Goal: Task Accomplishment & Management: Manage account settings

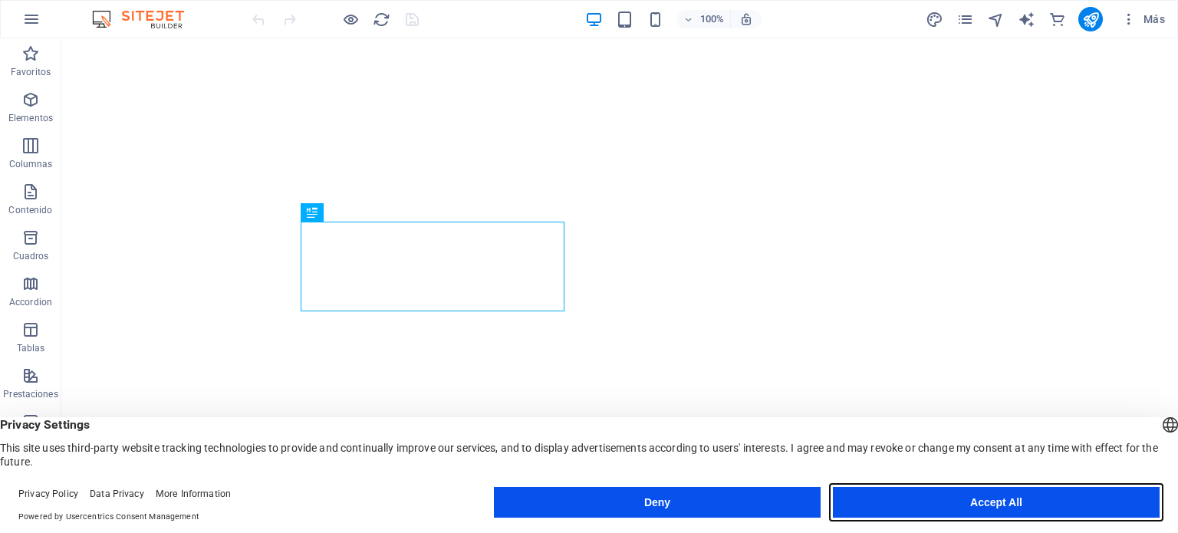
click at [934, 507] on button "Accept All" at bounding box center [996, 502] width 327 height 31
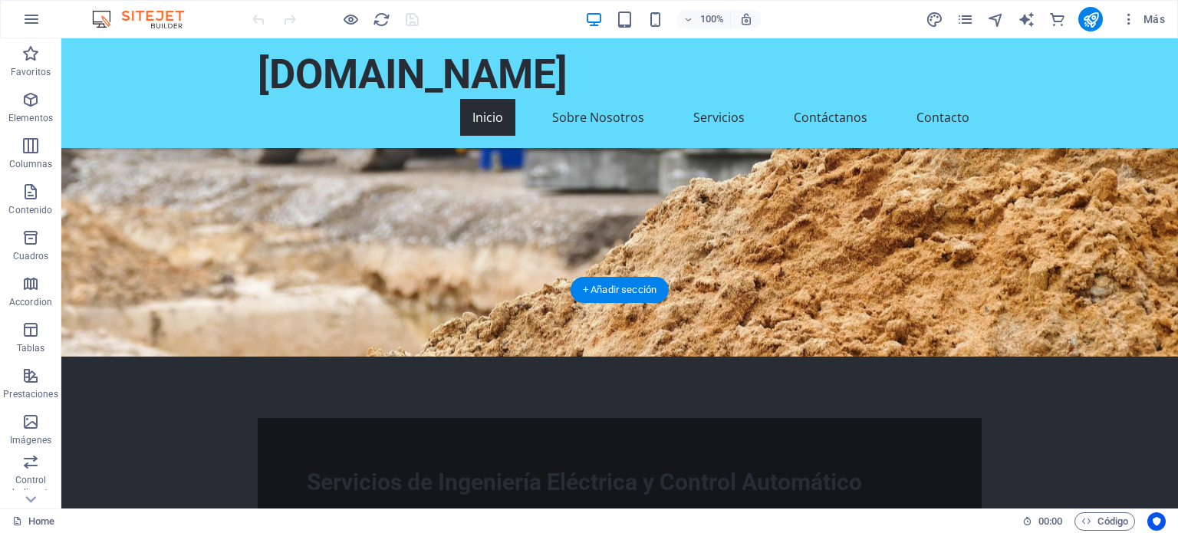
scroll to position [291, 0]
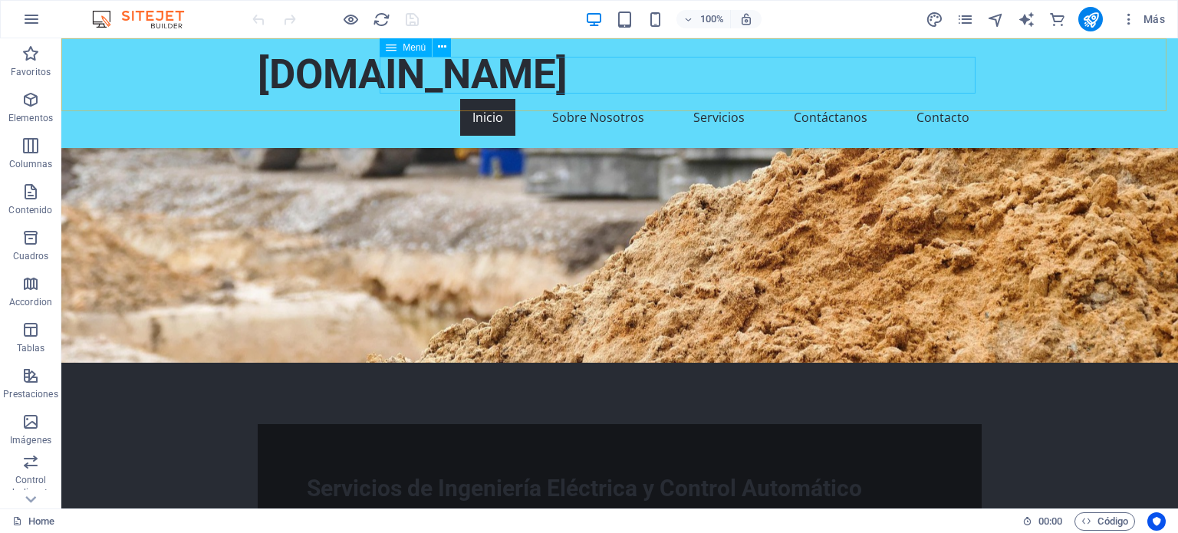
click at [927, 99] on nav "Inicio Sobre Nosotros Servicios Contáctanos Contacto" at bounding box center [620, 117] width 724 height 37
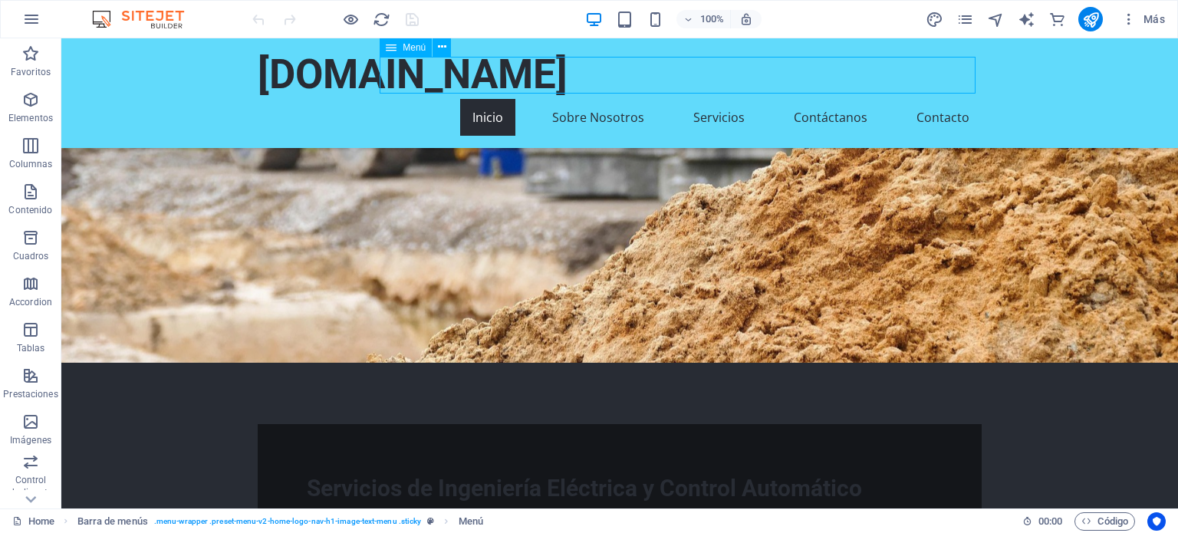
click at [934, 99] on nav "Inicio Sobre Nosotros Servicios Contáctanos Contacto" at bounding box center [620, 117] width 724 height 37
select select
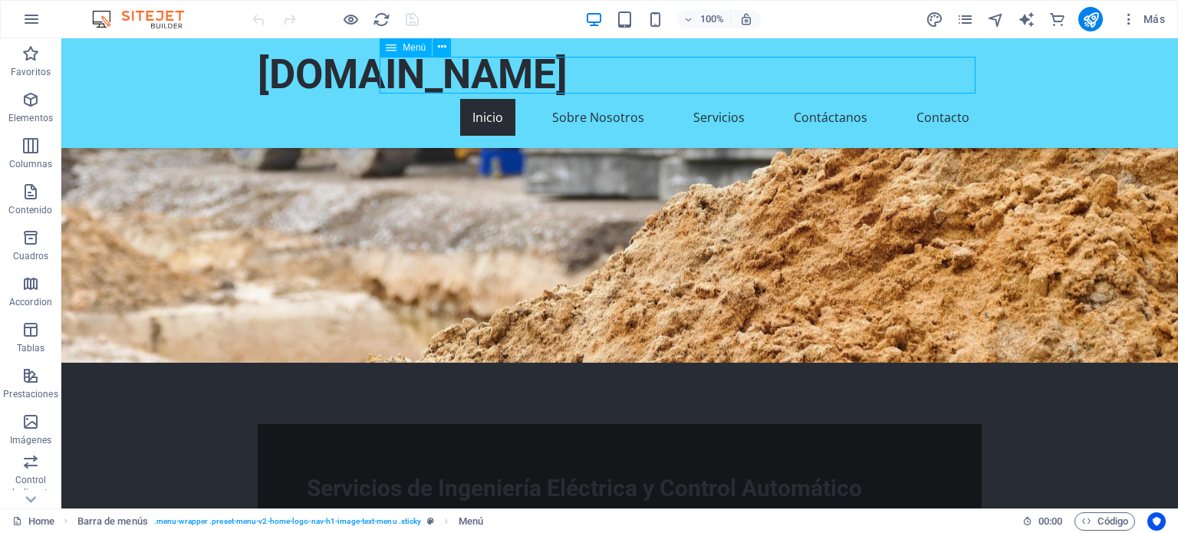
select select
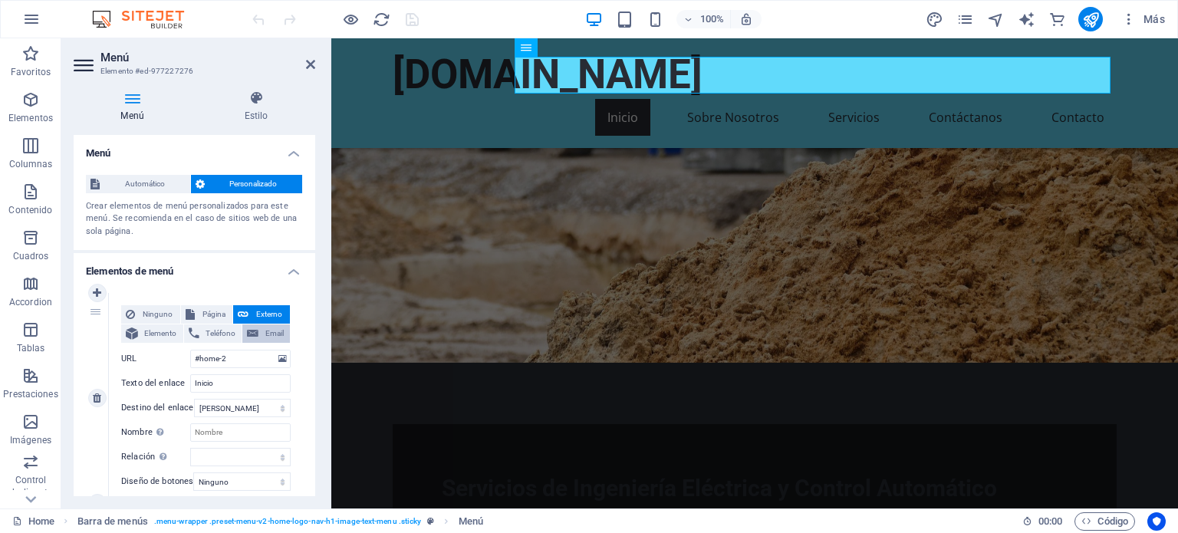
click at [258, 330] on button "Email" at bounding box center [266, 333] width 48 height 18
select select
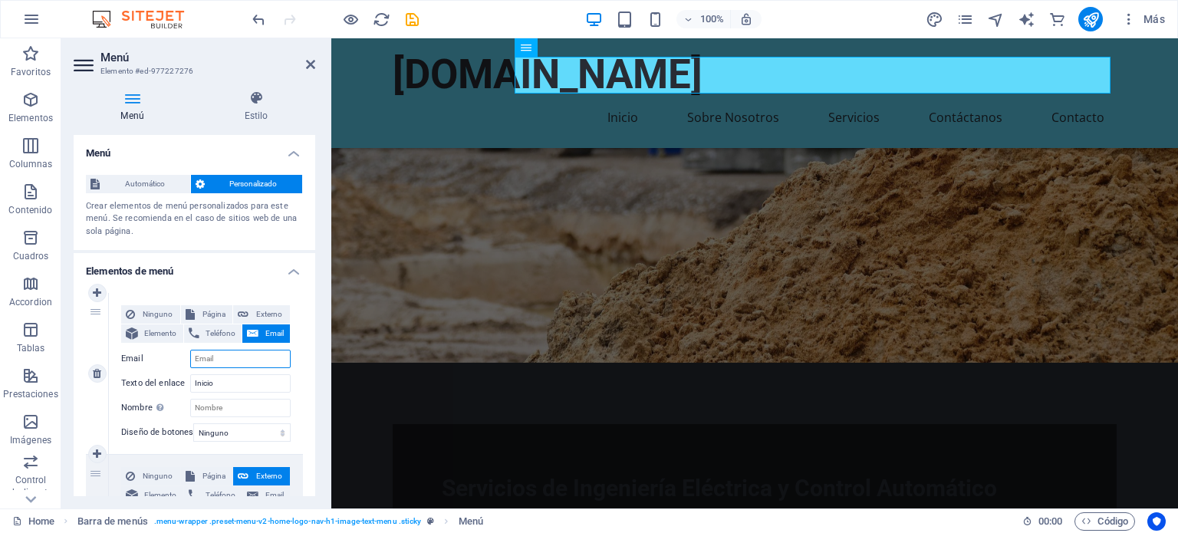
click at [248, 355] on input "Email" at bounding box center [240, 359] width 100 height 18
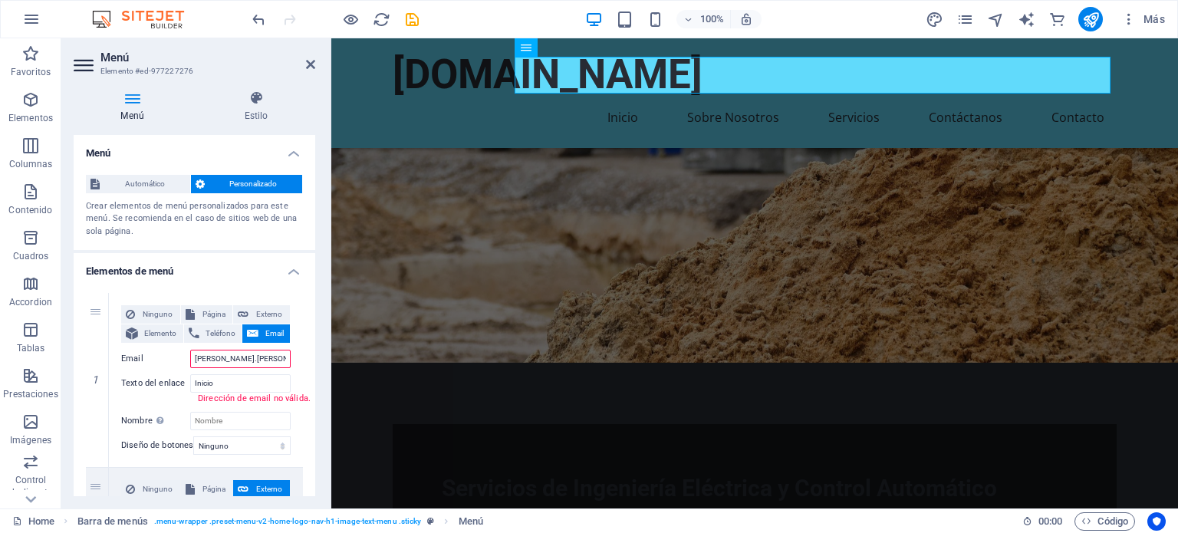
type input "armin.sandoval@cavil.cl"
select select
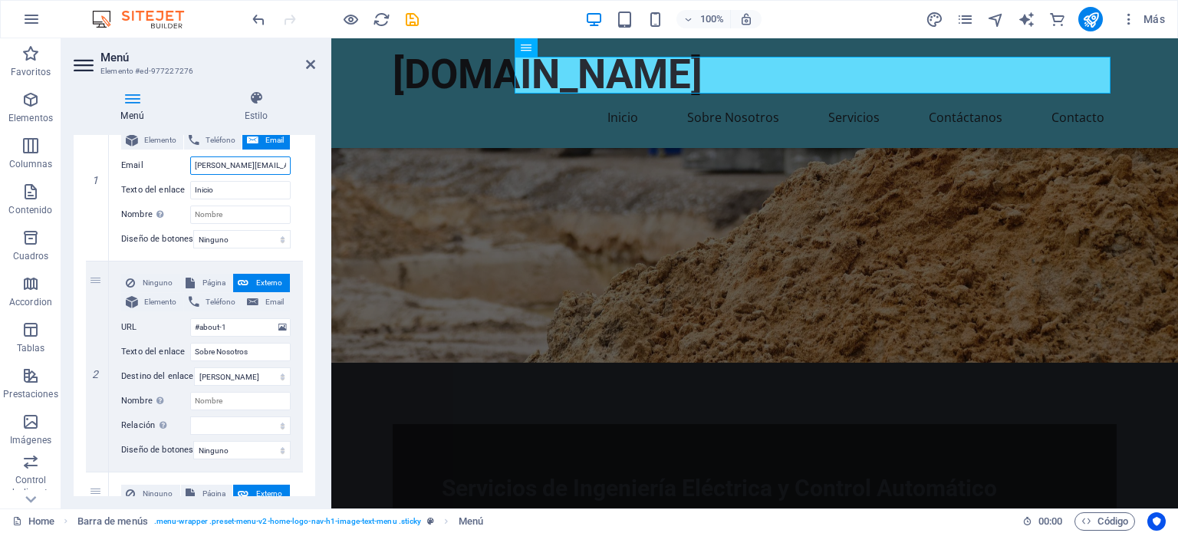
scroll to position [192, 0]
type input "armin.sandoval@cavil.cl"
click at [267, 305] on span "Email" at bounding box center [274, 303] width 22 height 18
select select
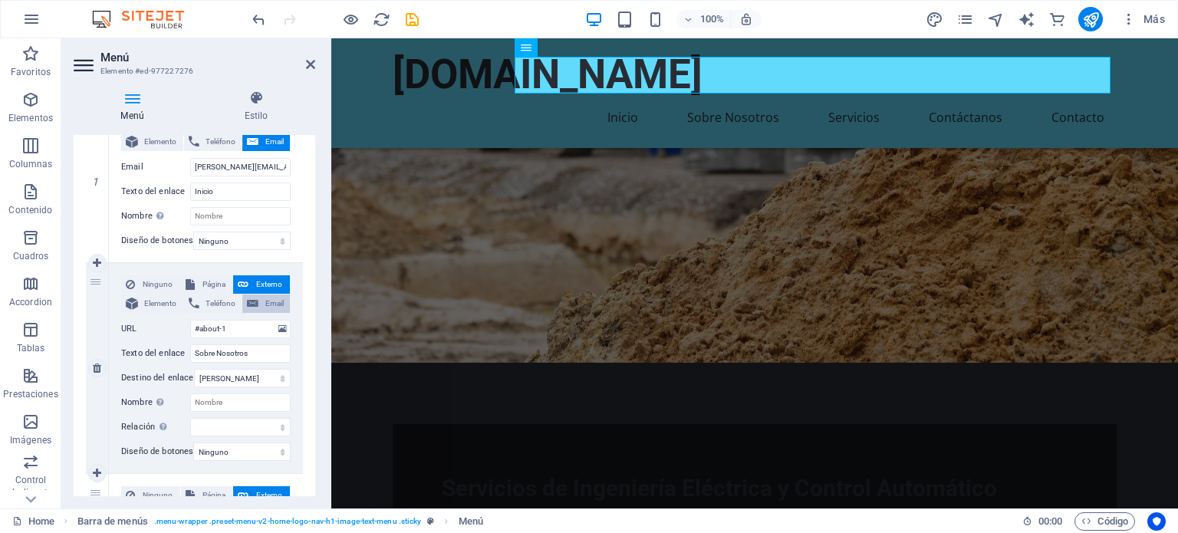
select select
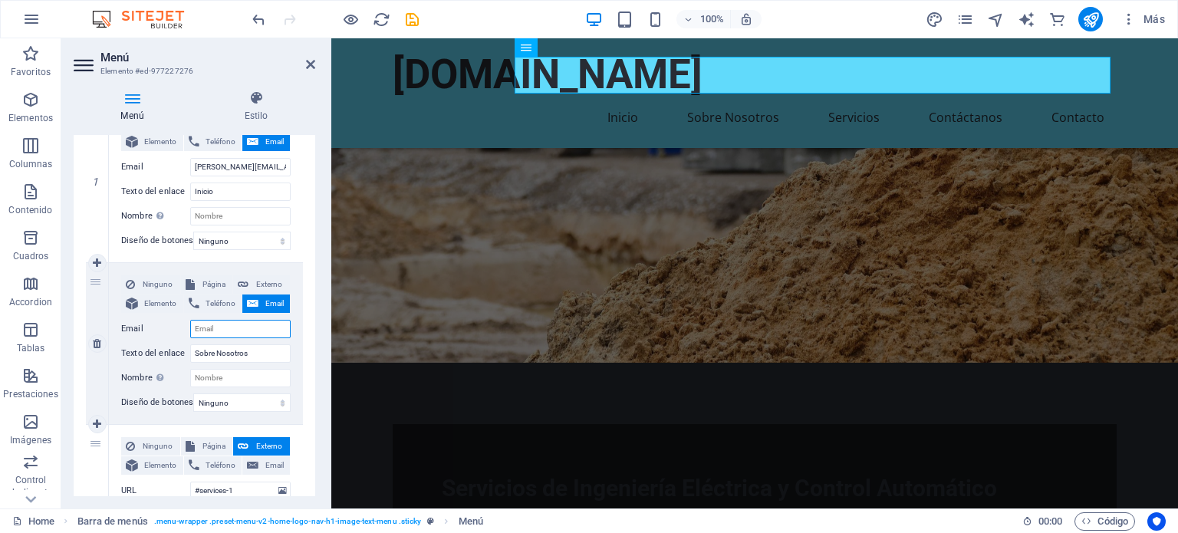
click at [239, 334] on input "Email" at bounding box center [240, 329] width 100 height 18
paste input "[PERSON_NAME][EMAIL_ADDRESS][DOMAIN_NAME]"
type input "[PERSON_NAME][EMAIL_ADDRESS][DOMAIN_NAME]"
select select
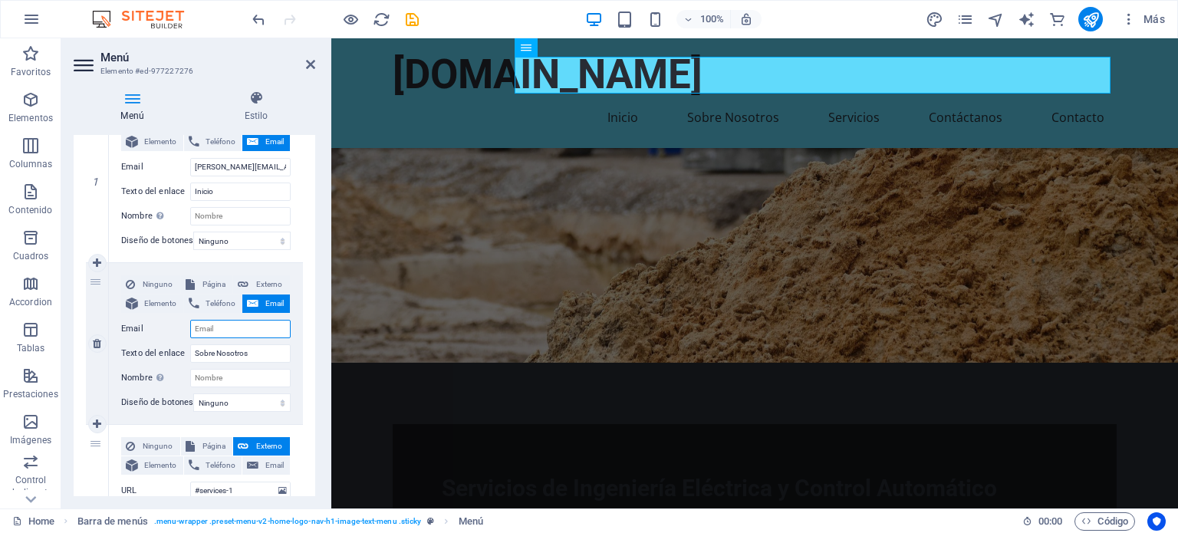
select select
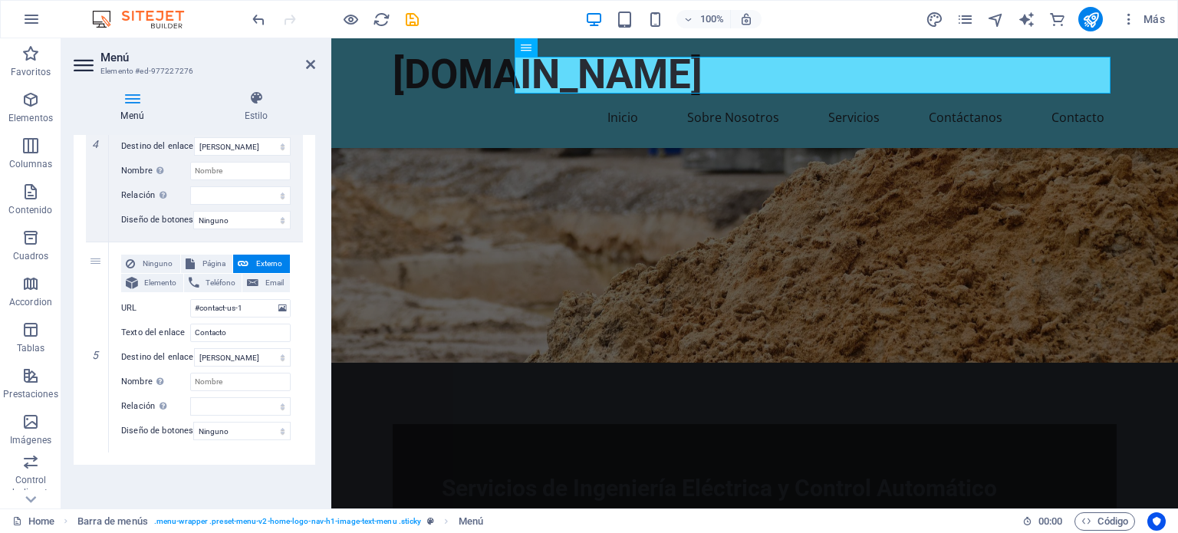
scroll to position [0, 0]
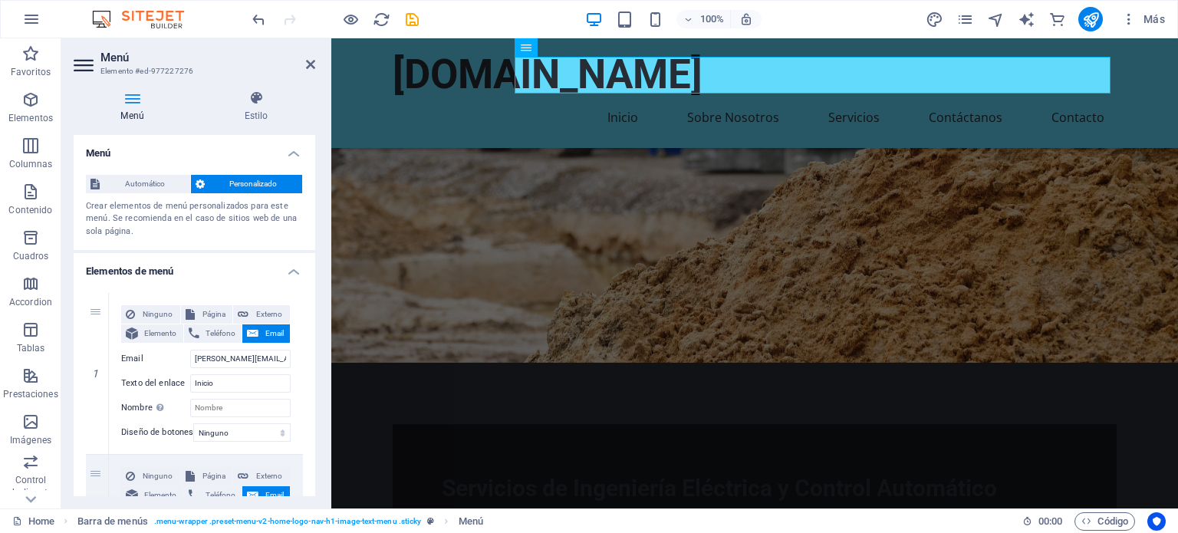
type input "[PERSON_NAME][EMAIL_ADDRESS][DOMAIN_NAME]"
click at [316, 61] on aside "Menú Elemento #ed-977227276 Menú Estilo Menú Automático Personalizado Crear ele…" at bounding box center [196, 273] width 270 height 470
click at [308, 64] on icon at bounding box center [310, 64] width 9 height 12
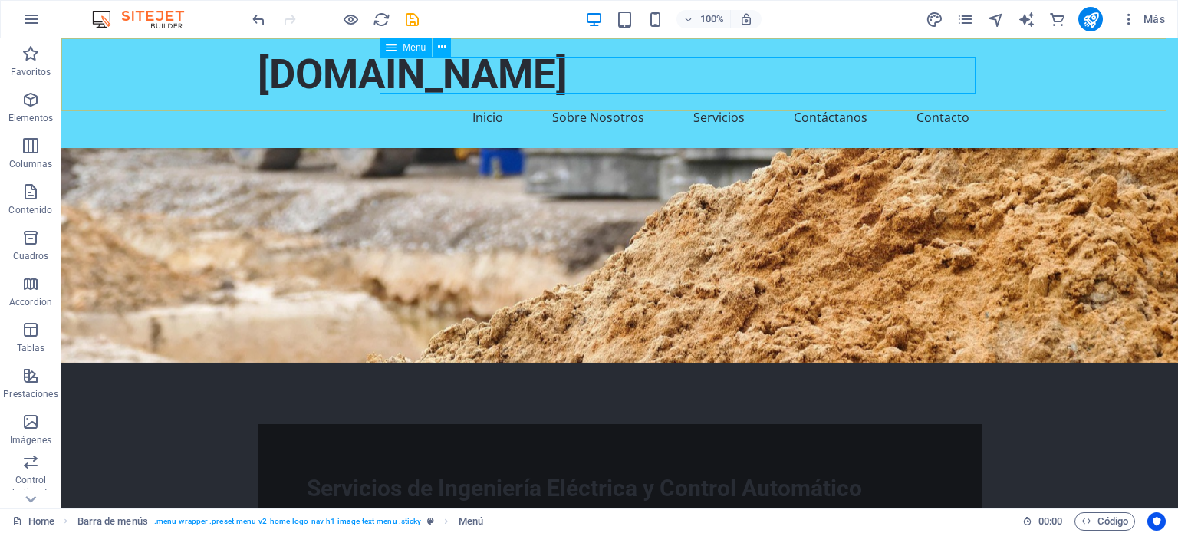
click at [393, 44] on icon at bounding box center [391, 47] width 11 height 18
click at [448, 48] on button at bounding box center [441, 47] width 18 height 18
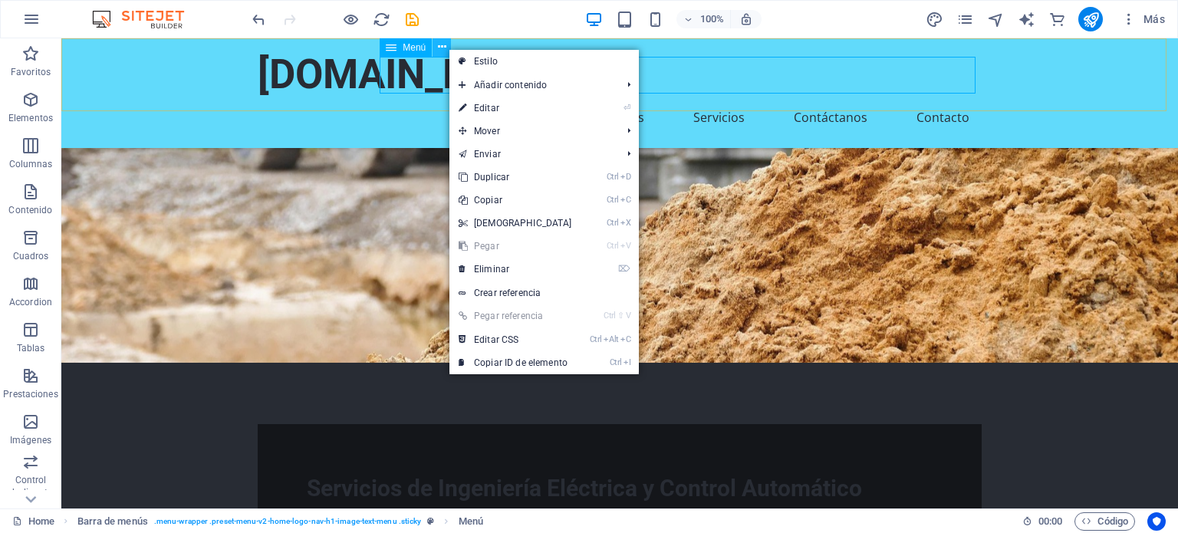
click at [448, 48] on button at bounding box center [441, 47] width 18 height 18
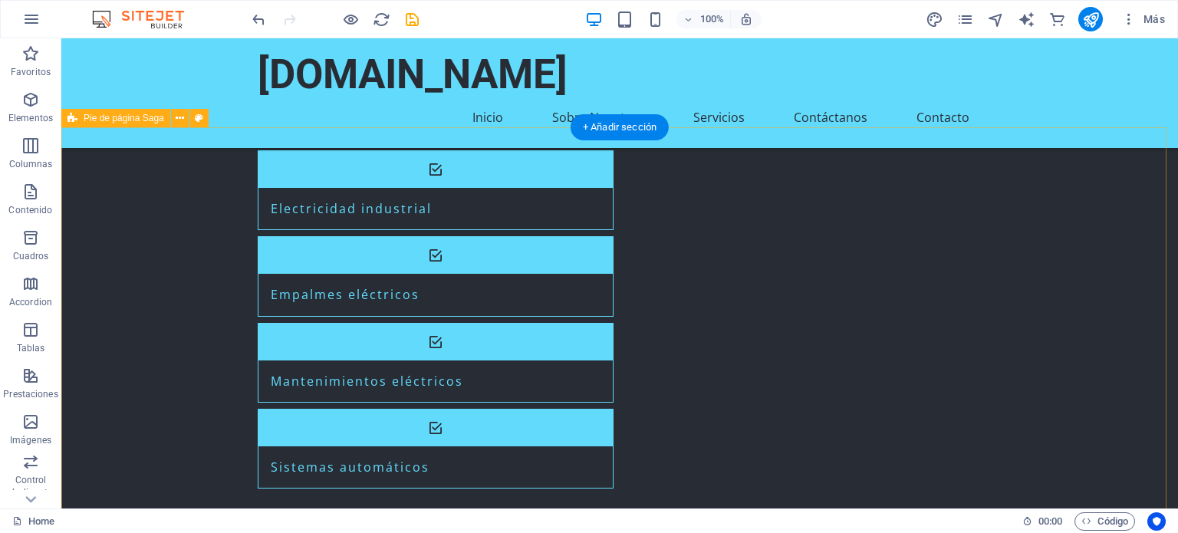
scroll to position [1814, 0]
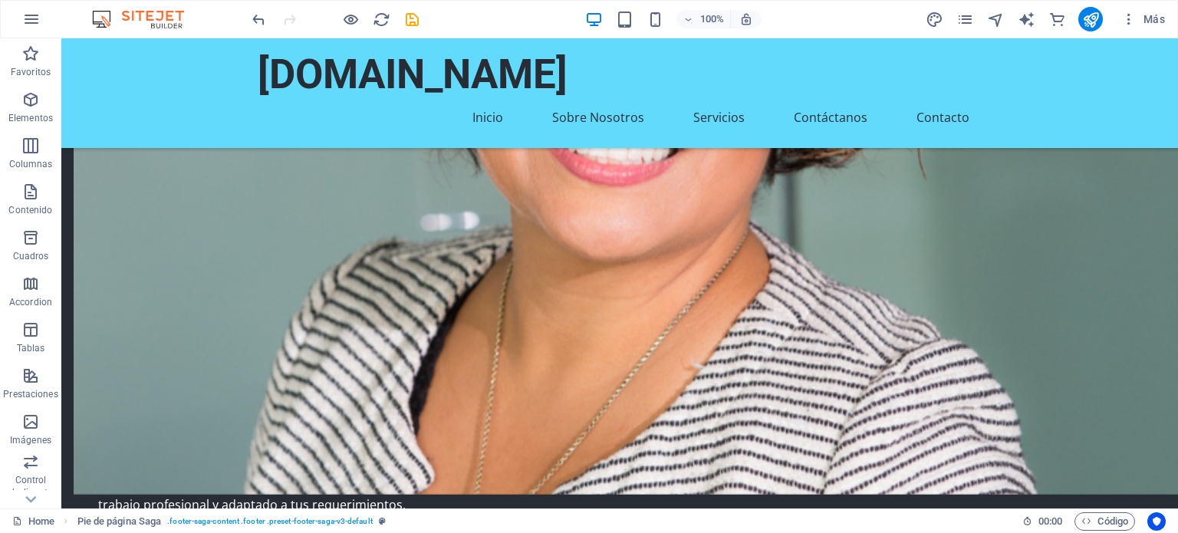
scroll to position [0, 0]
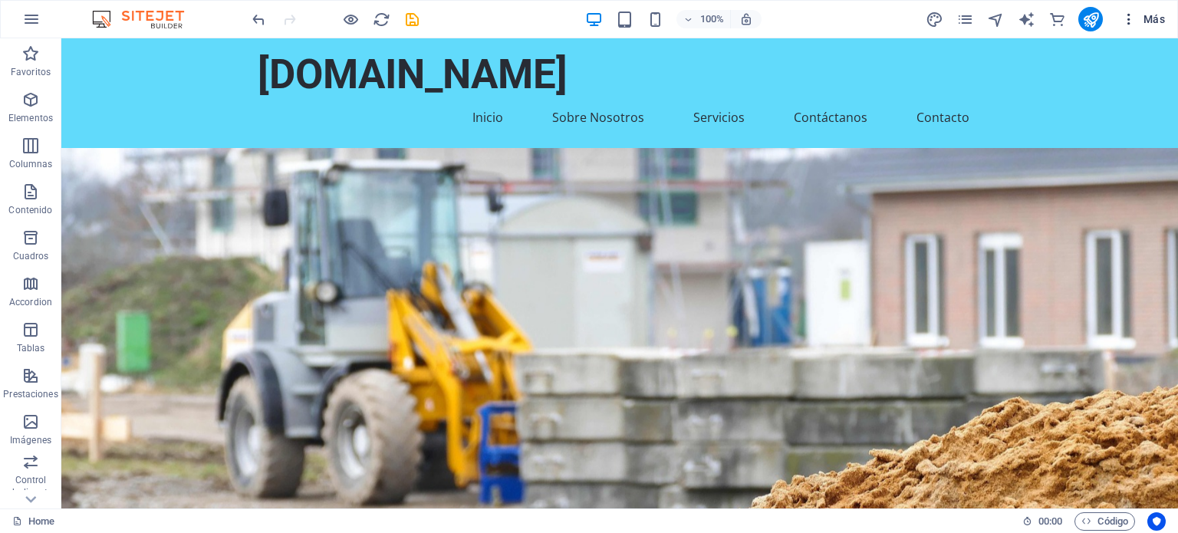
click at [1129, 21] on icon "button" at bounding box center [1128, 19] width 15 height 15
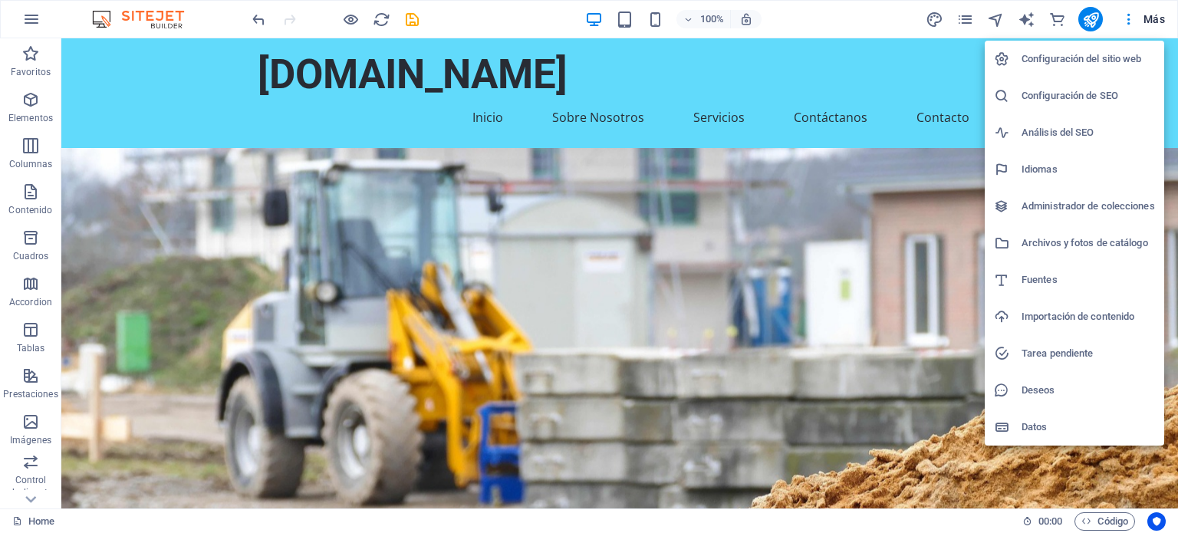
click at [24, 19] on div at bounding box center [589, 266] width 1178 height 533
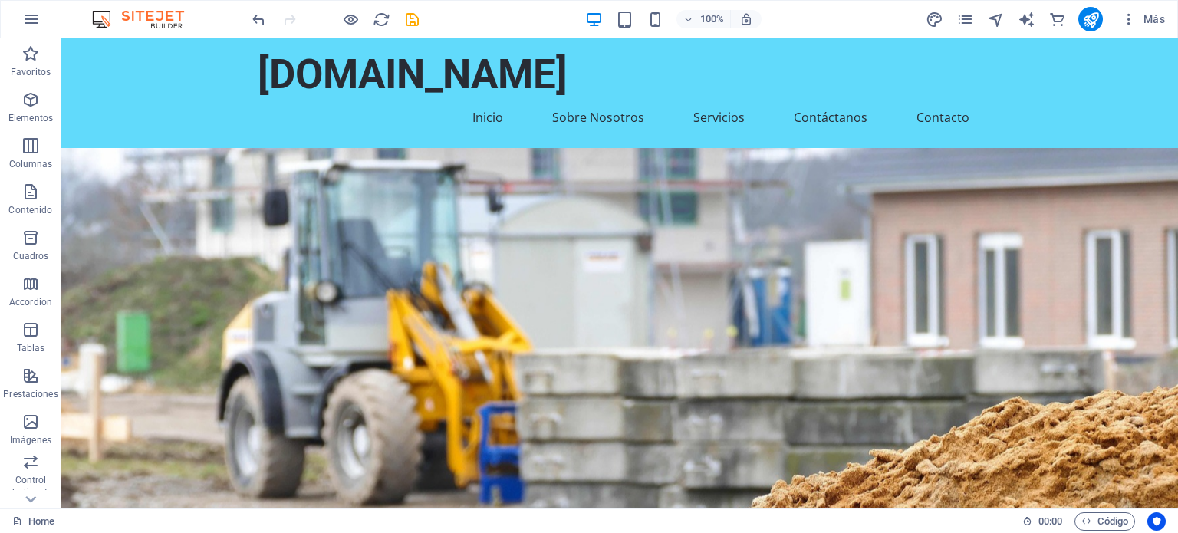
click at [24, 19] on icon "button" at bounding box center [31, 19] width 18 height 18
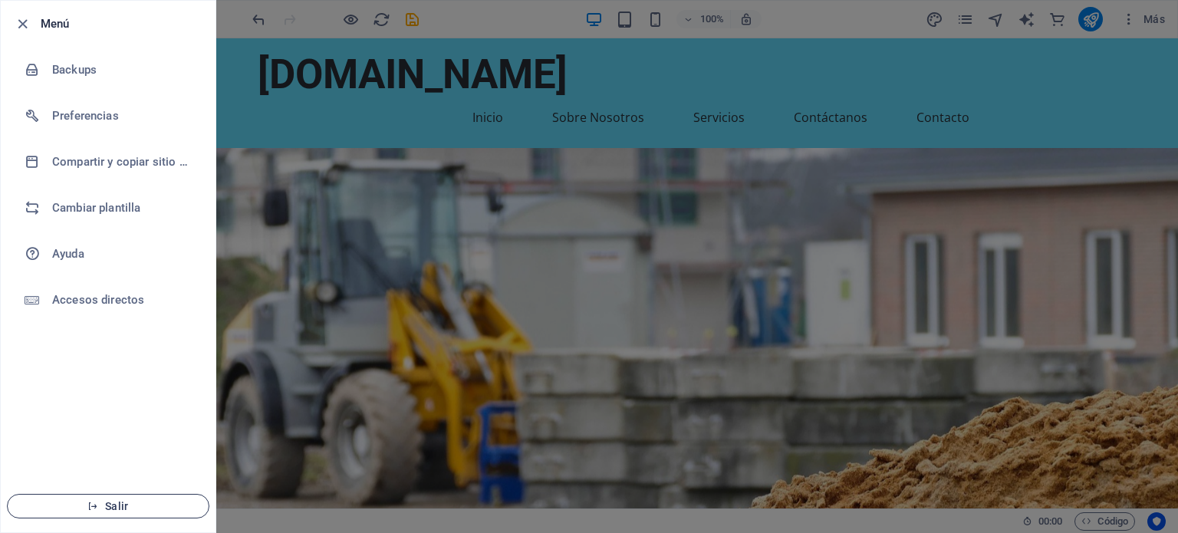
click at [111, 499] on button "Salir" at bounding box center [108, 506] width 202 height 25
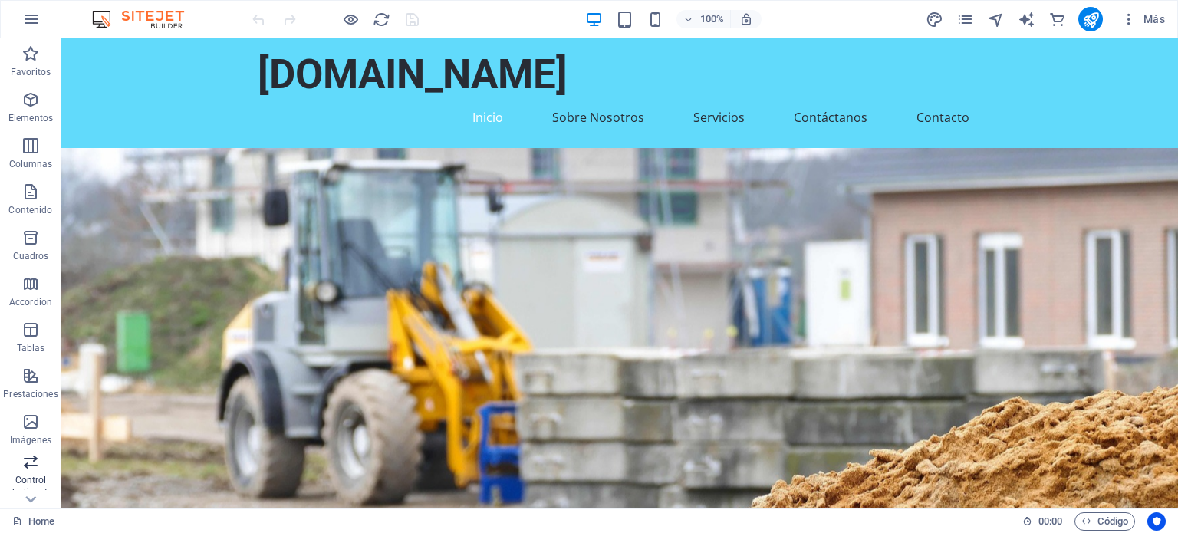
click at [29, 475] on p "Control deslizante" at bounding box center [30, 486] width 61 height 25
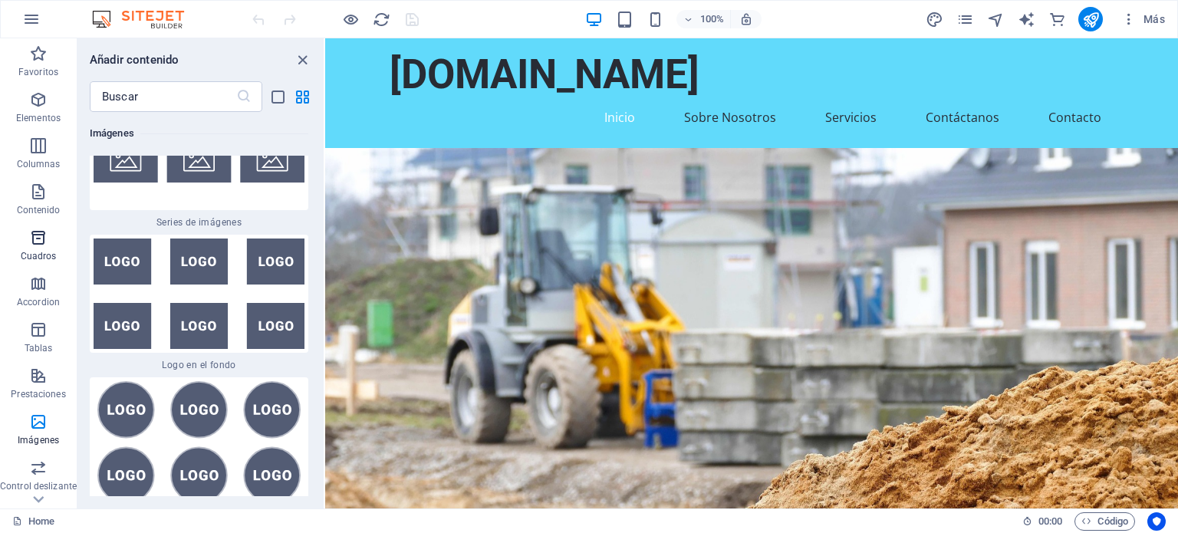
click at [38, 249] on span "Cuadros" at bounding box center [38, 246] width 77 height 37
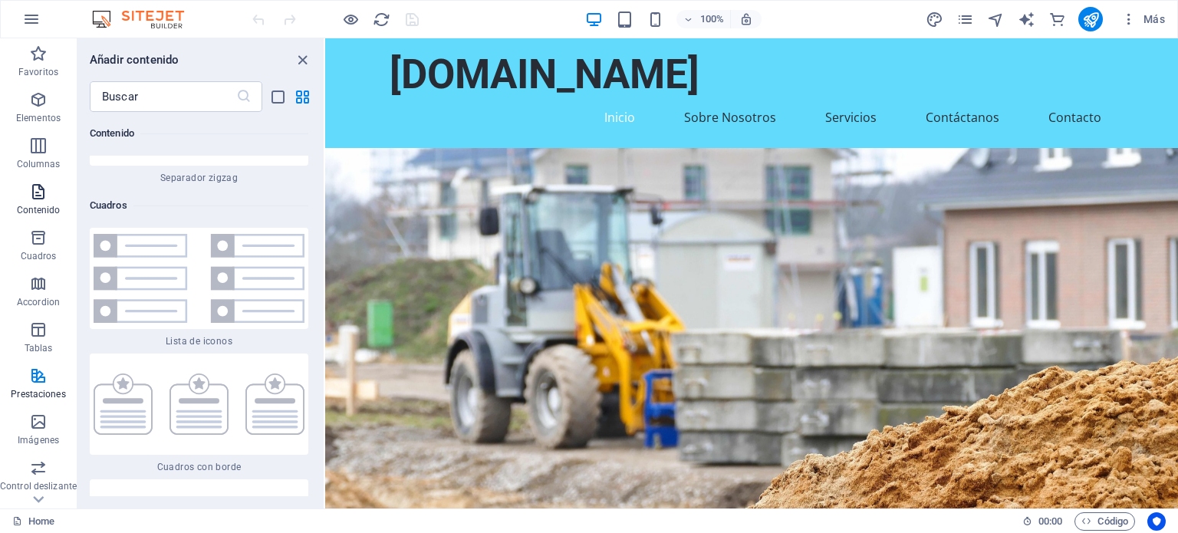
click at [40, 200] on icon "button" at bounding box center [38, 191] width 18 height 18
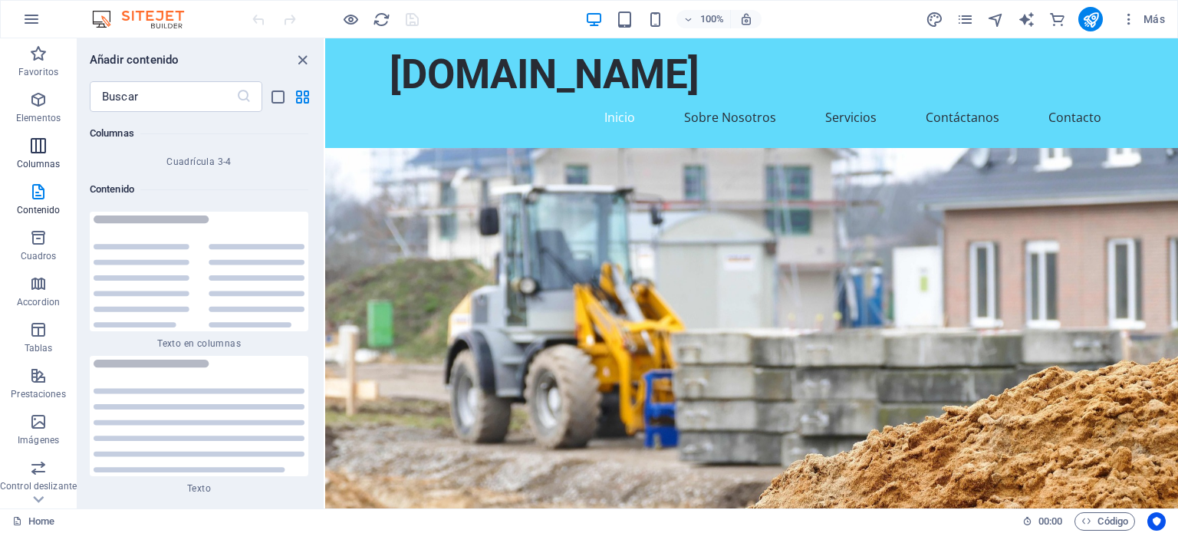
click at [38, 159] on p "Columnas" at bounding box center [39, 164] width 44 height 12
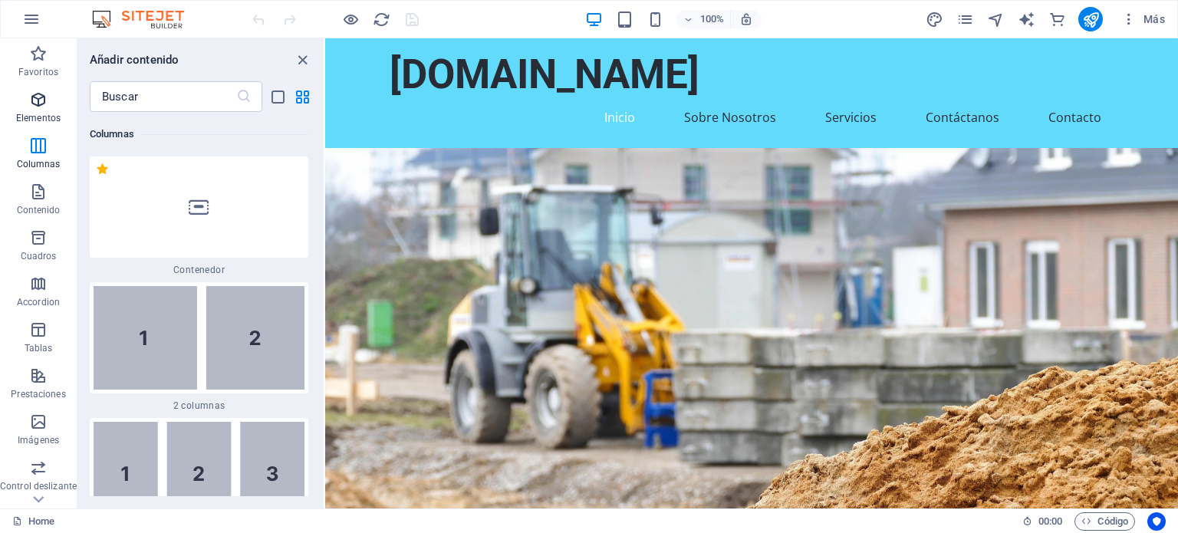
click at [34, 113] on p "Elementos" at bounding box center [38, 118] width 44 height 12
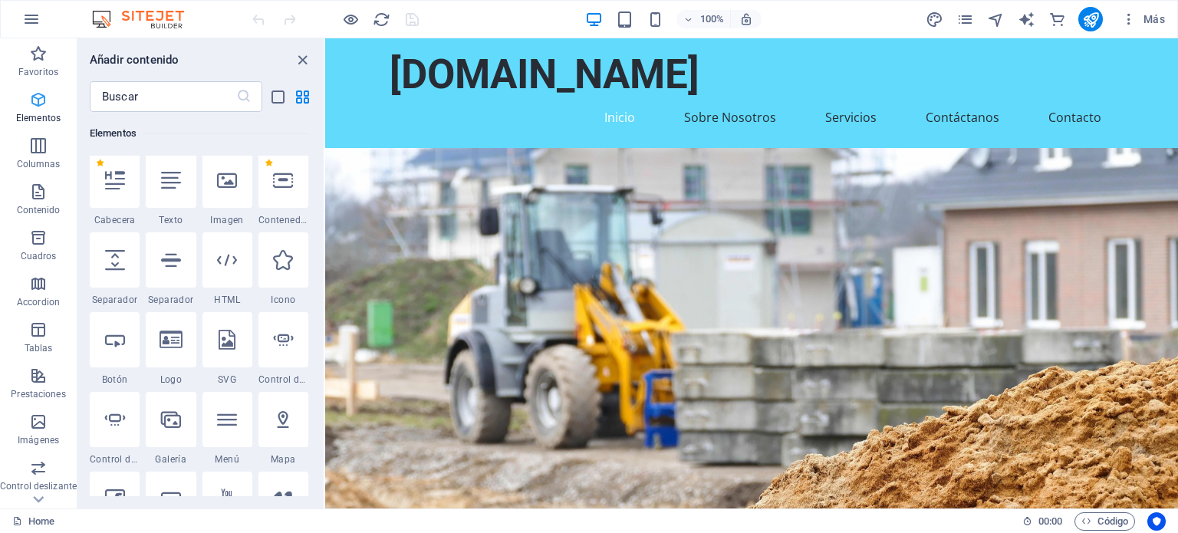
scroll to position [288, 0]
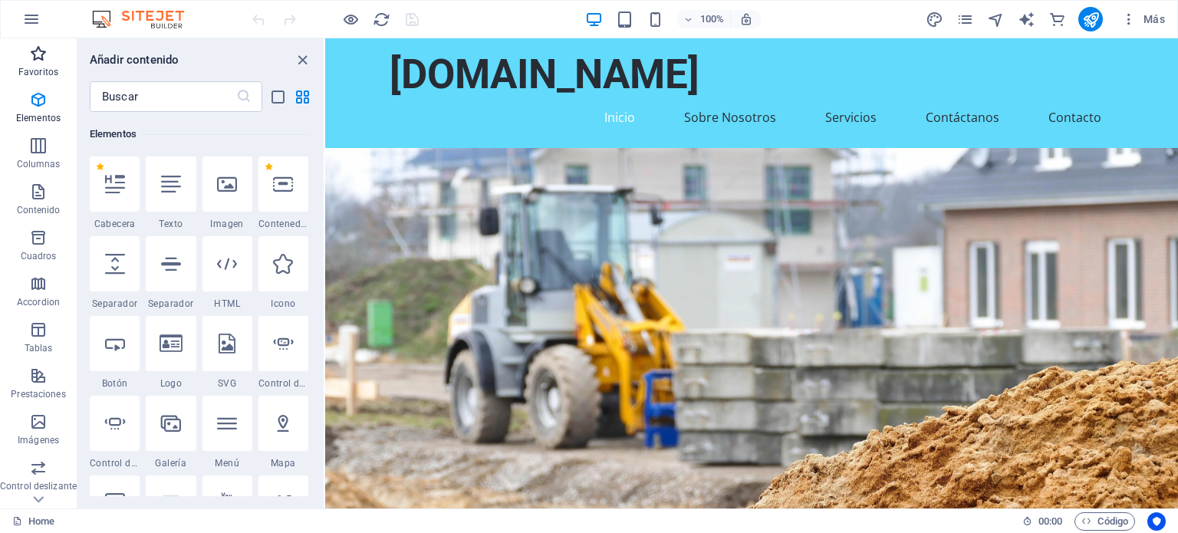
click at [32, 69] on p "Favoritos" at bounding box center [38, 72] width 40 height 12
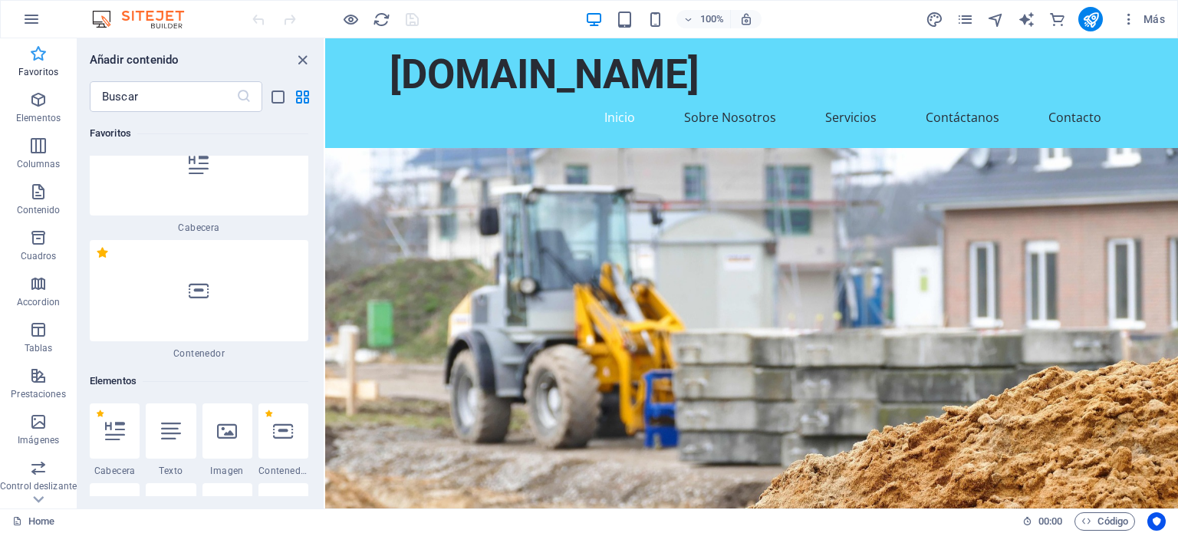
scroll to position [0, 0]
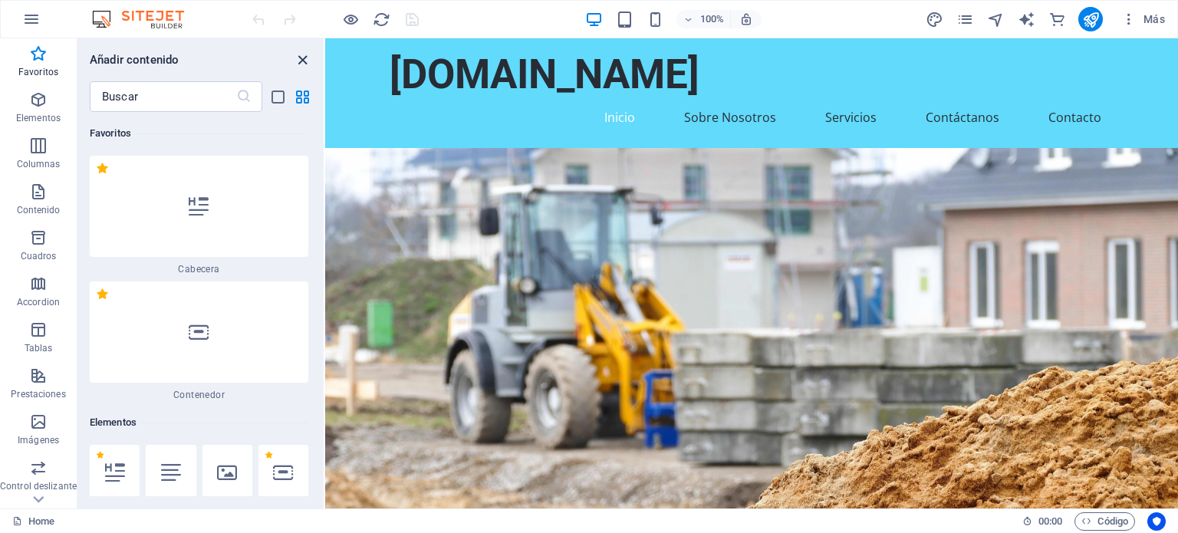
click at [301, 57] on icon "close panel" at bounding box center [303, 60] width 18 height 18
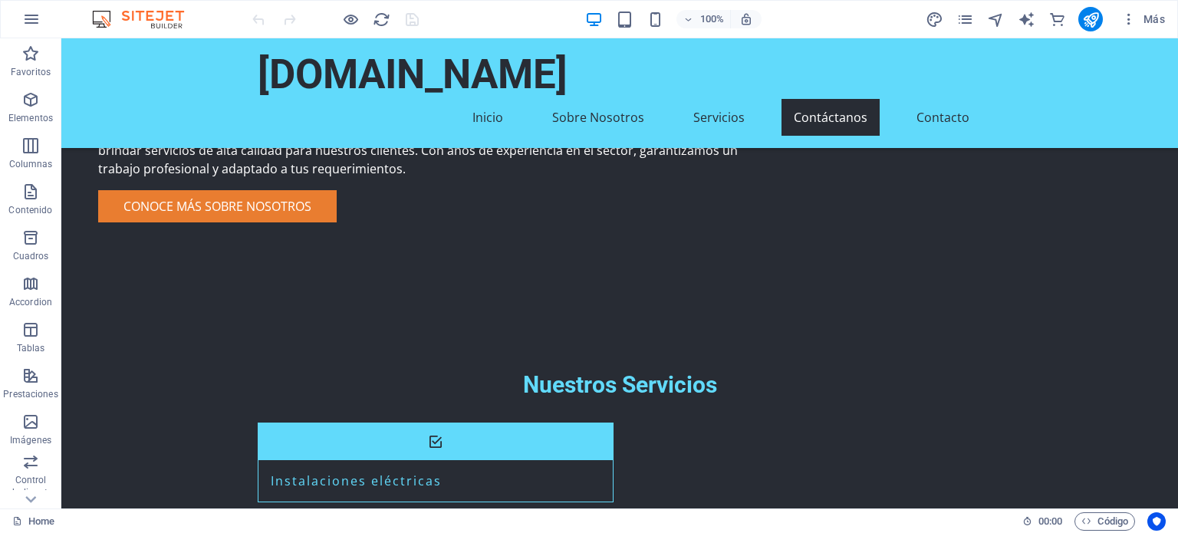
scroll to position [1837, 0]
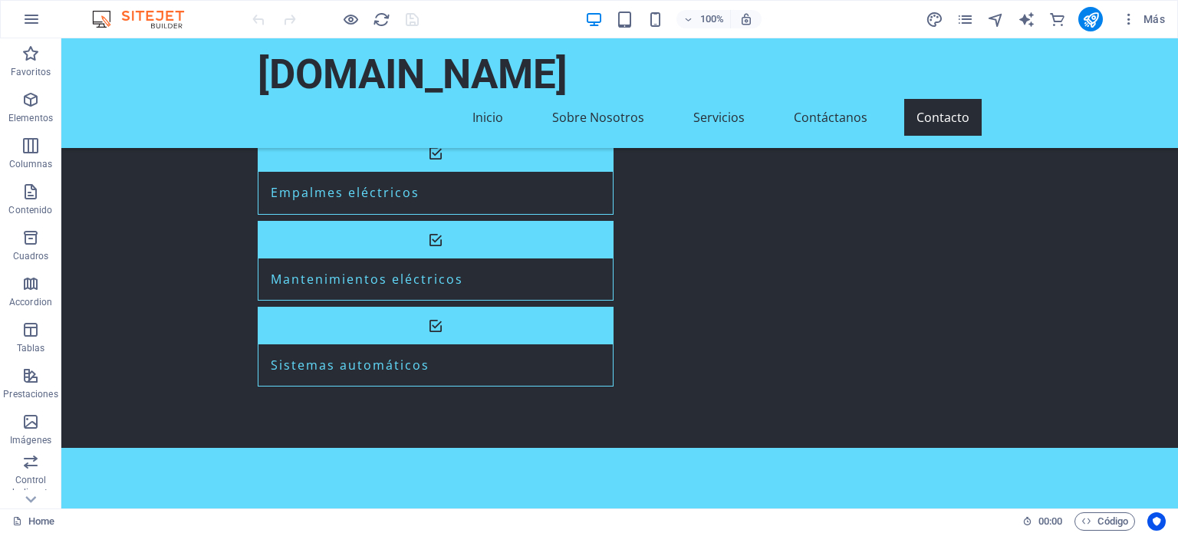
drag, startPoint x: 1177, startPoint y: 120, endPoint x: 1238, endPoint y: 554, distance: 439.0
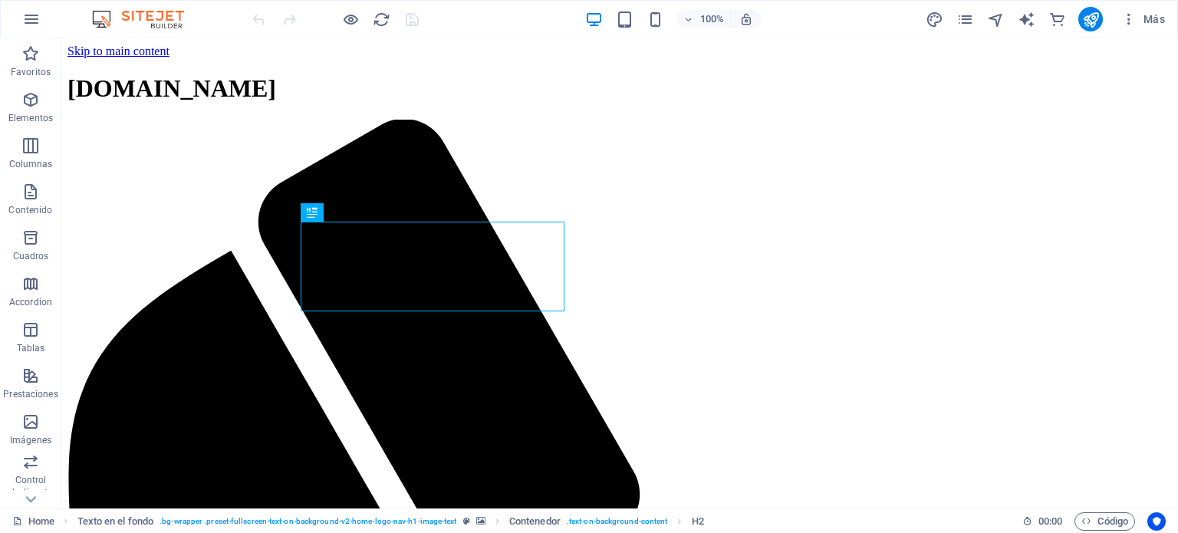
click at [162, 16] on img at bounding box center [145, 19] width 115 height 18
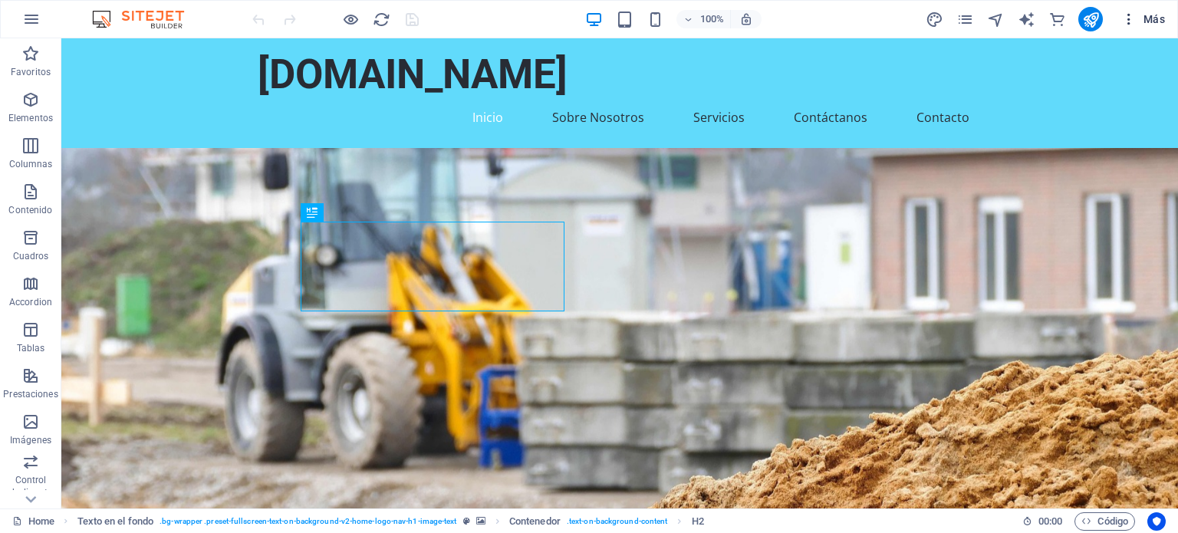
click at [1126, 22] on icon "button" at bounding box center [1128, 19] width 15 height 15
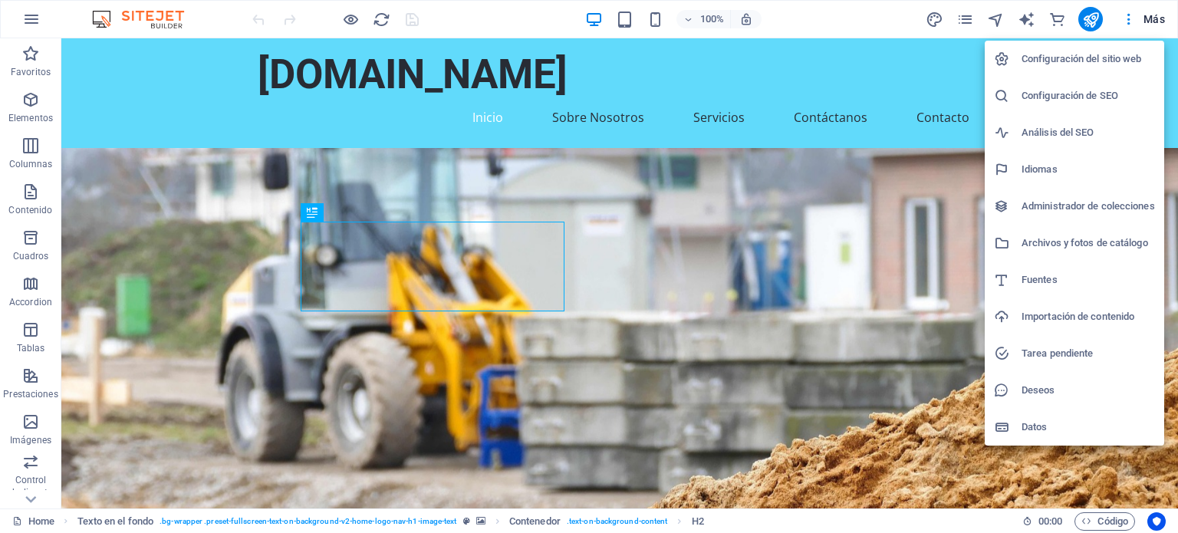
click at [1108, 54] on h6 "Configuración del sitio web" at bounding box center [1087, 59] width 133 height 18
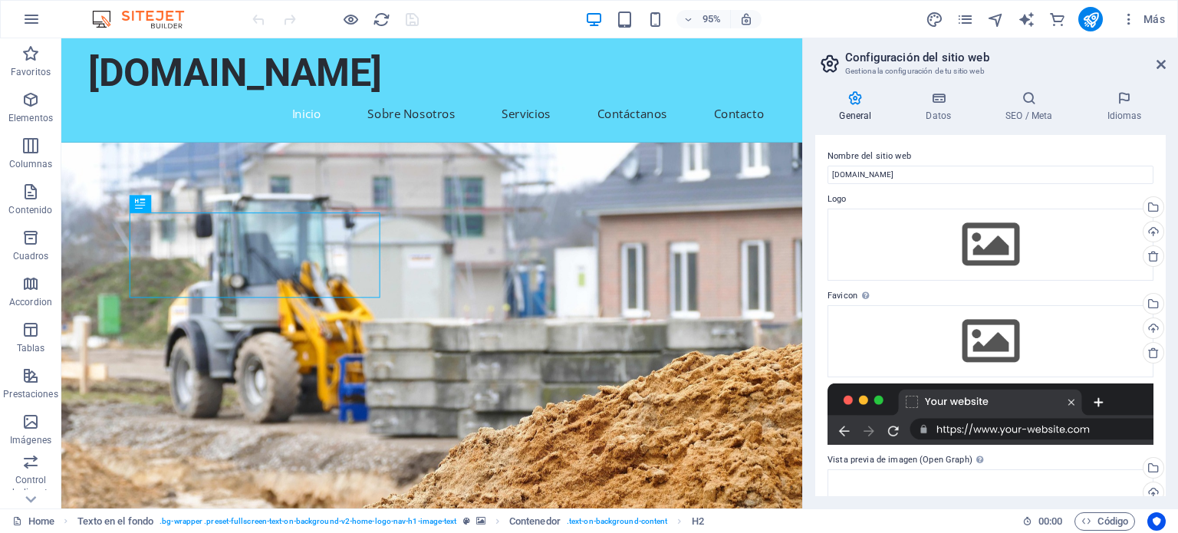
click at [1030, 432] on div at bounding box center [990, 413] width 326 height 61
drag, startPoint x: 1165, startPoint y: 192, endPoint x: 1161, endPoint y: 376, distance: 183.3
click at [1161, 376] on div "Nombre del sitio web [DOMAIN_NAME] Logo Arrastra archivos aquí, haz clic para e…" at bounding box center [990, 315] width 350 height 361
drag, startPoint x: 1166, startPoint y: 380, endPoint x: 1161, endPoint y: 481, distance: 101.3
click at [1161, 481] on div "General Datos SEO / Meta Idiomas Nombre del sitio web [DOMAIN_NAME] Logo Arrast…" at bounding box center [990, 293] width 375 height 430
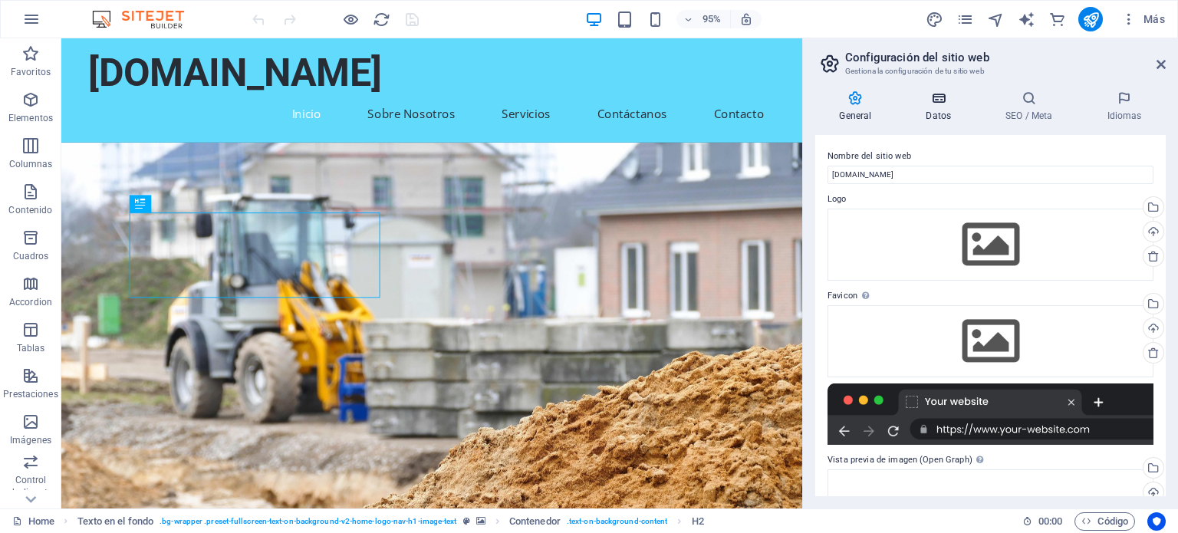
click at [960, 108] on h4 "Datos" at bounding box center [942, 106] width 80 height 32
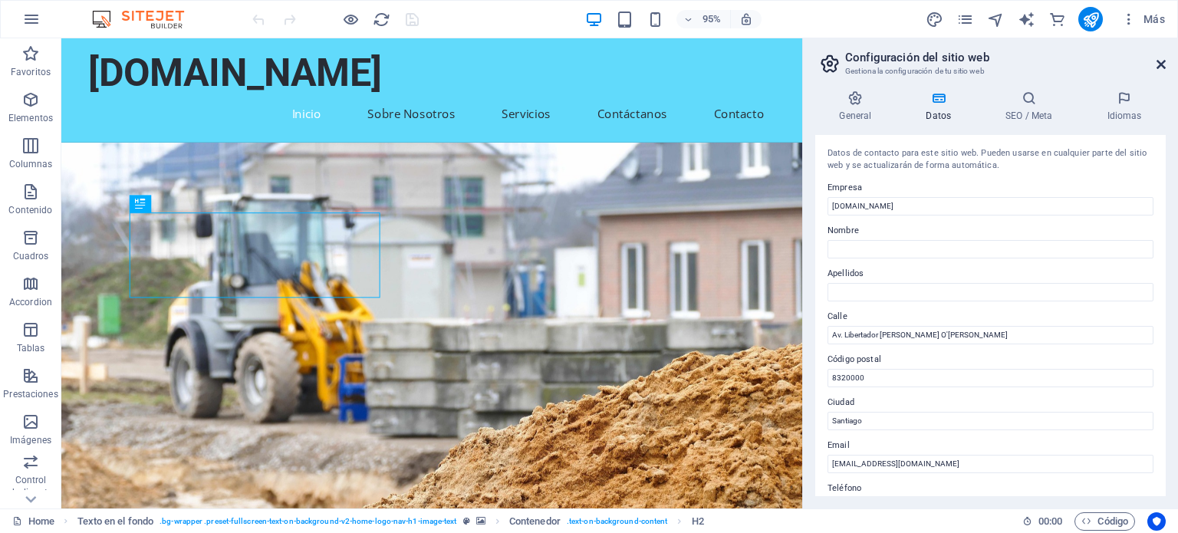
click at [1165, 66] on icon at bounding box center [1160, 64] width 9 height 12
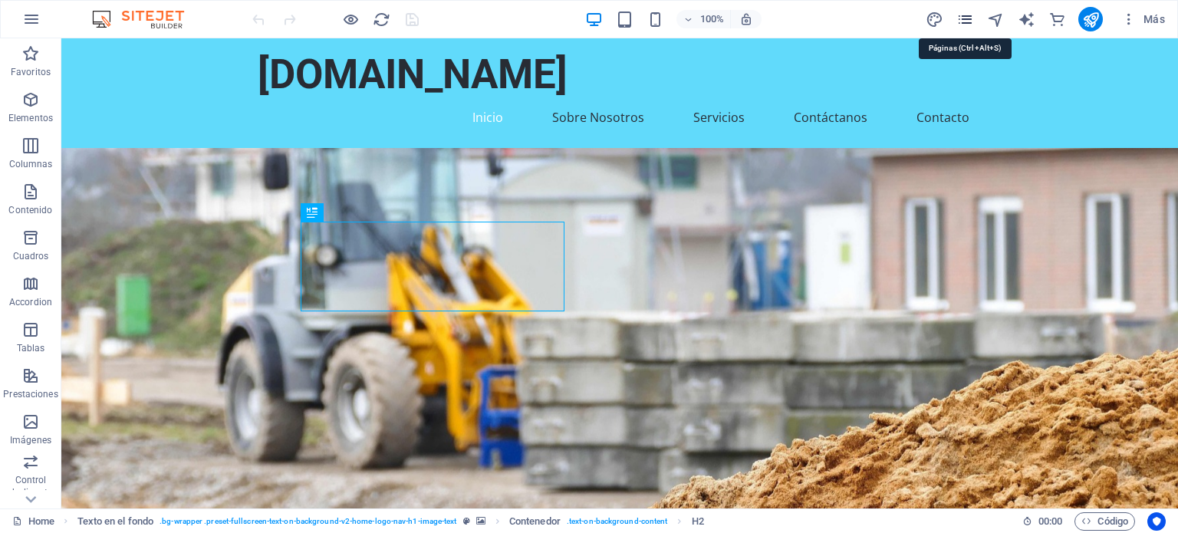
click at [969, 23] on icon "pages" at bounding box center [965, 20] width 18 height 18
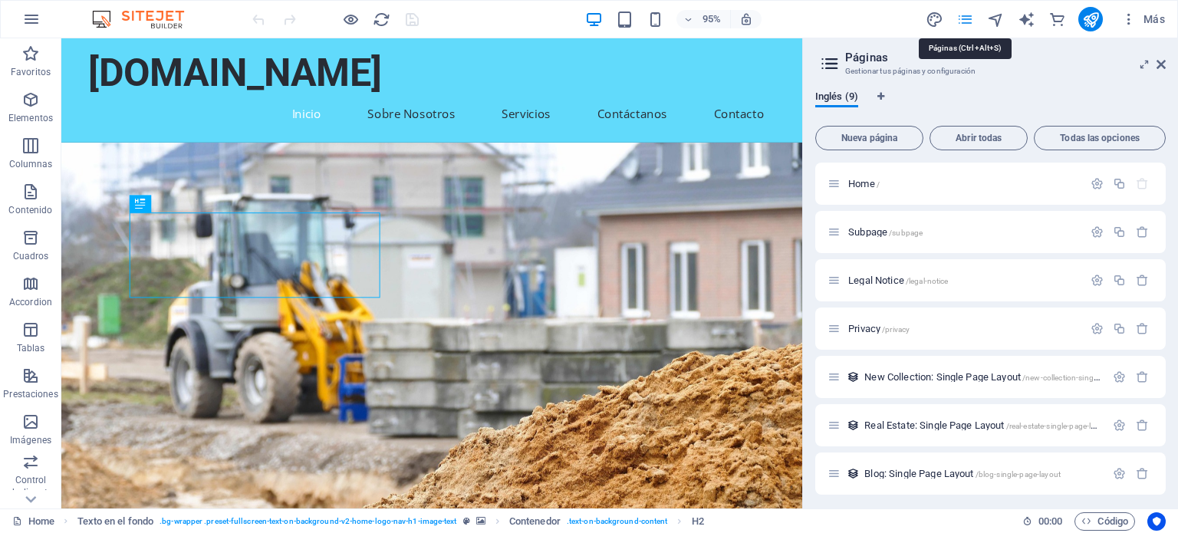
click at [969, 23] on icon "pages" at bounding box center [965, 20] width 18 height 18
click at [472, 20] on div "95% Más" at bounding box center [710, 19] width 922 height 25
click at [1122, 25] on icon "button" at bounding box center [1128, 19] width 15 height 15
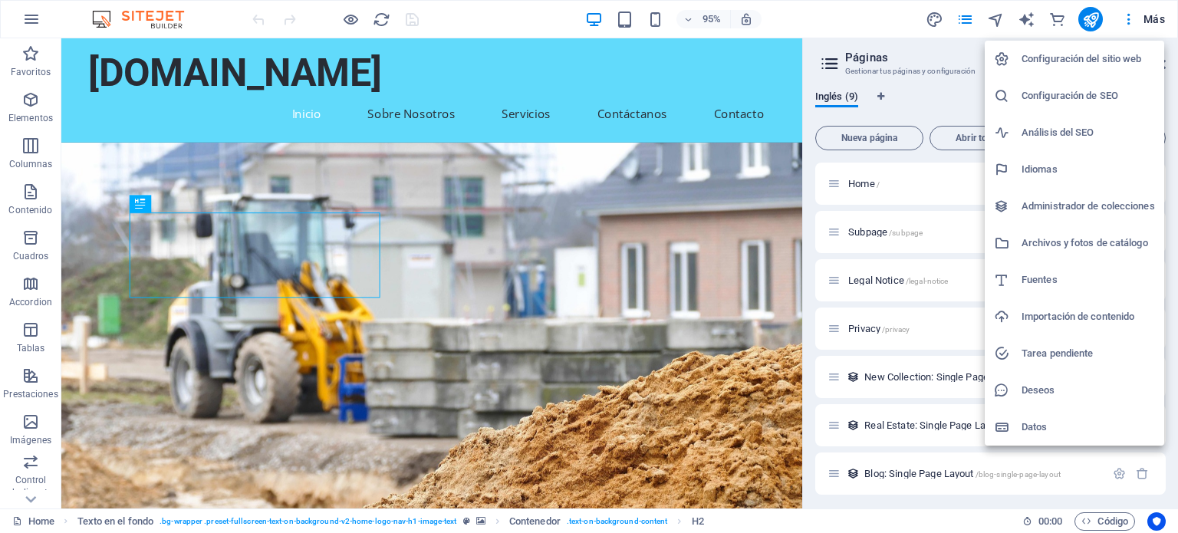
click at [1030, 428] on h6 "Datos" at bounding box center [1087, 427] width 133 height 18
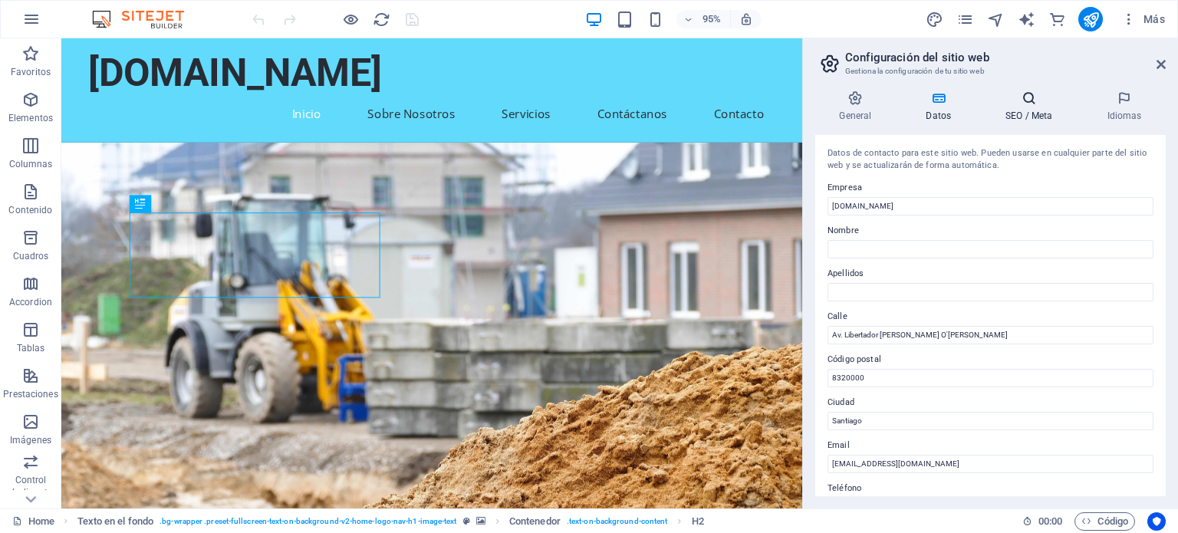
click at [1027, 110] on h4 "SEO / Meta" at bounding box center [1031, 106] width 101 height 32
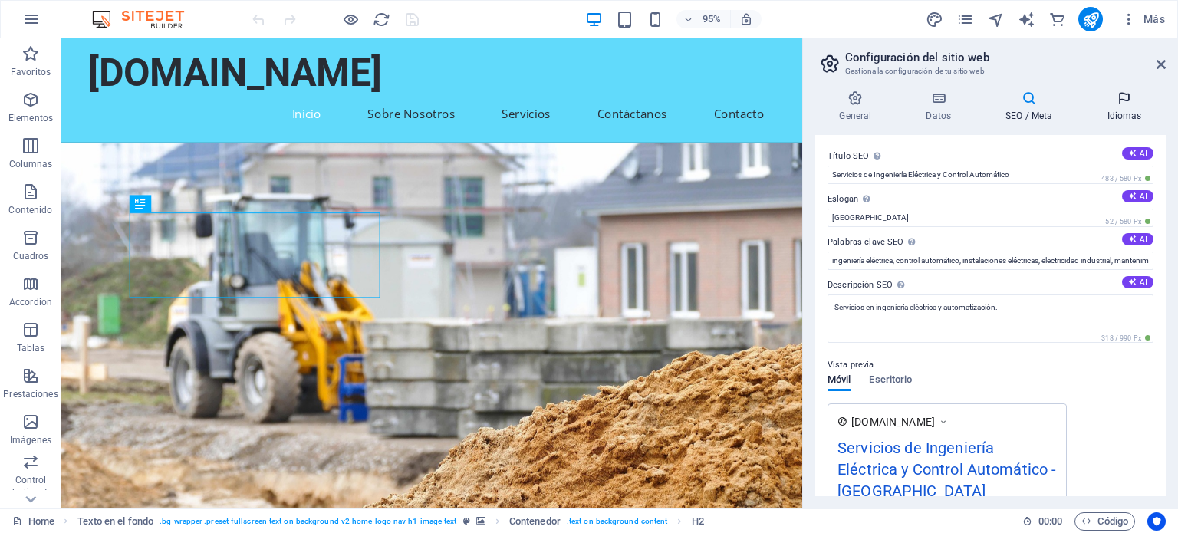
click at [1142, 113] on h4 "Idiomas" at bounding box center [1124, 106] width 83 height 32
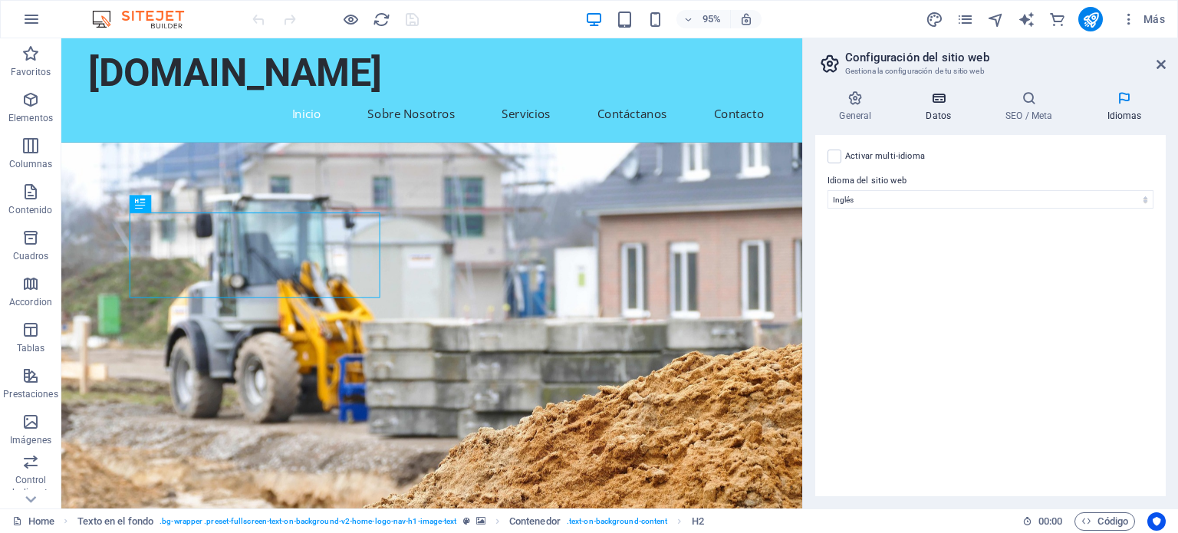
click at [962, 112] on h4 "Datos" at bounding box center [942, 106] width 80 height 32
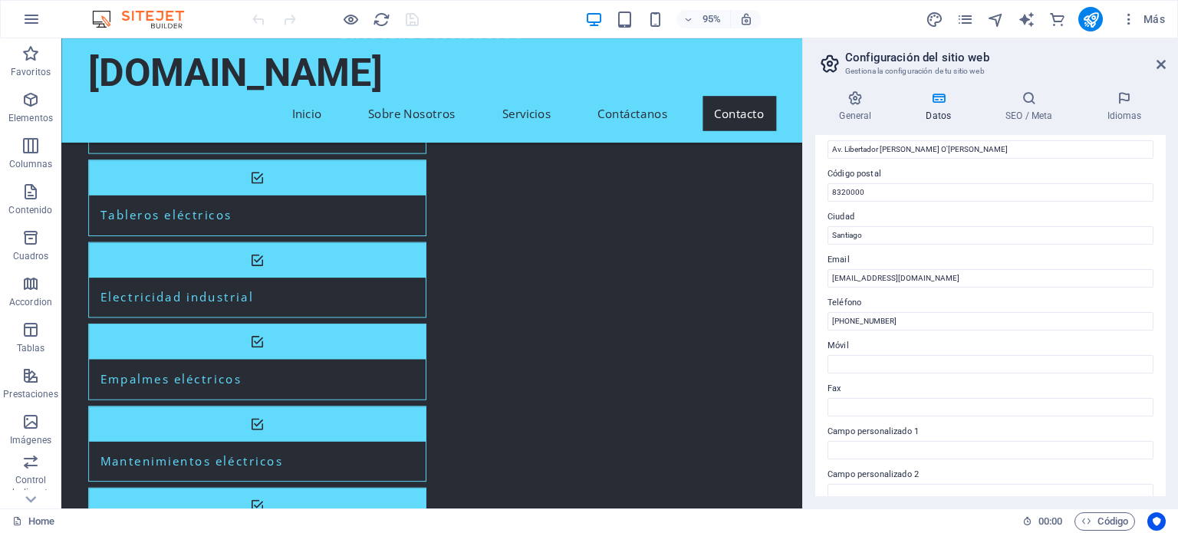
scroll to position [176, 0]
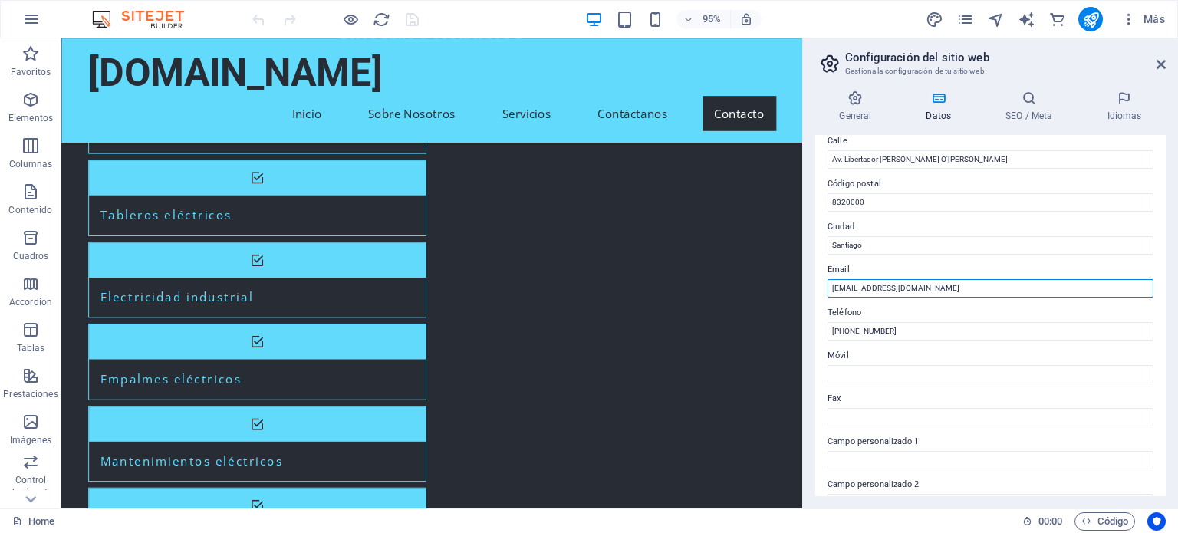
click at [942, 288] on input "[EMAIL_ADDRESS][DOMAIN_NAME]" at bounding box center [990, 288] width 326 height 18
paste input "[PERSON_NAME][EMAIL_ADDRESS][DOMAIN_NAME]"
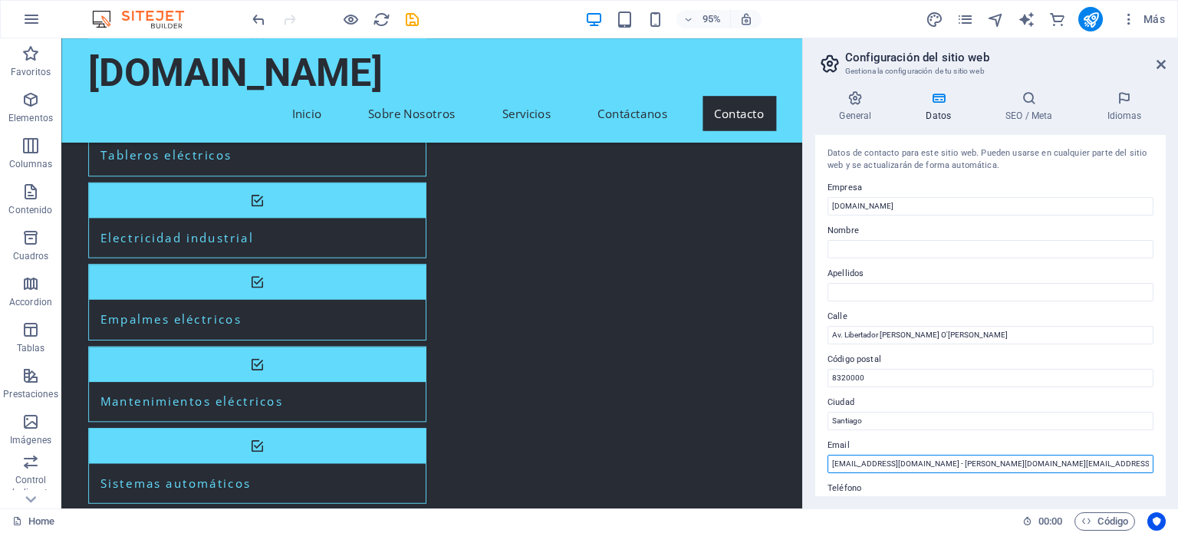
scroll to position [1765, 0]
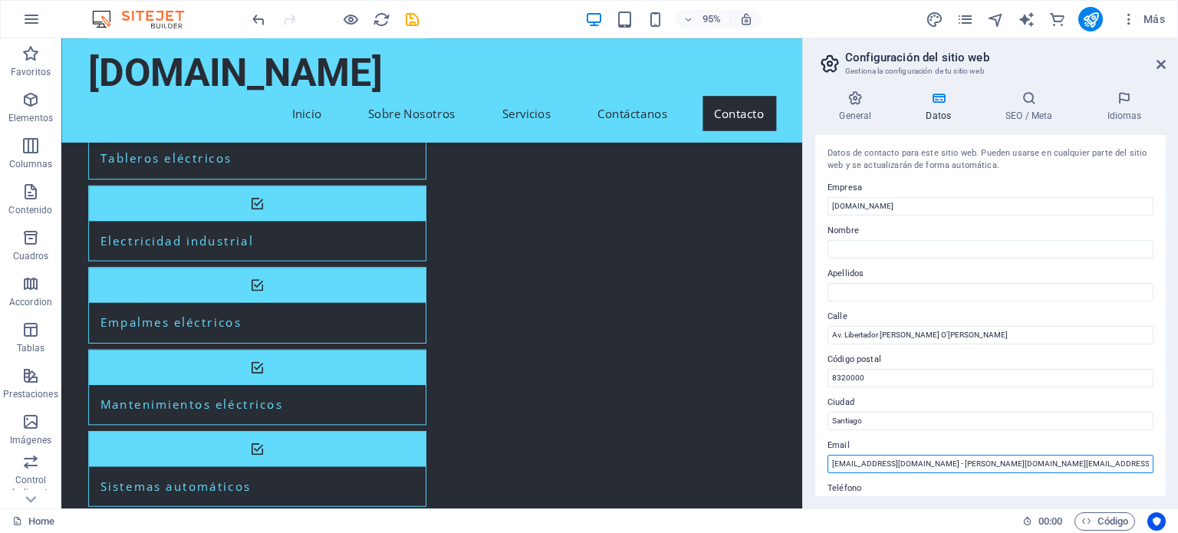
type input "[EMAIL_ADDRESS][DOMAIN_NAME] - [PERSON_NAME][DOMAIN_NAME][EMAIL_ADDRESS][PERSON…"
drag, startPoint x: 1147, startPoint y: 74, endPoint x: 1163, endPoint y: 66, distance: 18.2
click at [1163, 66] on header "Configuración del sitio web Gestiona la configuración de tu sitio web" at bounding box center [991, 58] width 347 height 40
click at [1163, 66] on icon at bounding box center [1160, 64] width 9 height 12
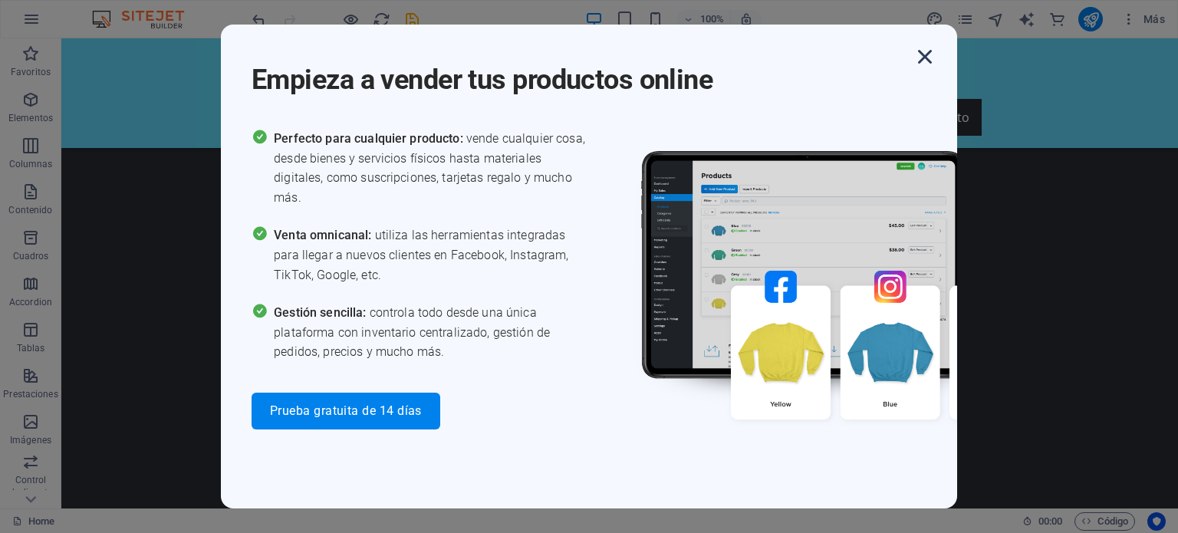
click at [922, 63] on icon "button" at bounding box center [925, 57] width 28 height 28
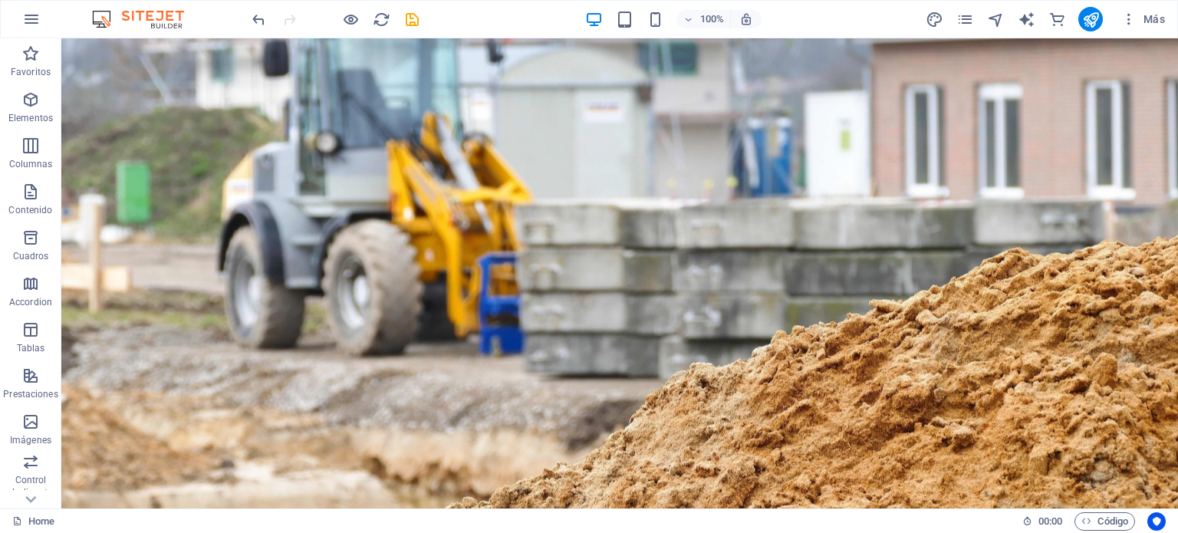
scroll to position [0, 0]
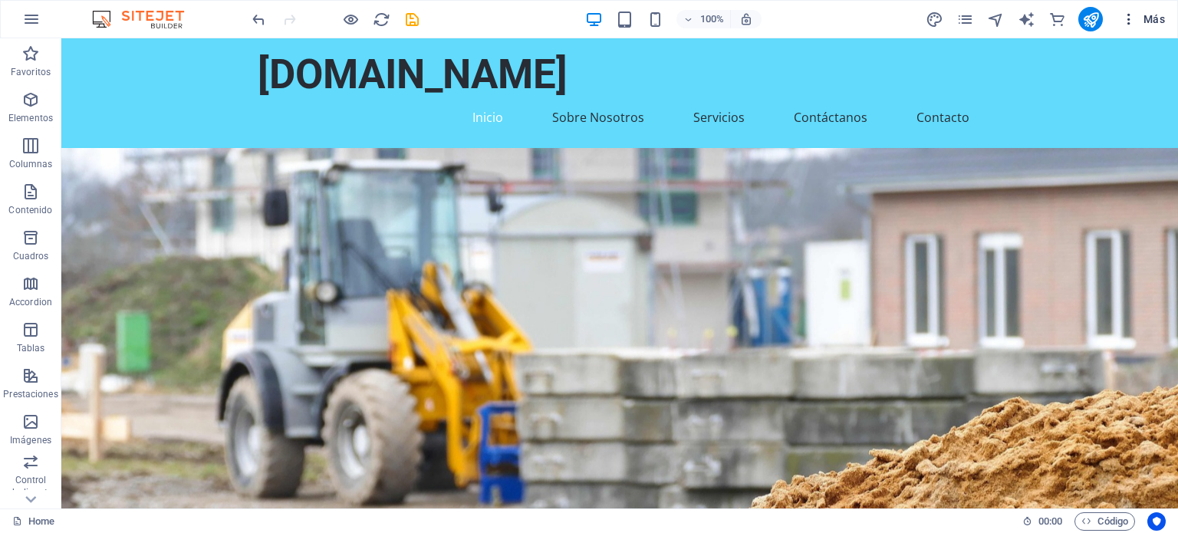
click at [1126, 16] on icon "button" at bounding box center [1128, 19] width 15 height 15
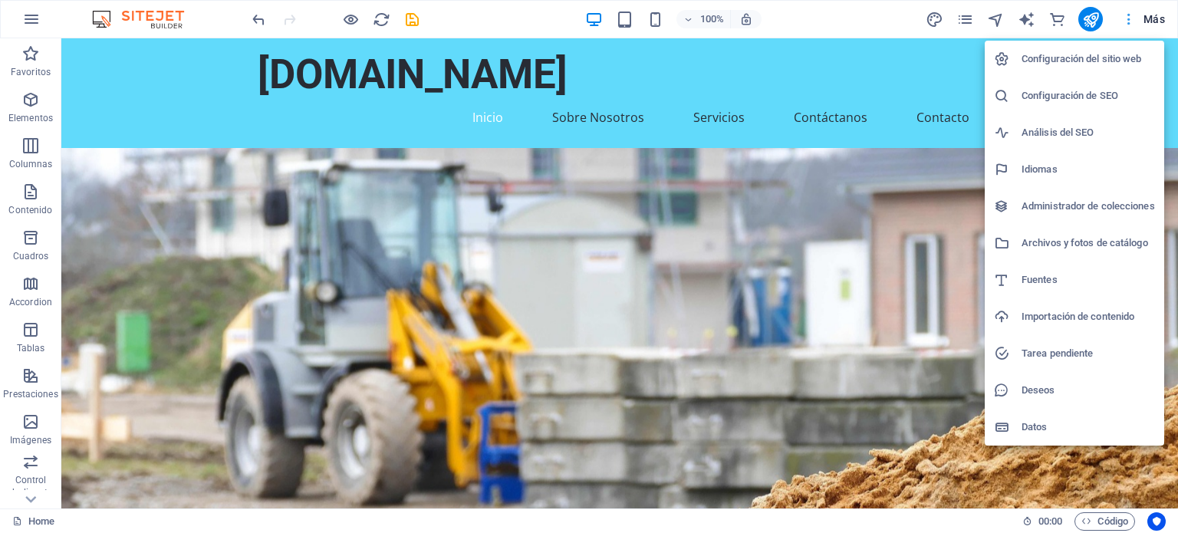
click at [1126, 16] on div at bounding box center [589, 266] width 1178 height 533
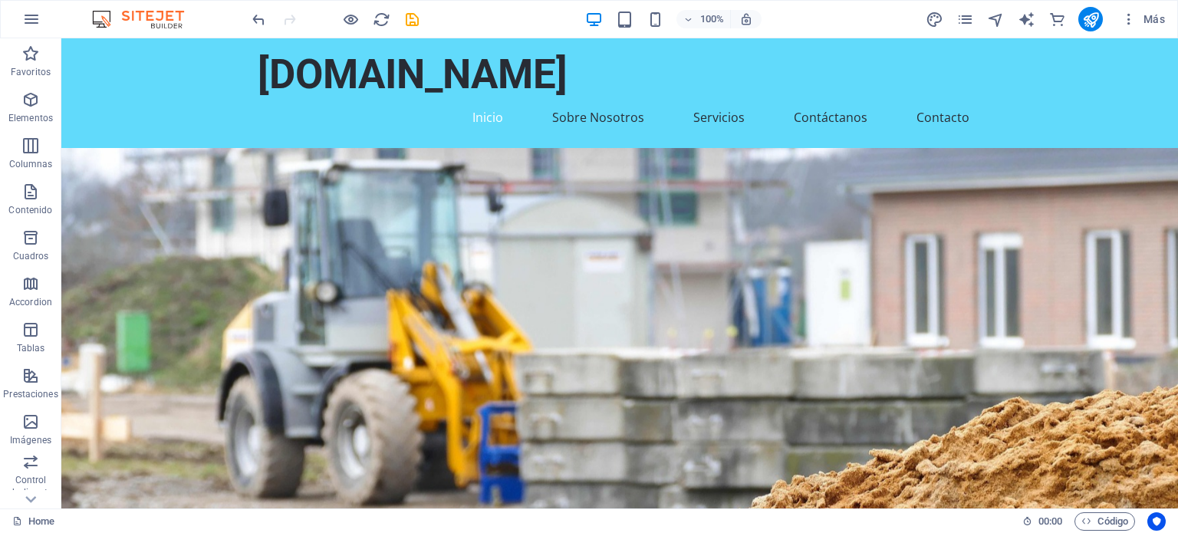
click at [138, 29] on div "100% Más" at bounding box center [589, 19] width 1176 height 37
click at [157, 18] on img at bounding box center [145, 19] width 115 height 18
click at [40, 26] on icon "button" at bounding box center [31, 19] width 18 height 18
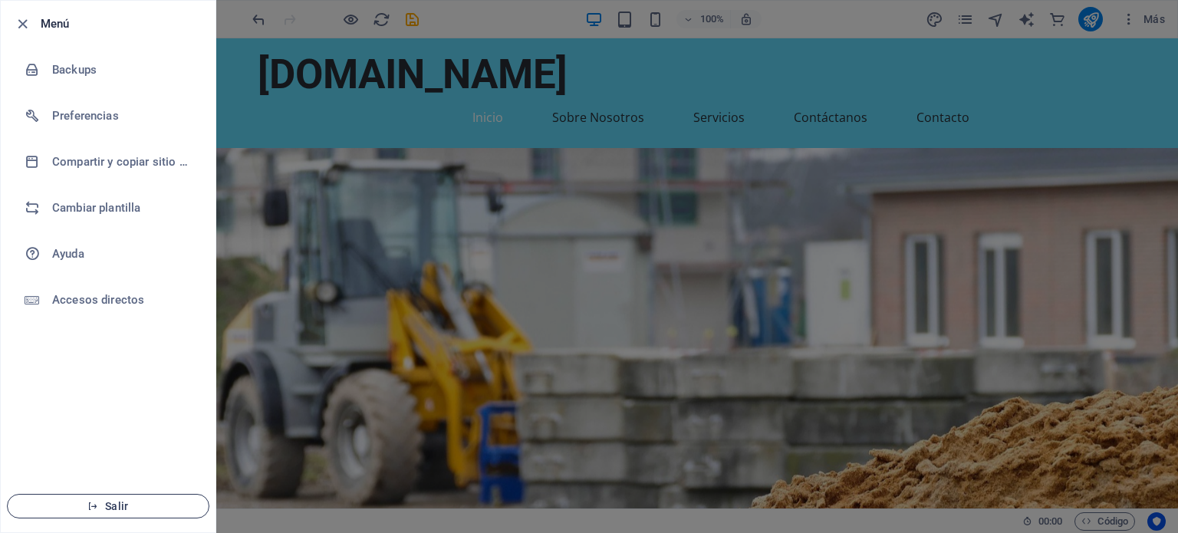
click at [111, 505] on span "Salir" at bounding box center [108, 506] width 176 height 12
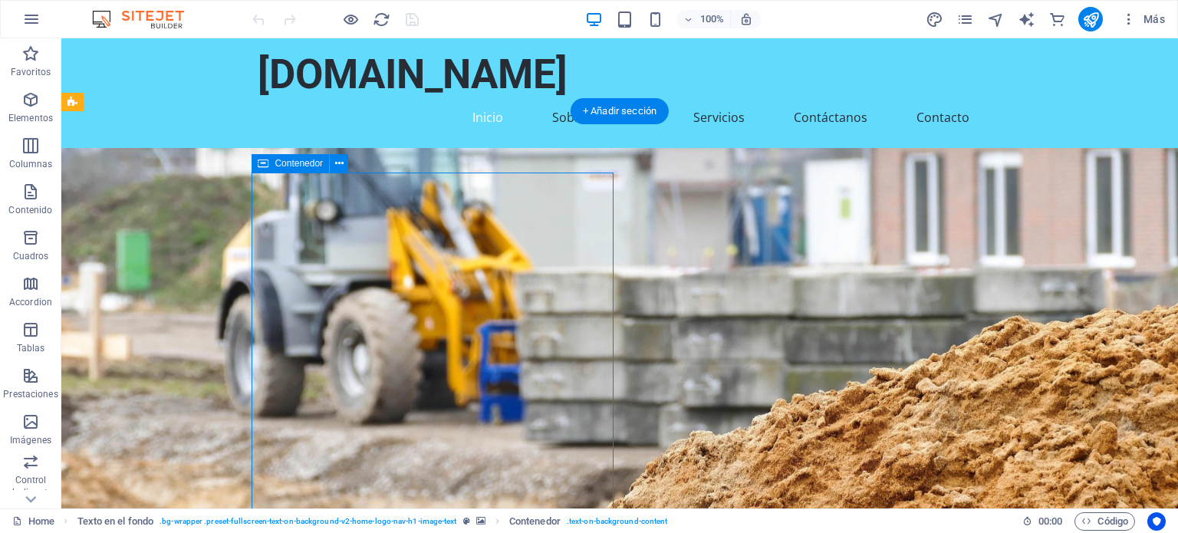
drag, startPoint x: 422, startPoint y: 297, endPoint x: 373, endPoint y: 288, distance: 49.2
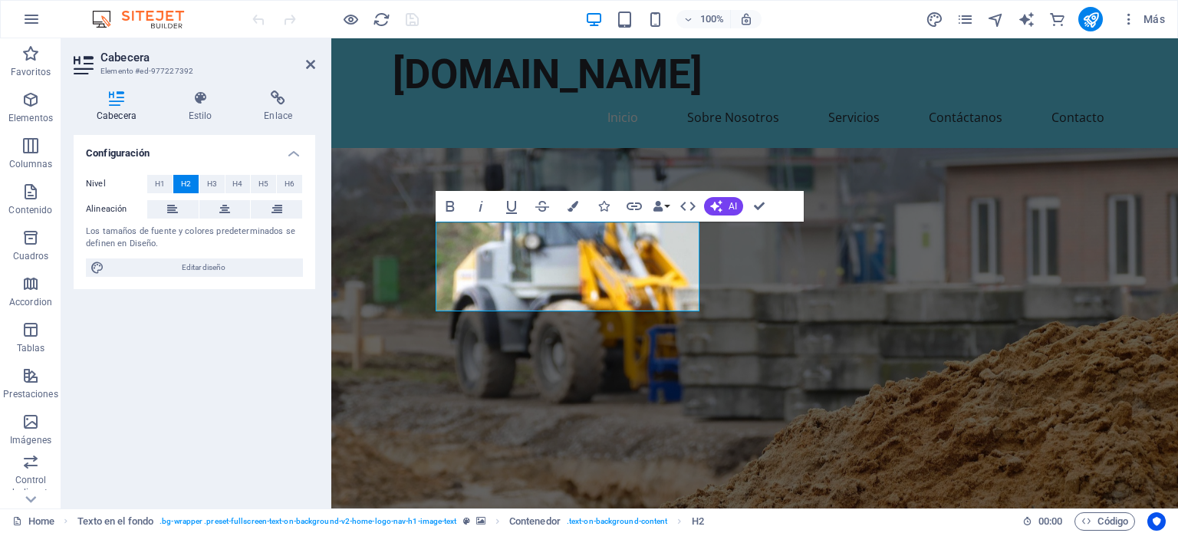
click at [373, 288] on figure at bounding box center [754, 338] width 846 height 380
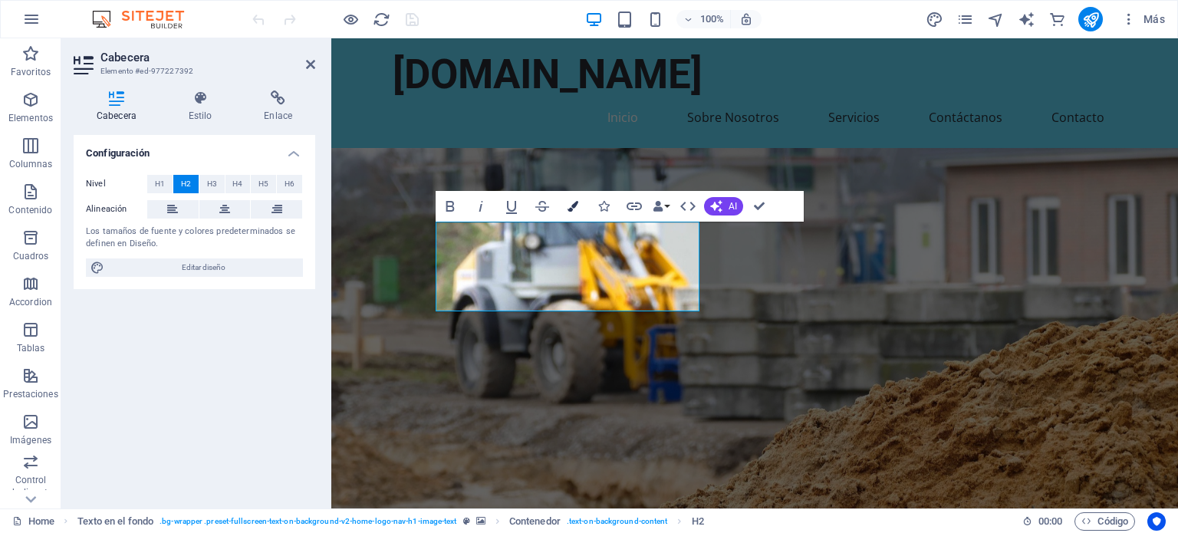
click at [575, 205] on icon "button" at bounding box center [572, 206] width 11 height 11
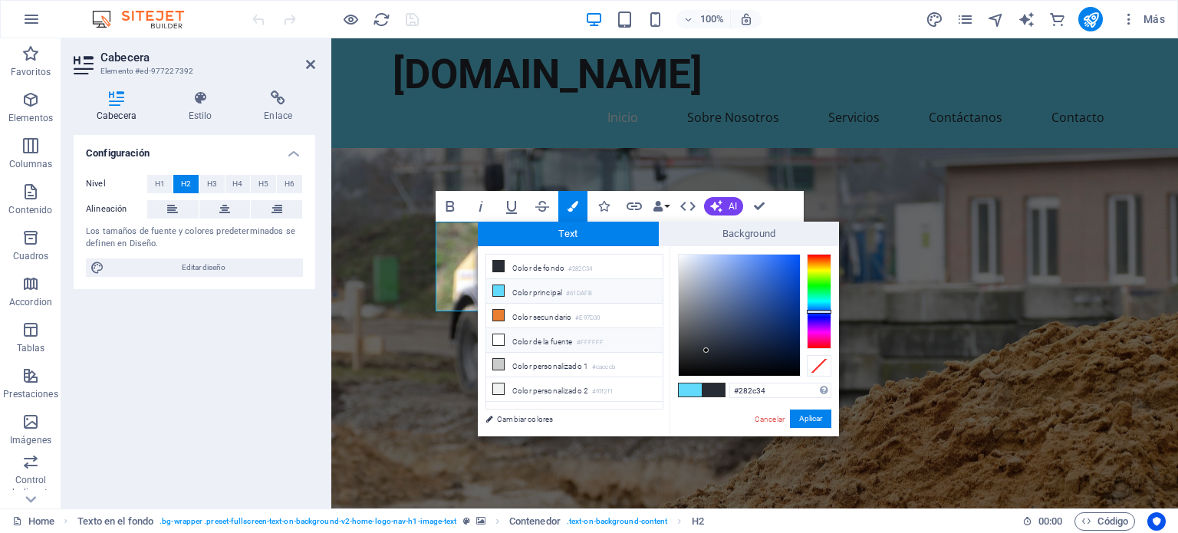
click at [564, 341] on li "Color de la fuente #FFFFFF" at bounding box center [574, 340] width 176 height 25
type input "#ffffff"
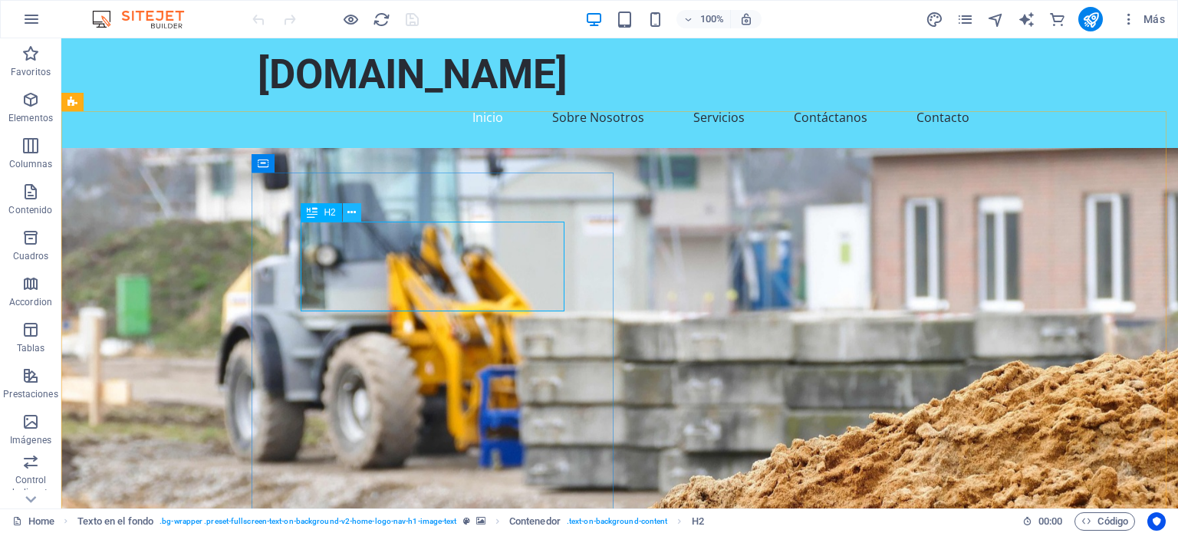
click at [349, 205] on icon at bounding box center [351, 213] width 8 height 16
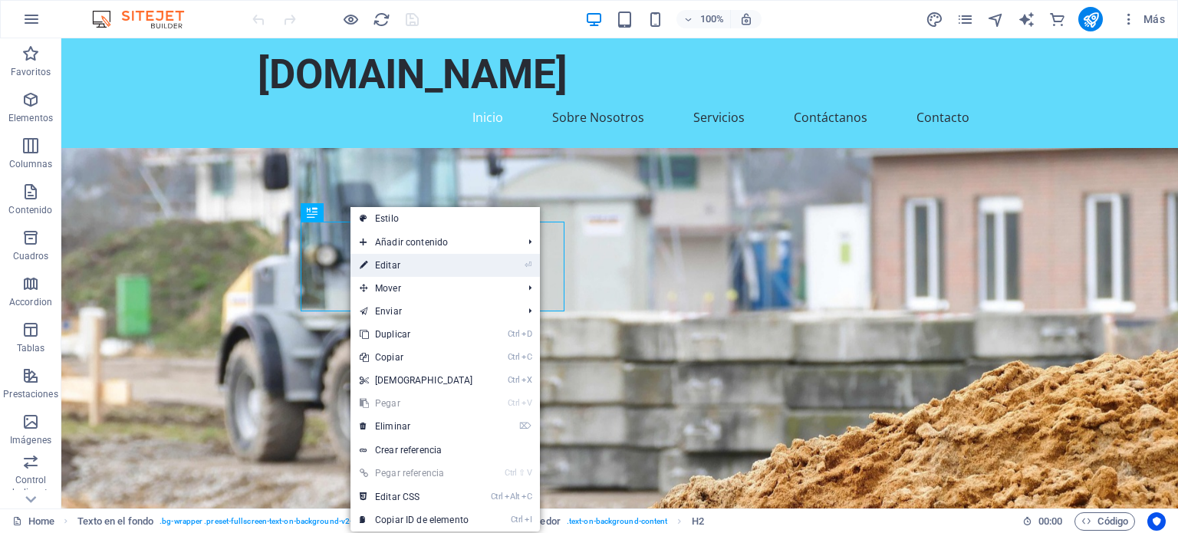
click at [389, 257] on link "⏎ Editar" at bounding box center [416, 265] width 132 height 23
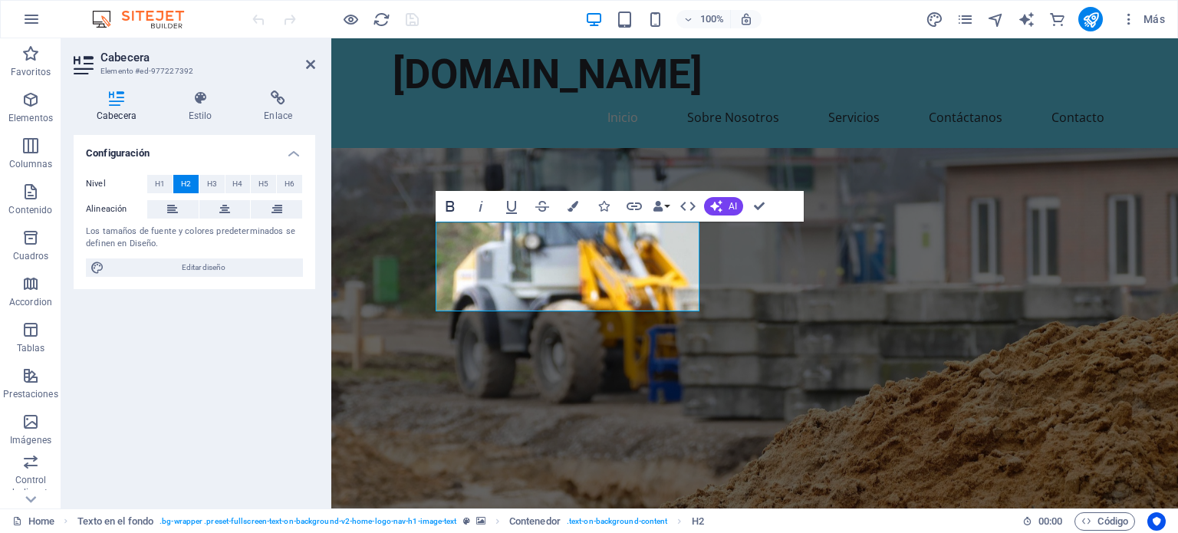
click at [445, 202] on icon "button" at bounding box center [450, 206] width 18 height 18
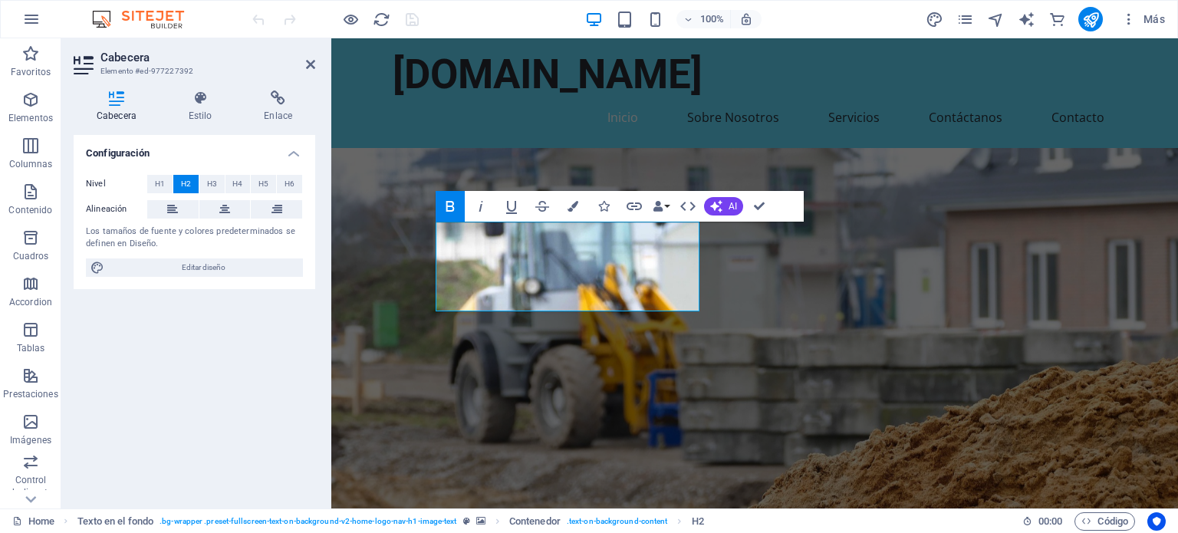
click at [445, 202] on icon "button" at bounding box center [450, 206] width 18 height 18
click at [567, 204] on icon "button" at bounding box center [572, 206] width 11 height 11
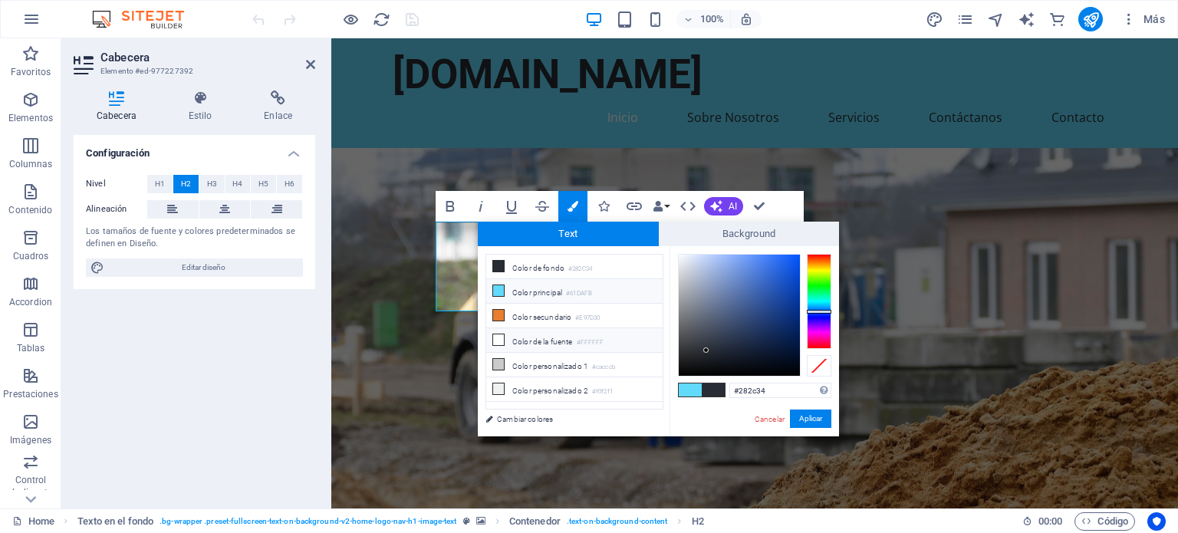
click at [502, 337] on icon at bounding box center [498, 339] width 11 height 11
type input "#ffffff"
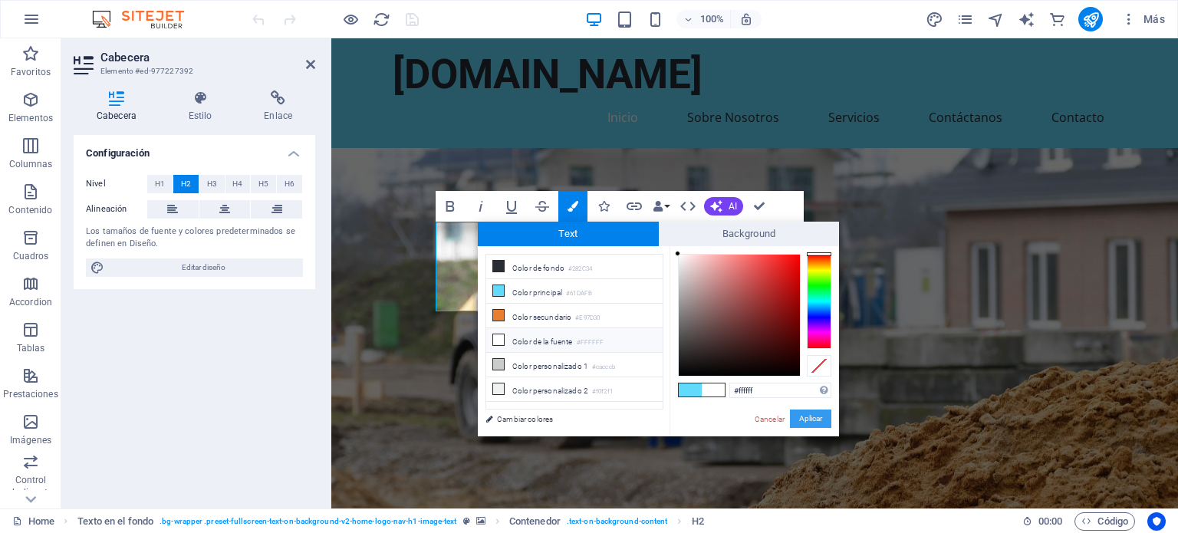
click at [819, 422] on button "Aplicar" at bounding box center [810, 418] width 41 height 18
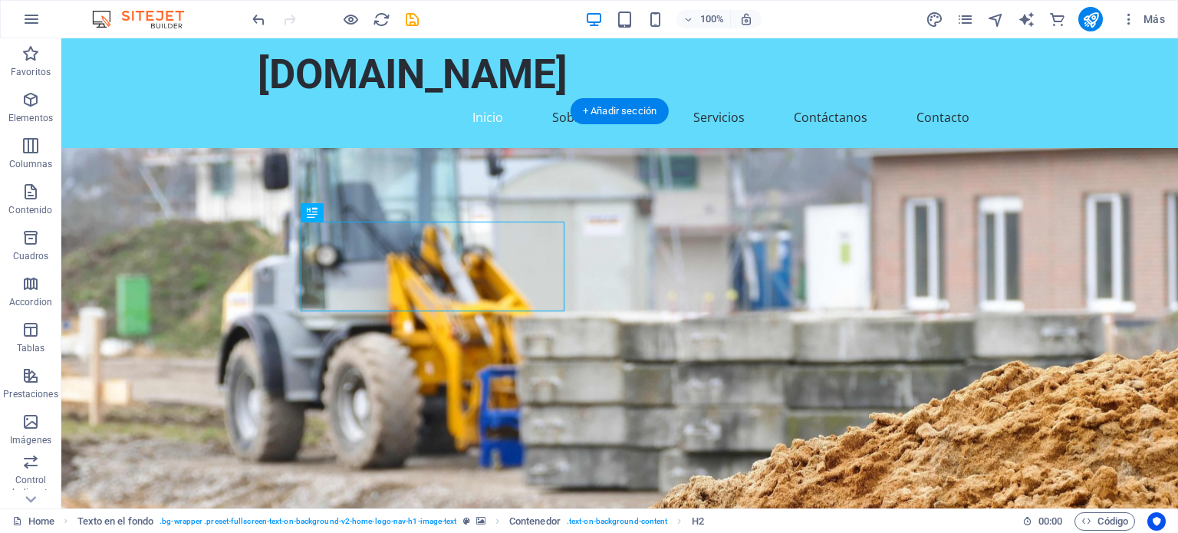
click at [745, 348] on figure at bounding box center [619, 383] width 1116 height 470
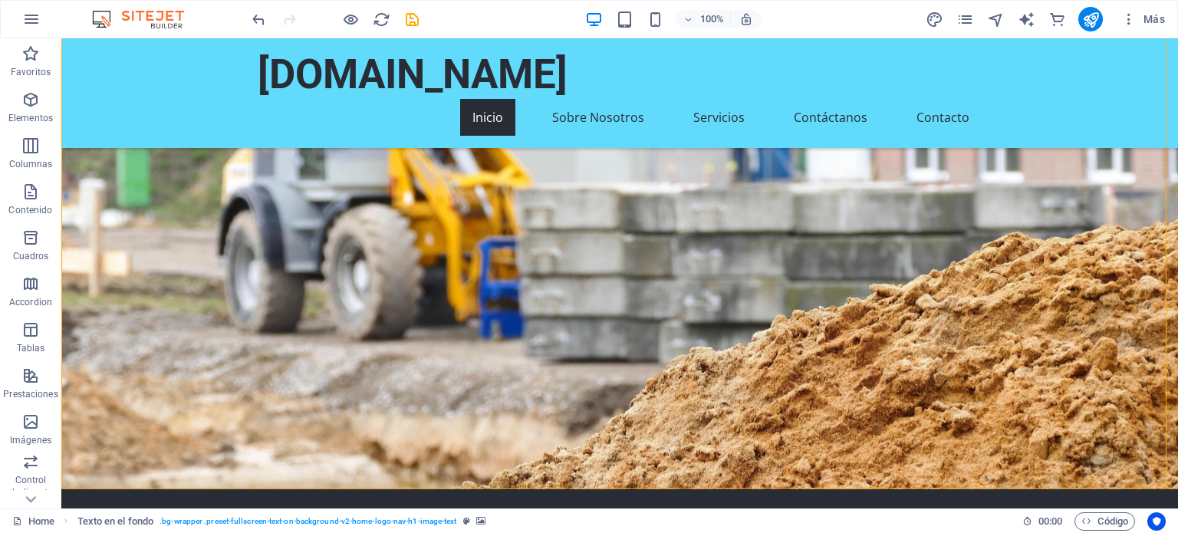
scroll to position [106, 0]
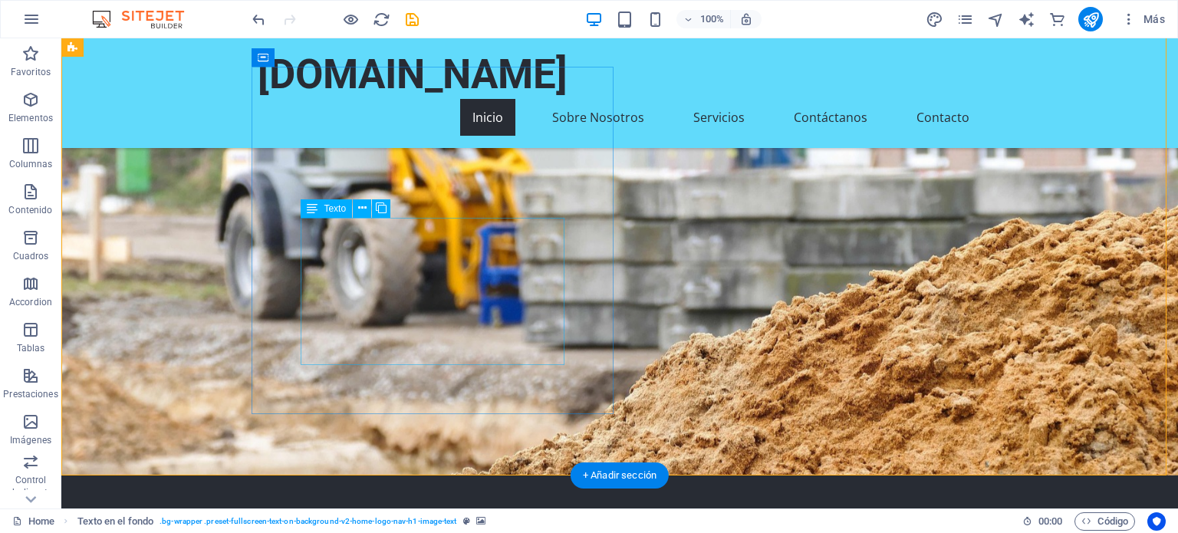
click at [311, 205] on icon at bounding box center [312, 208] width 11 height 18
click at [364, 209] on icon at bounding box center [362, 208] width 8 height 16
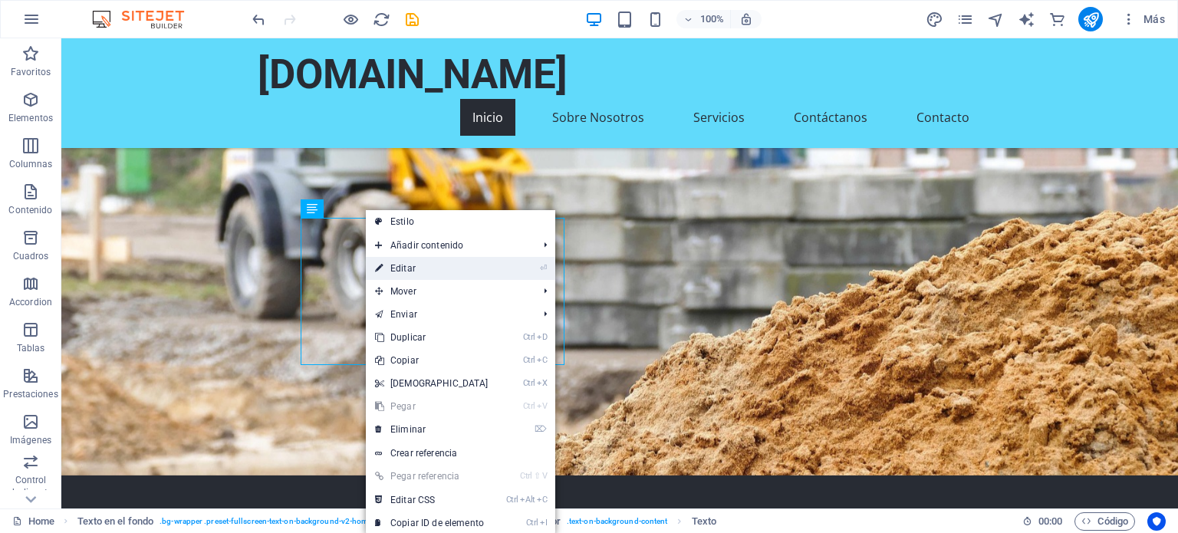
click at [403, 265] on link "⏎ Editar" at bounding box center [432, 268] width 132 height 23
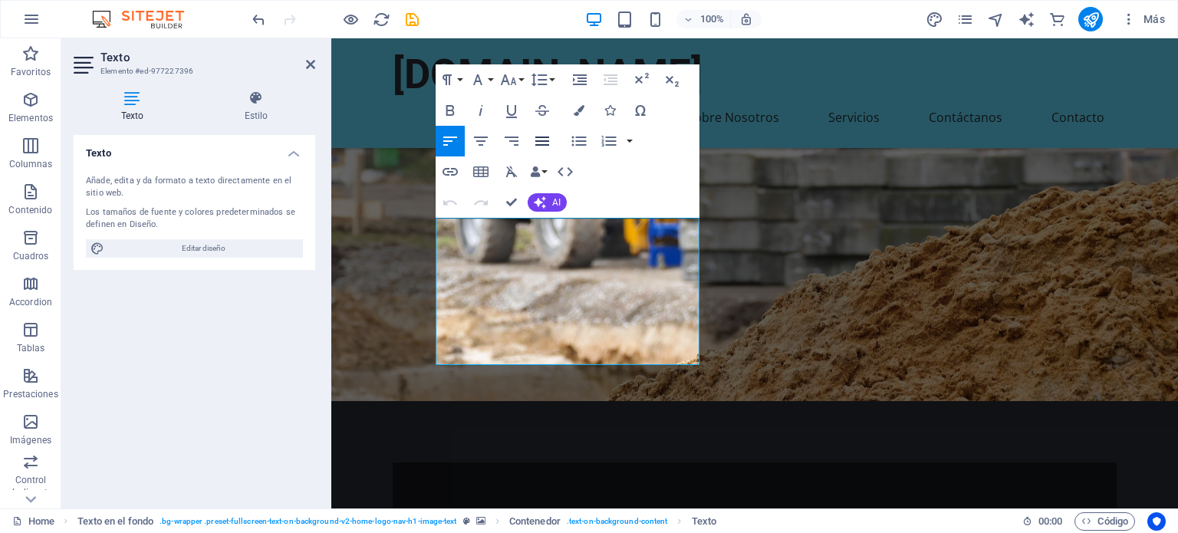
click at [547, 136] on icon "button" at bounding box center [542, 140] width 14 height 9
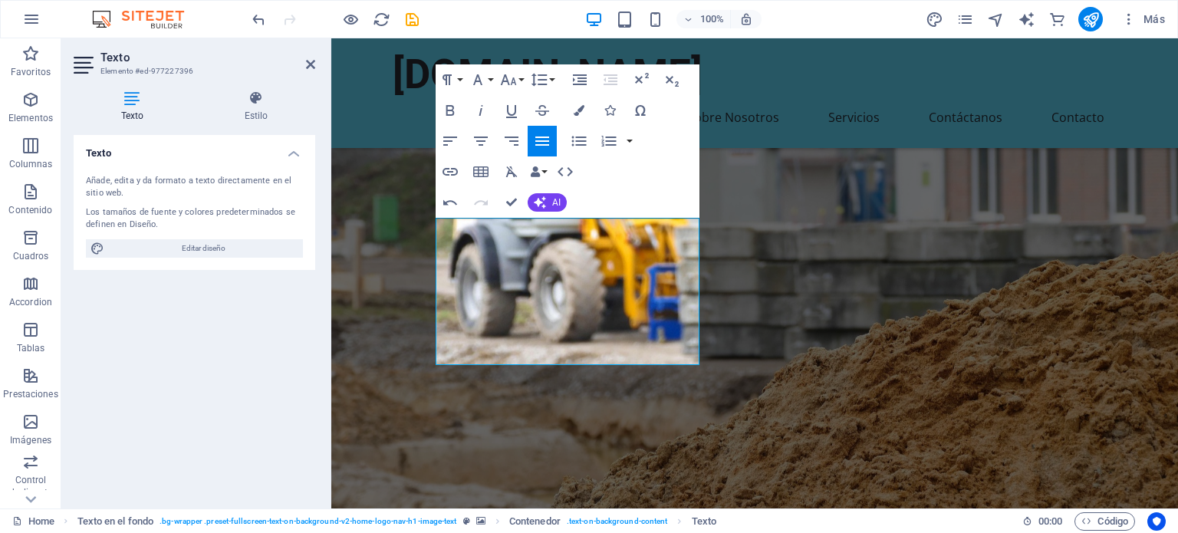
click at [828, 251] on figure at bounding box center [754, 276] width 846 height 543
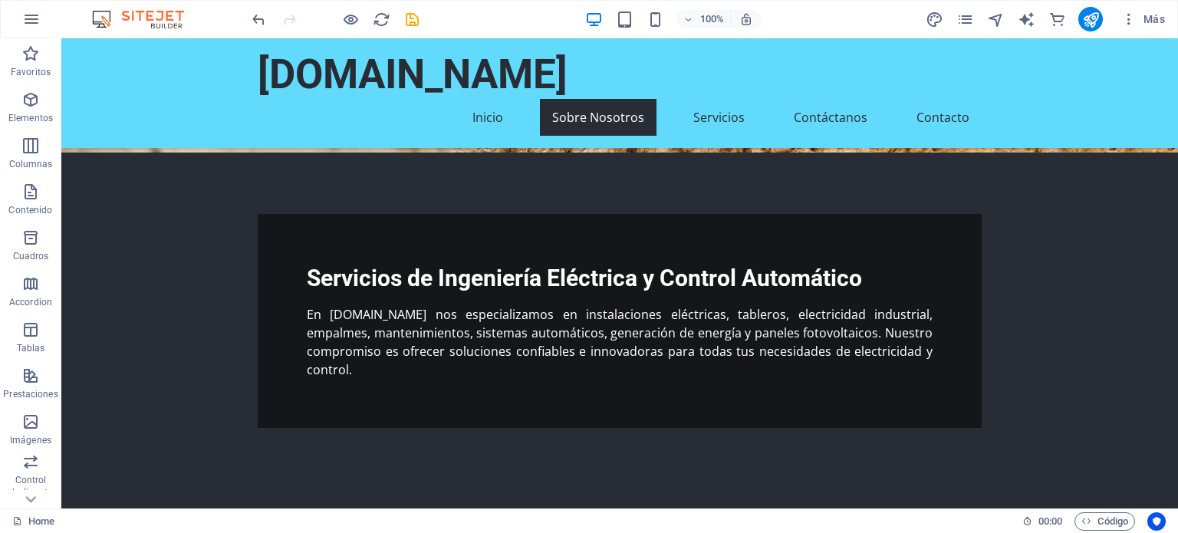
scroll to position [445, 0]
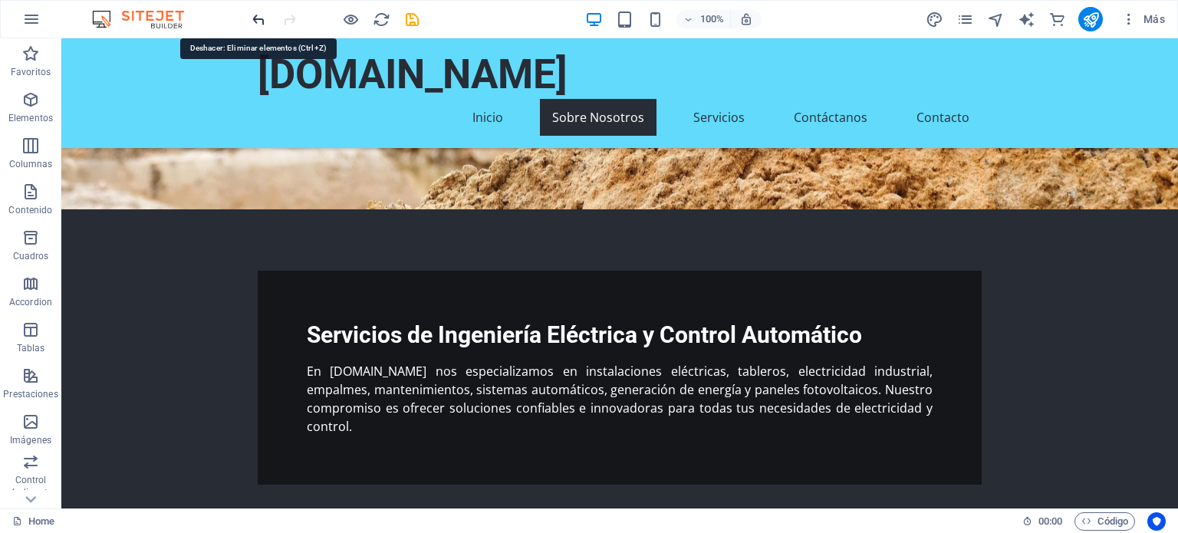
click at [266, 12] on icon "undo" at bounding box center [259, 20] width 18 height 18
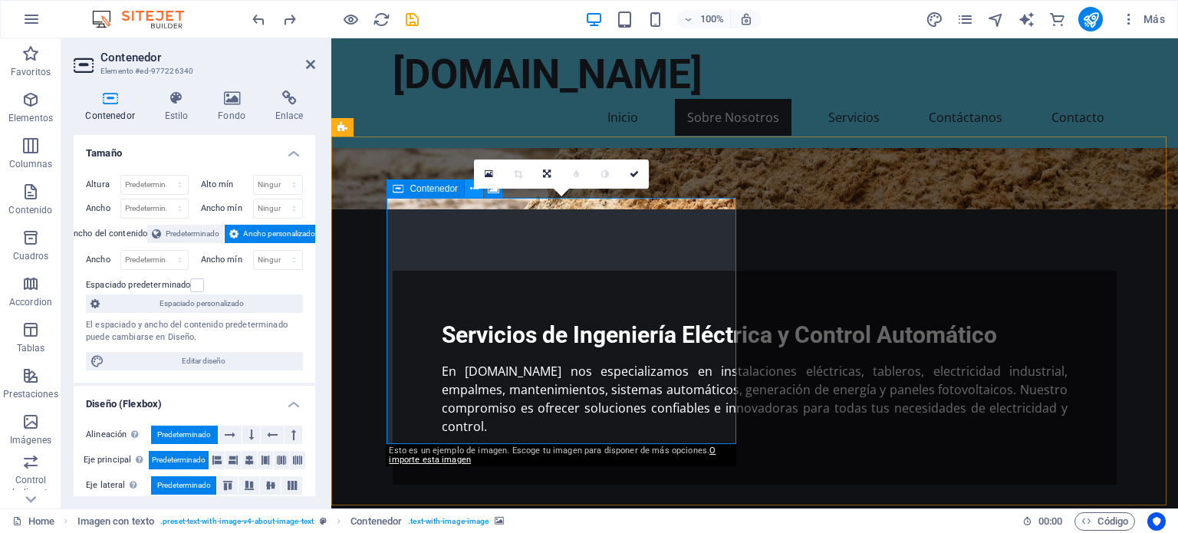
click at [468, 190] on button at bounding box center [474, 188] width 18 height 18
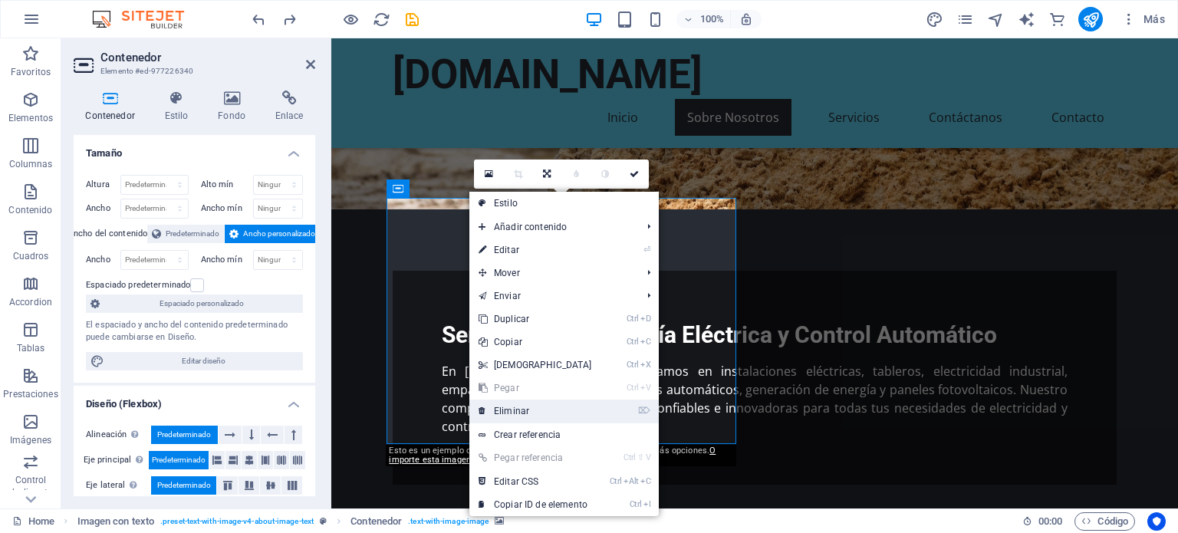
click at [532, 416] on link "⌦ Eliminar" at bounding box center [535, 410] width 132 height 23
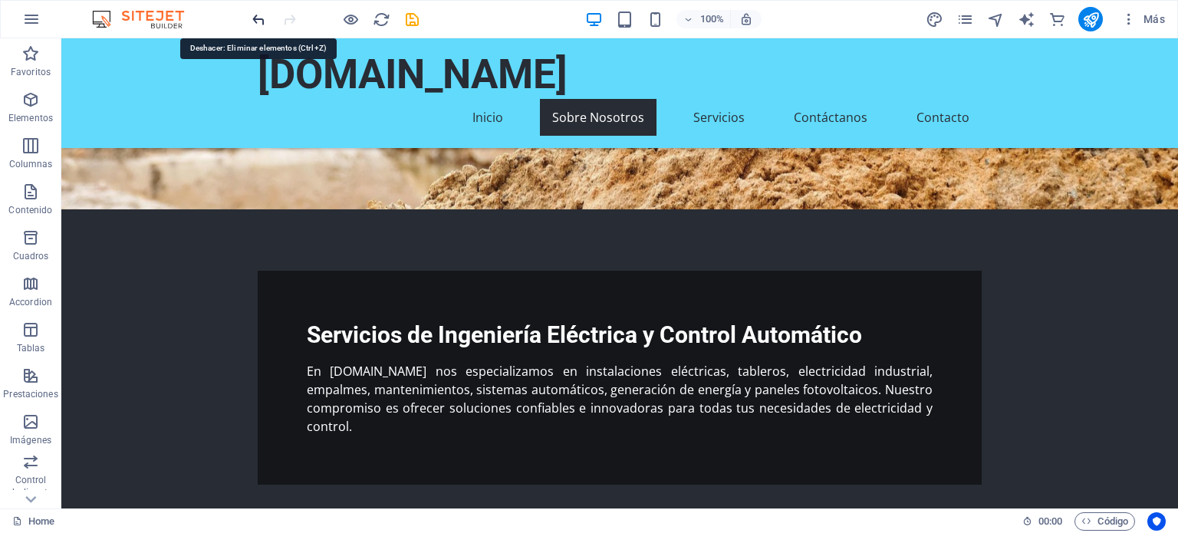
click at [259, 12] on icon "undo" at bounding box center [259, 20] width 18 height 18
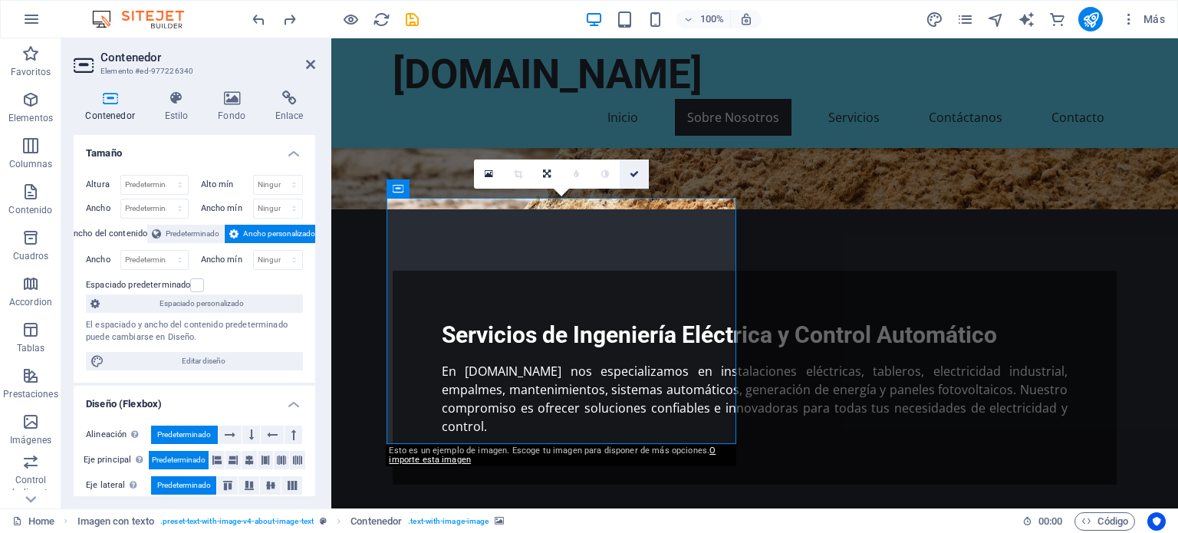
click at [629, 173] on icon at bounding box center [633, 173] width 9 height 9
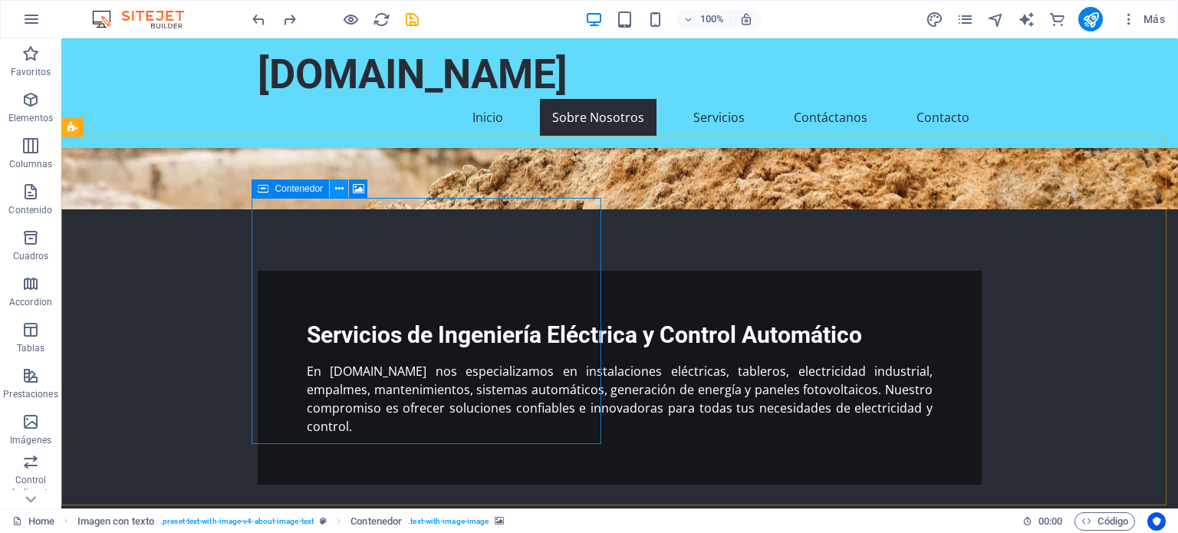
click at [339, 183] on icon at bounding box center [339, 189] width 8 height 16
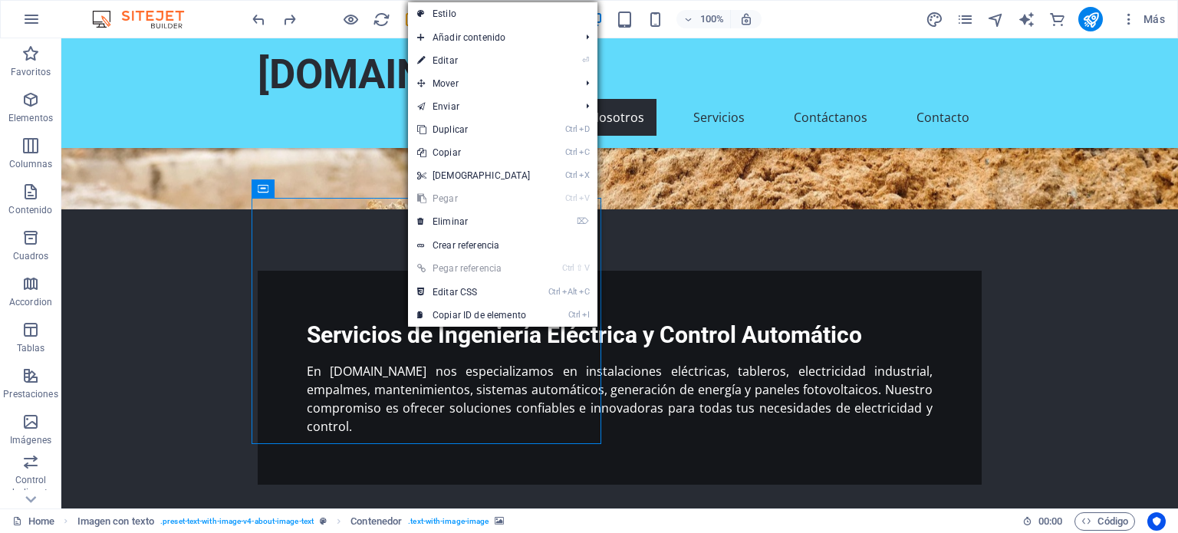
click at [449, 196] on link "Ctrl V Pegar" at bounding box center [474, 198] width 132 height 23
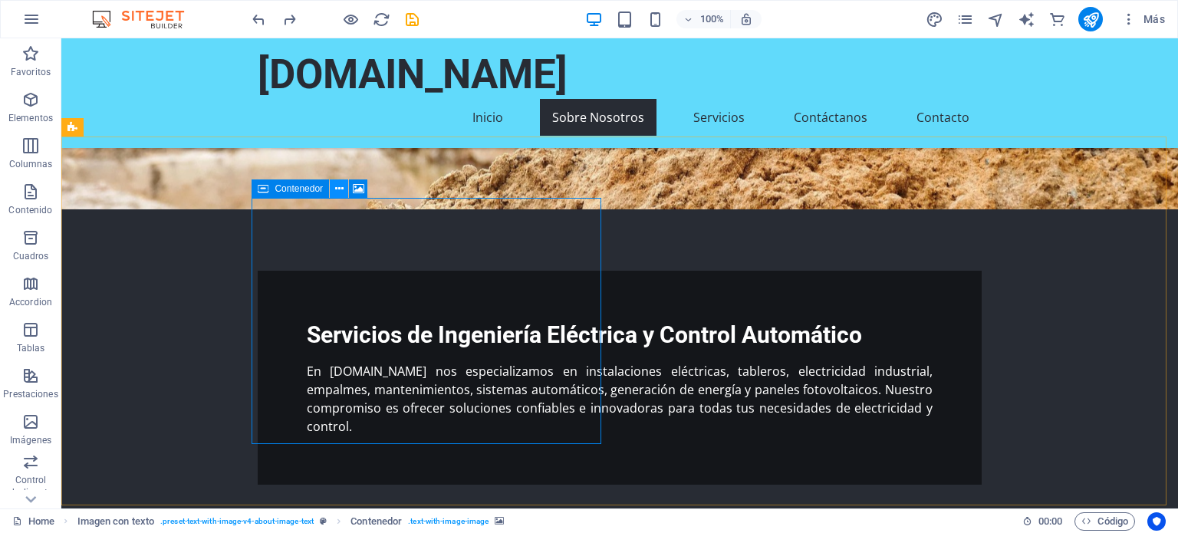
click at [334, 189] on button at bounding box center [339, 188] width 18 height 18
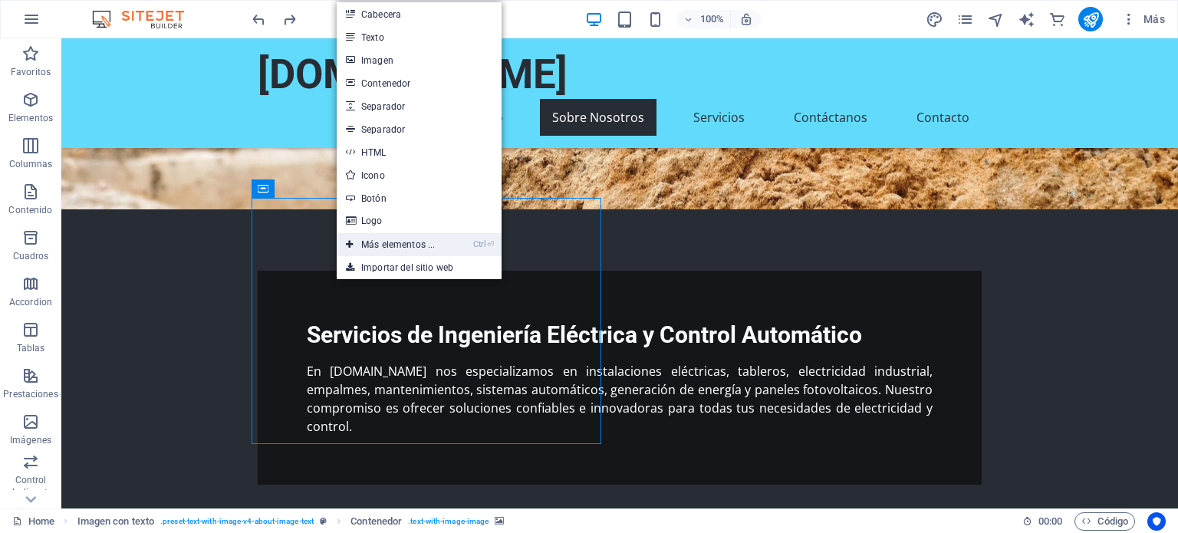
click at [379, 246] on link "Ctrl ⏎ Más elementos ..." at bounding box center [390, 244] width 107 height 23
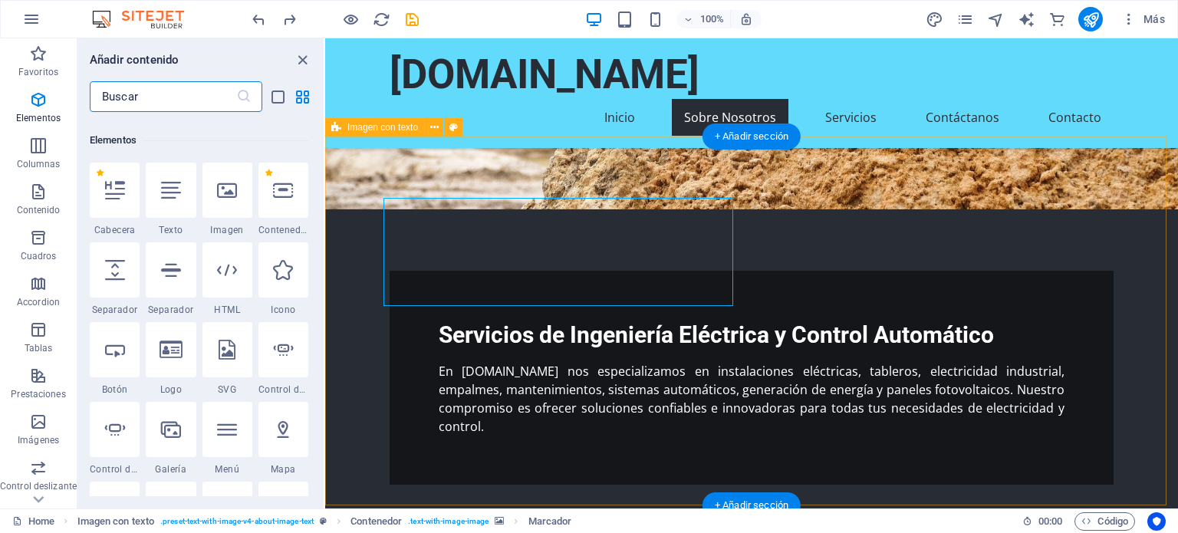
scroll to position [288, 0]
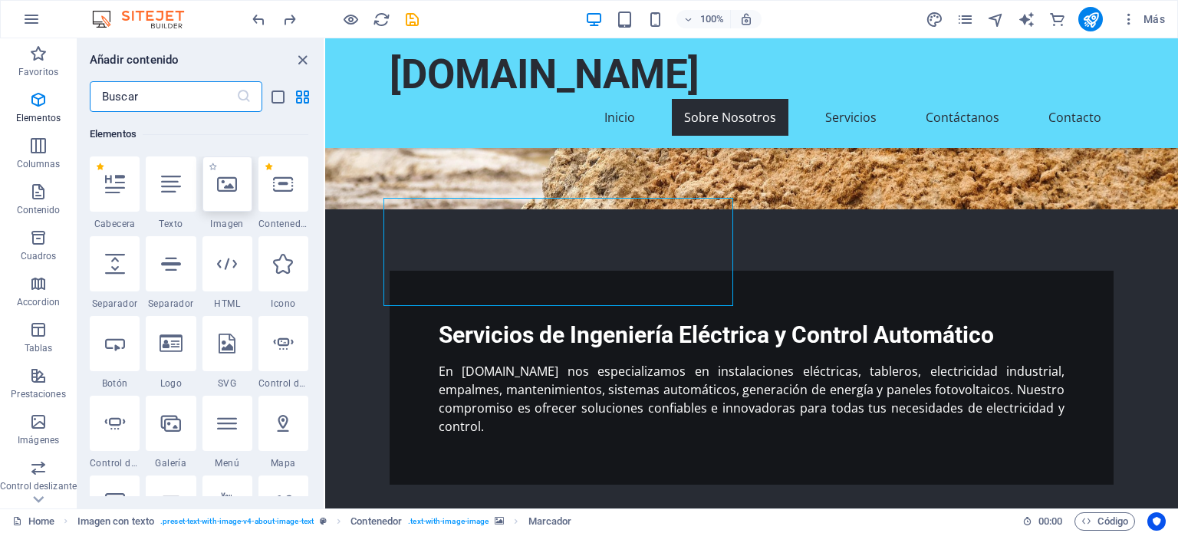
click at [222, 182] on icon at bounding box center [227, 184] width 20 height 20
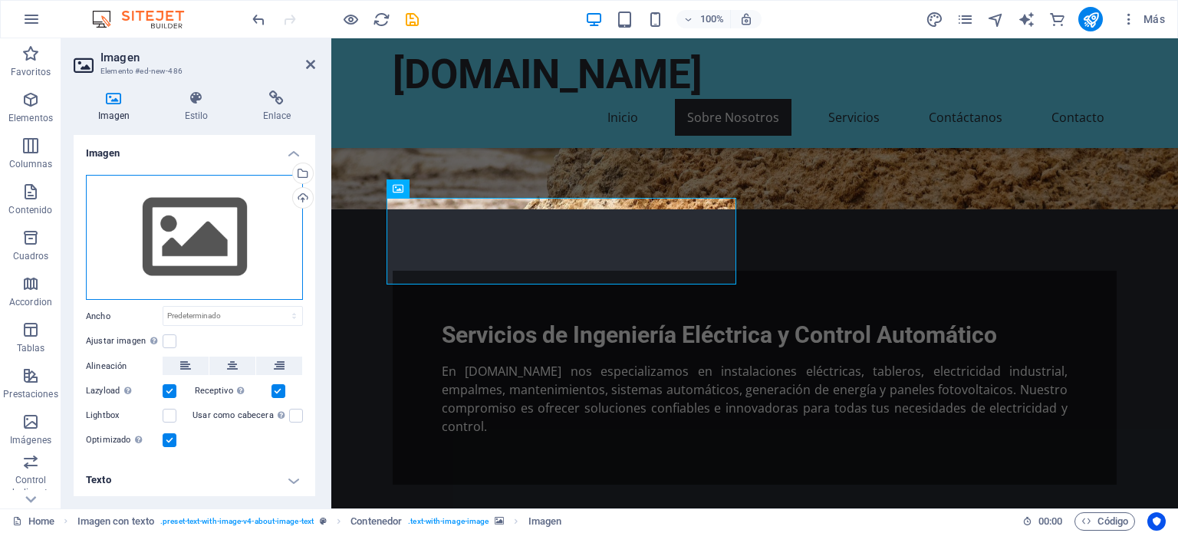
click at [211, 235] on div "Arrastra archivos aquí, haz clic para escoger archivos o selecciona archivos de…" at bounding box center [194, 238] width 217 height 126
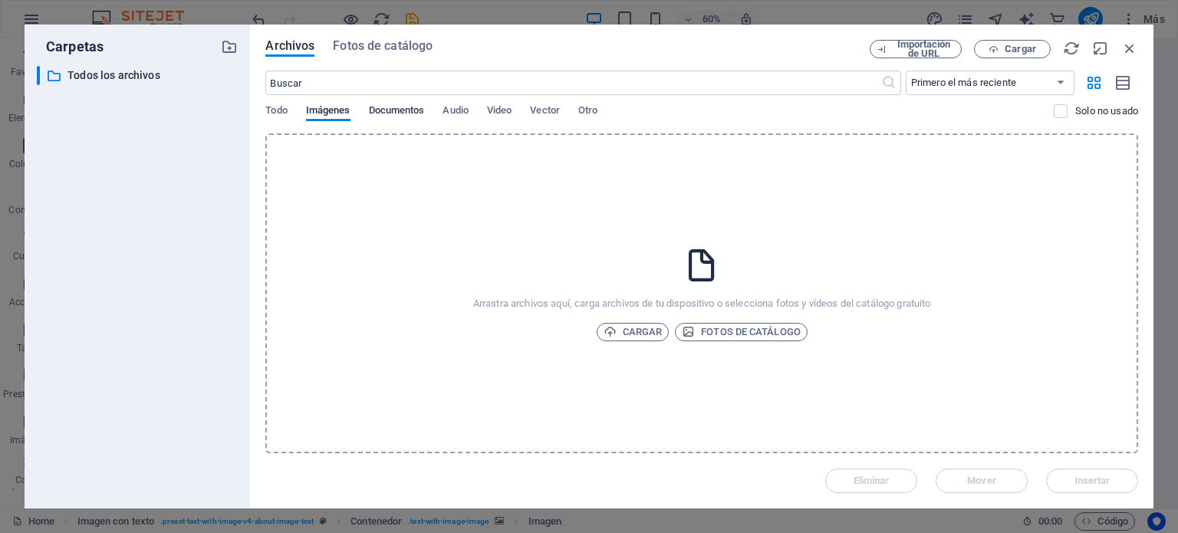
click at [386, 118] on span "Documentos" at bounding box center [397, 111] width 56 height 21
click at [315, 110] on span "Imágenes" at bounding box center [328, 111] width 44 height 21
click at [1014, 45] on span "Cargar" at bounding box center [1019, 48] width 31 height 9
click at [636, 330] on span "Cargar" at bounding box center [632, 332] width 59 height 18
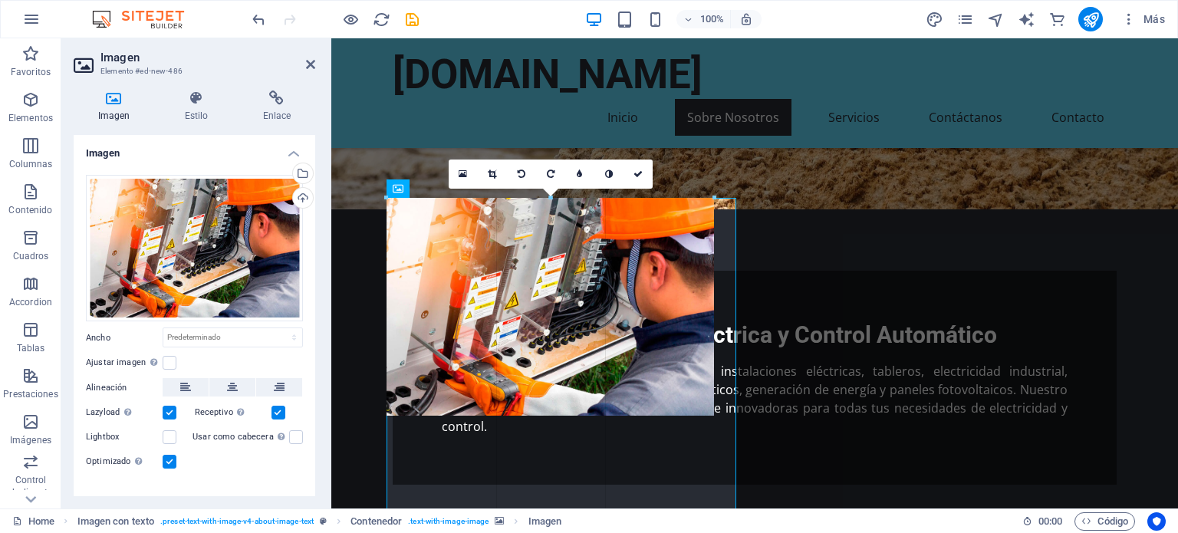
drag, startPoint x: 735, startPoint y: 429, endPoint x: 709, endPoint y: 391, distance: 45.9
type input "427"
select select "px"
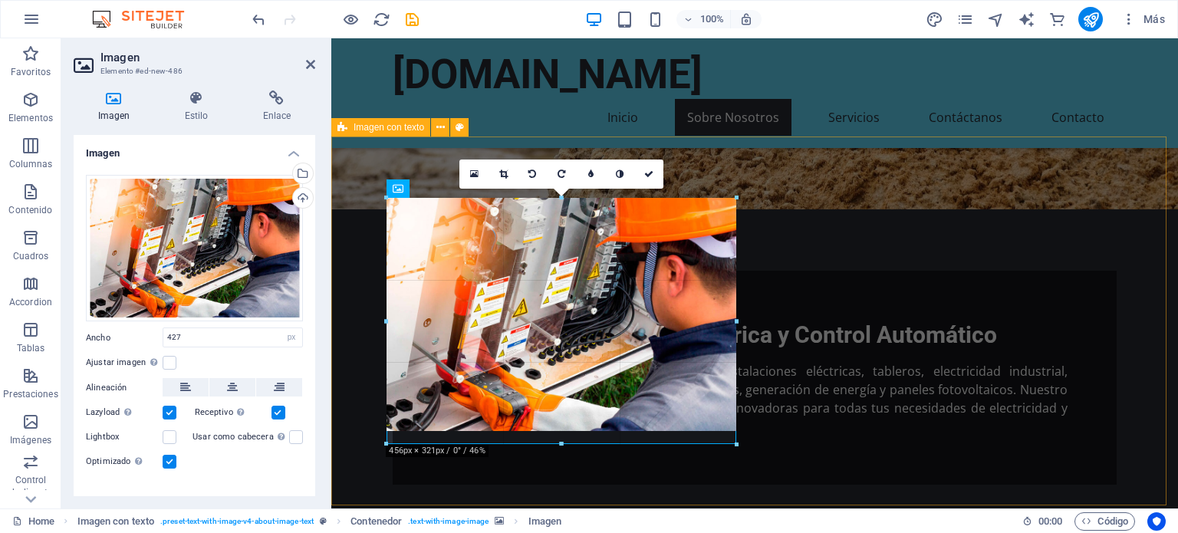
drag, startPoint x: 713, startPoint y: 416, endPoint x: 734, endPoint y: 444, distance: 34.5
type input "456"
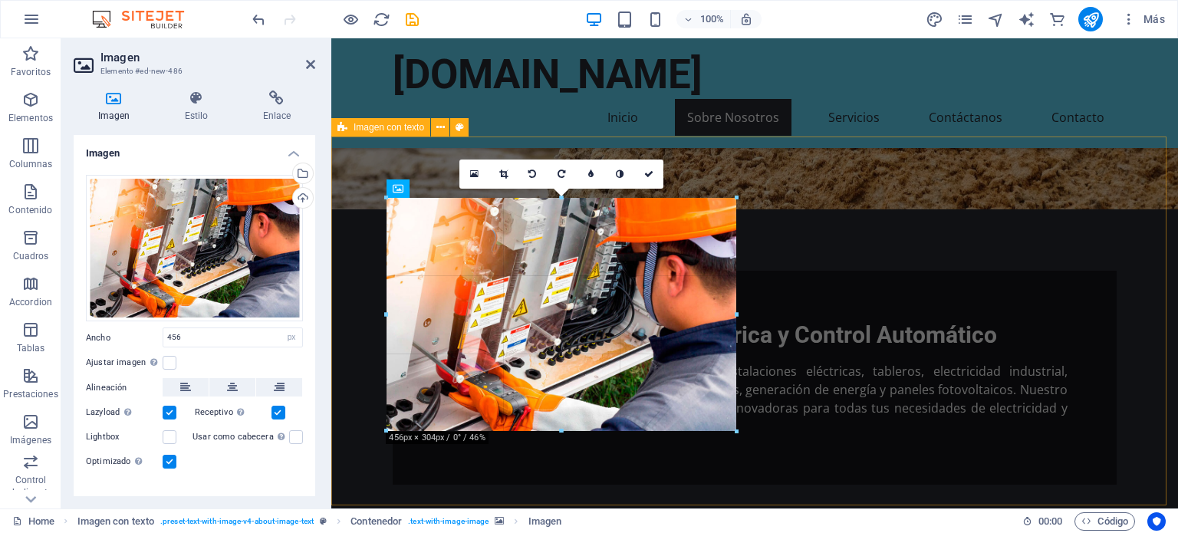
drag, startPoint x: 560, startPoint y: 430, endPoint x: 228, endPoint y: 396, distance: 333.7
click at [560, 435] on div "Arrastra aquí para reemplazar el contenido existente. Si quieres crear un eleme…" at bounding box center [754, 51] width 846 height 915
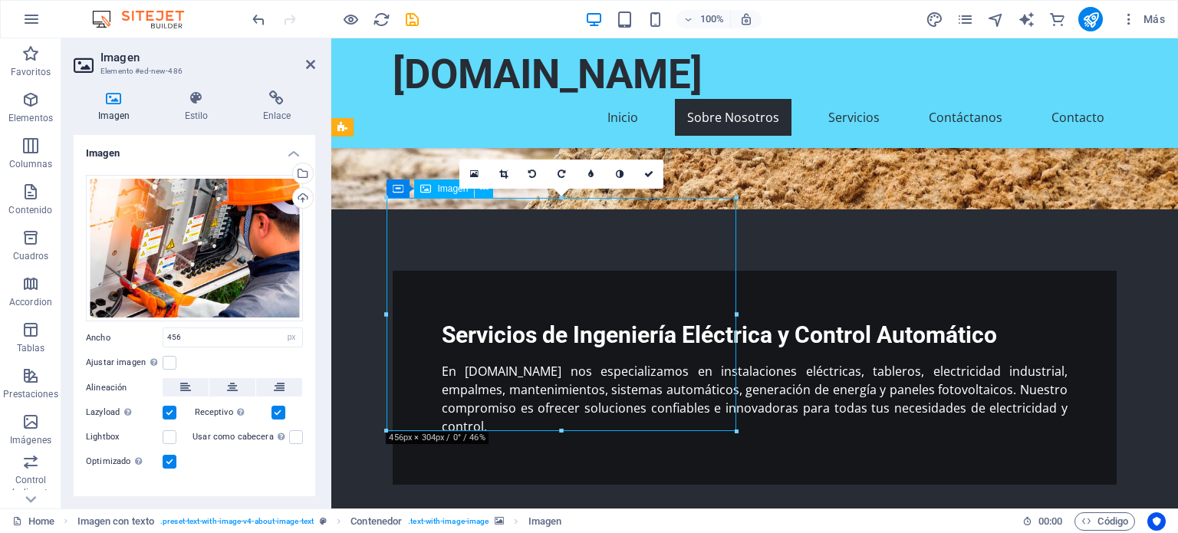
drag, startPoint x: 558, startPoint y: 358, endPoint x: 558, endPoint y: 370, distance: 12.3
drag, startPoint x: 558, startPoint y: 370, endPoint x: 552, endPoint y: 390, distance: 20.9
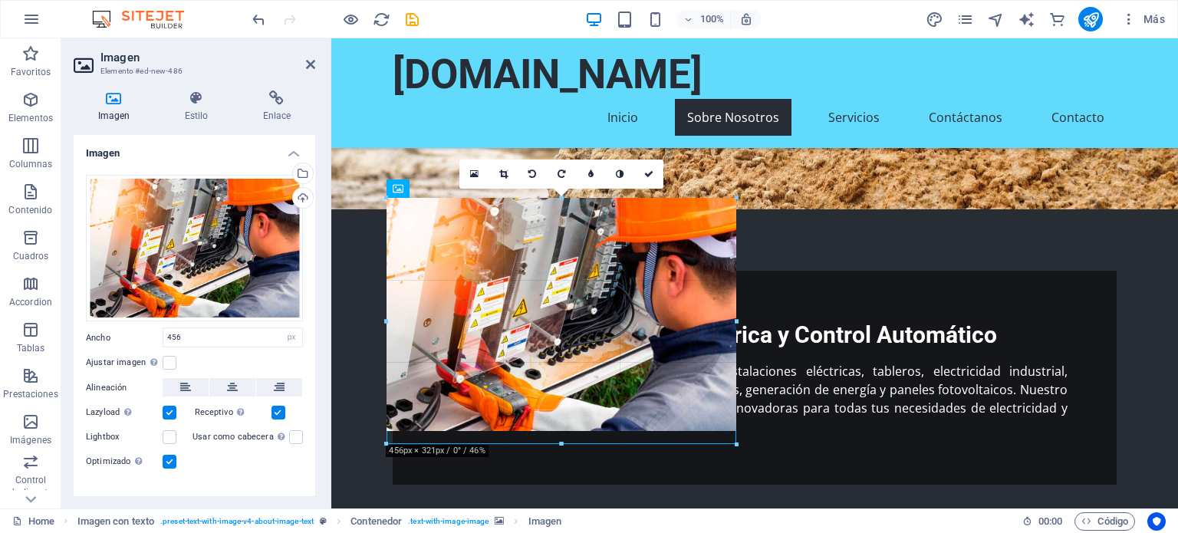
drag, startPoint x: 561, startPoint y: 431, endPoint x: 556, endPoint y: 444, distance: 14.1
click at [556, 444] on div at bounding box center [561, 444] width 350 height 5
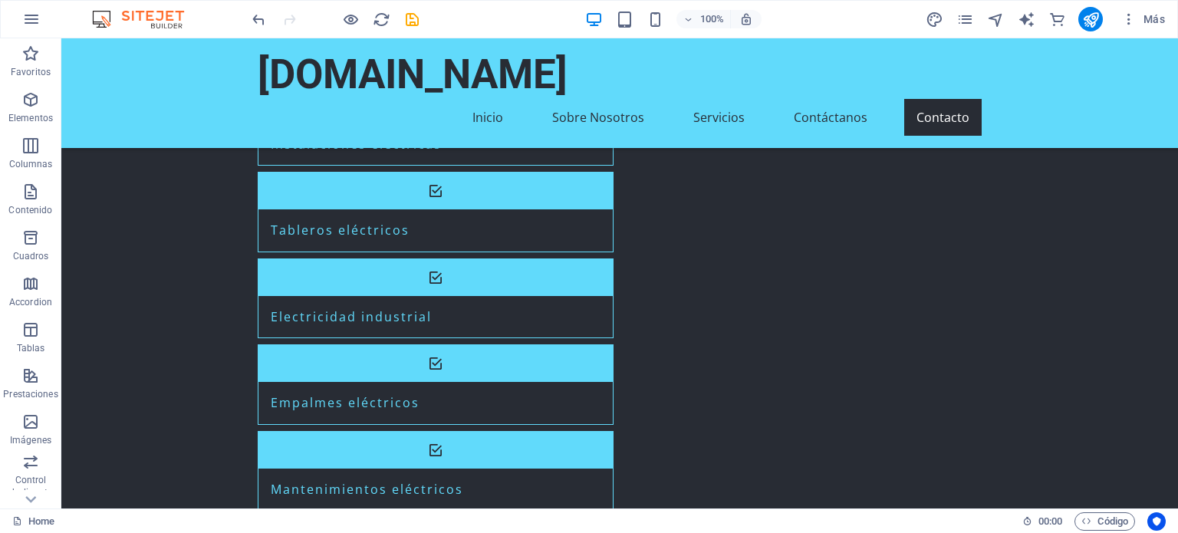
scroll to position [1796, 0]
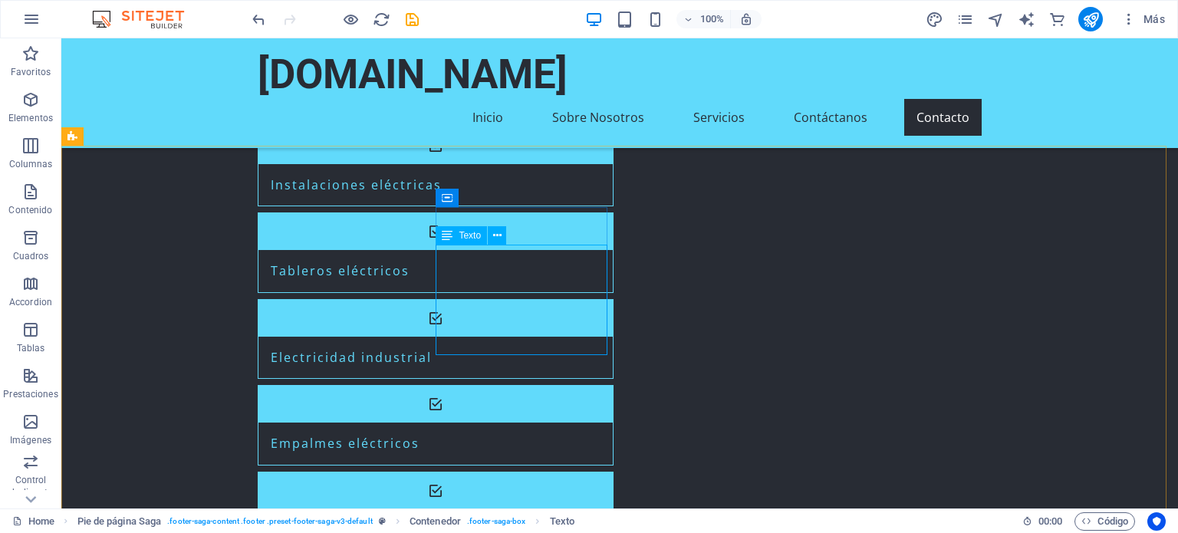
click at [465, 233] on span "Texto" at bounding box center [469, 235] width 22 height 9
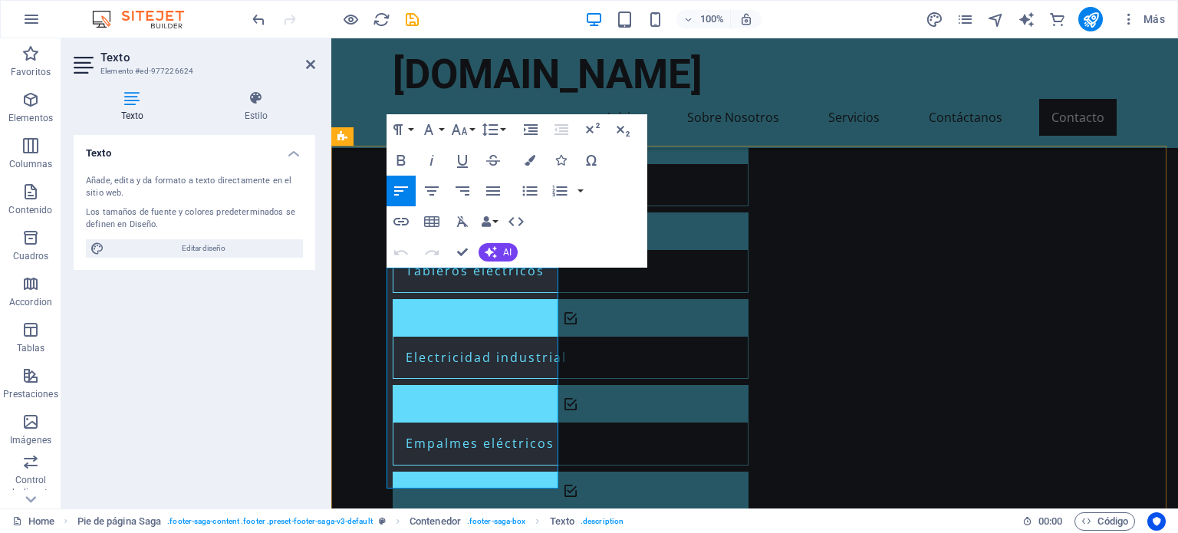
drag, startPoint x: 386, startPoint y: 273, endPoint x: 514, endPoint y: 479, distance: 242.8
click at [500, 186] on icon "button" at bounding box center [493, 191] width 18 height 18
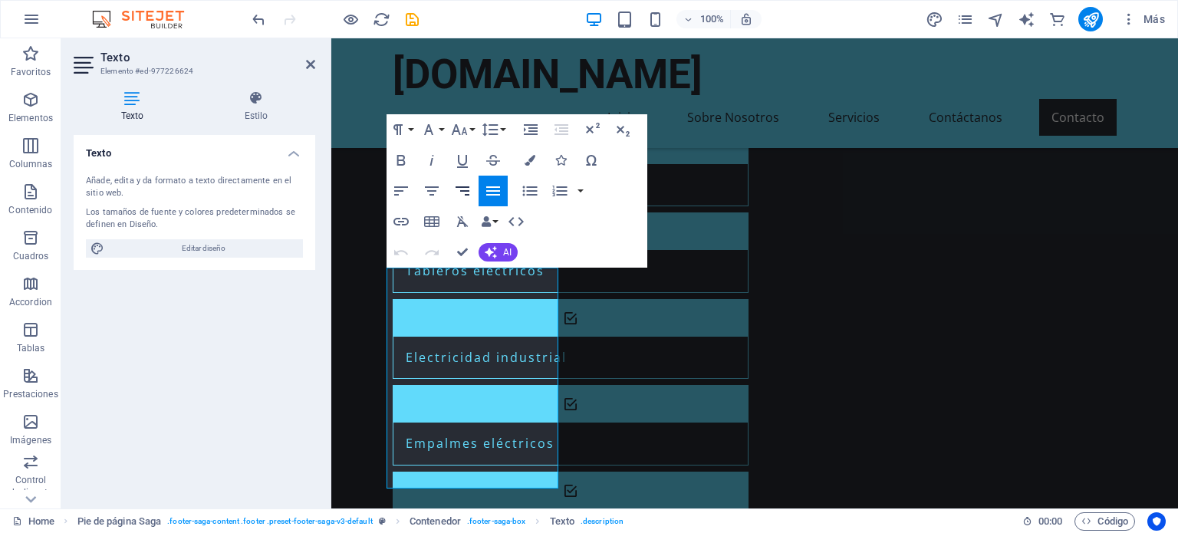
click at [465, 185] on icon "button" at bounding box center [462, 191] width 18 height 18
click at [399, 183] on icon "button" at bounding box center [401, 191] width 18 height 18
click at [534, 125] on icon "button" at bounding box center [531, 129] width 14 height 11
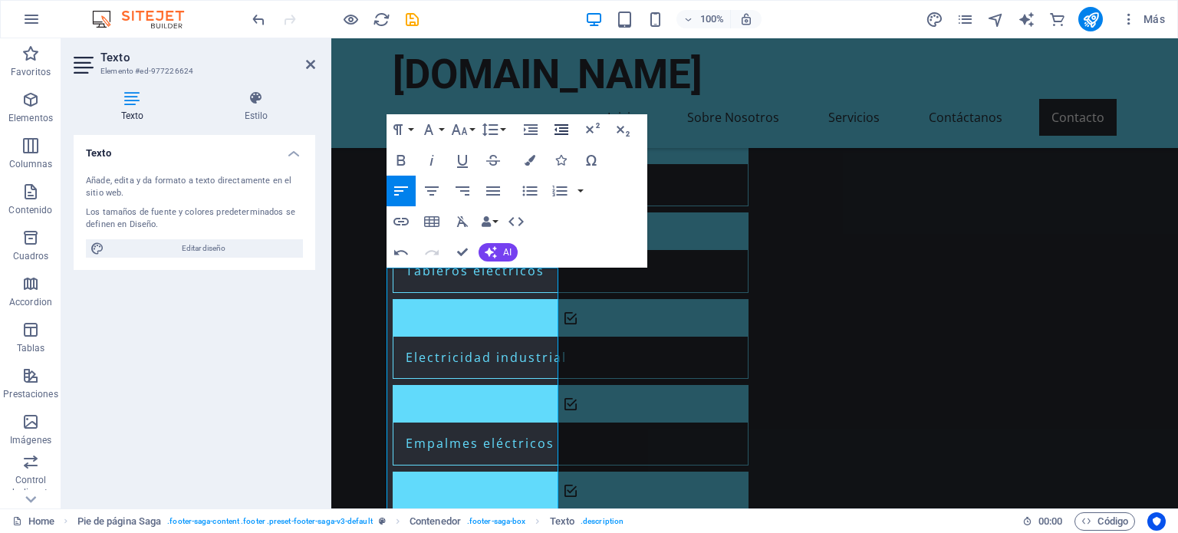
click at [554, 125] on icon "button" at bounding box center [561, 129] width 18 height 18
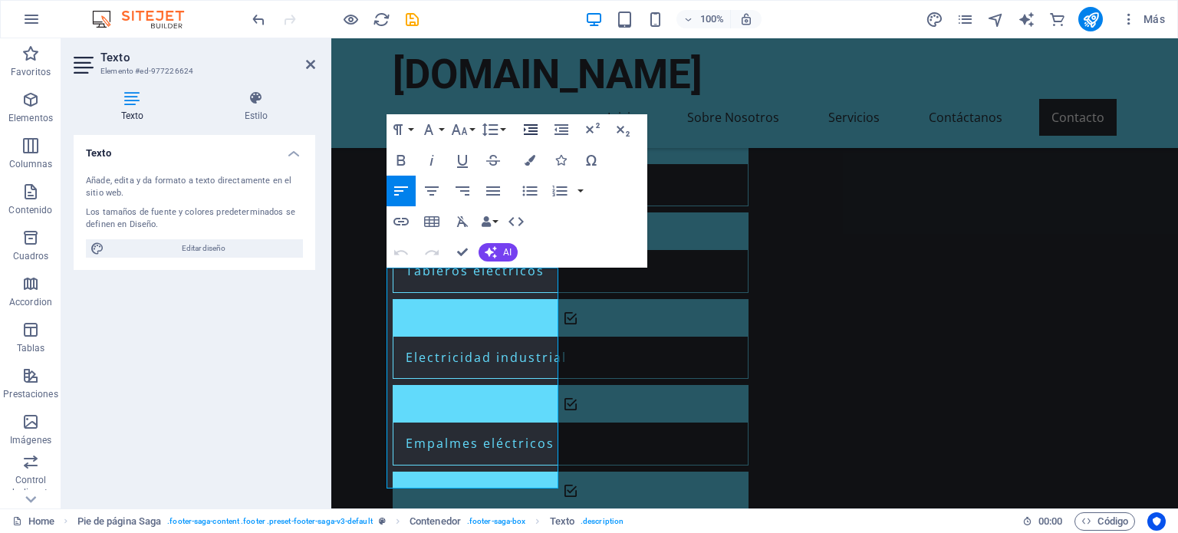
click at [533, 125] on icon "button" at bounding box center [531, 129] width 14 height 11
click at [564, 123] on icon "button" at bounding box center [561, 129] width 18 height 18
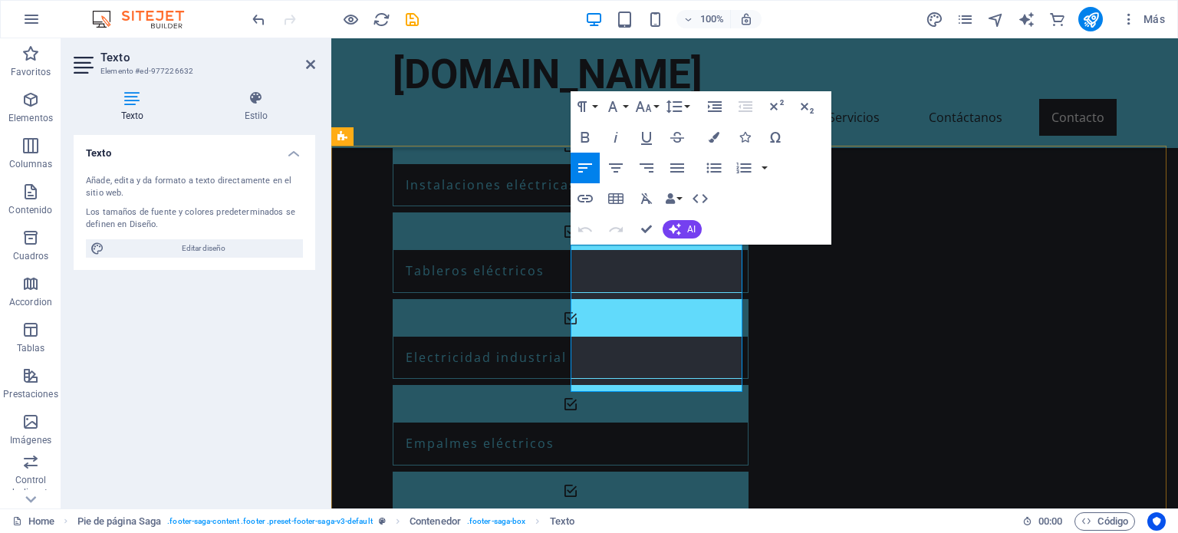
drag, startPoint x: 710, startPoint y: 386, endPoint x: 567, endPoint y: 389, distance: 142.6
click at [712, 134] on icon "button" at bounding box center [713, 137] width 11 height 11
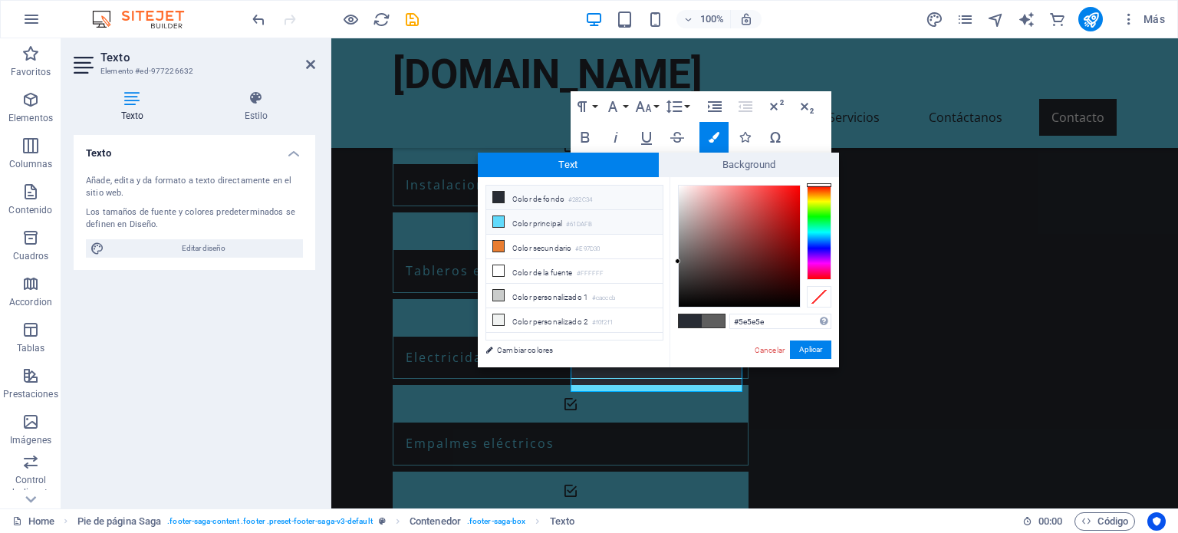
click at [534, 222] on li "Color principal #61DAFB" at bounding box center [574, 222] width 176 height 25
type input "#61dafb"
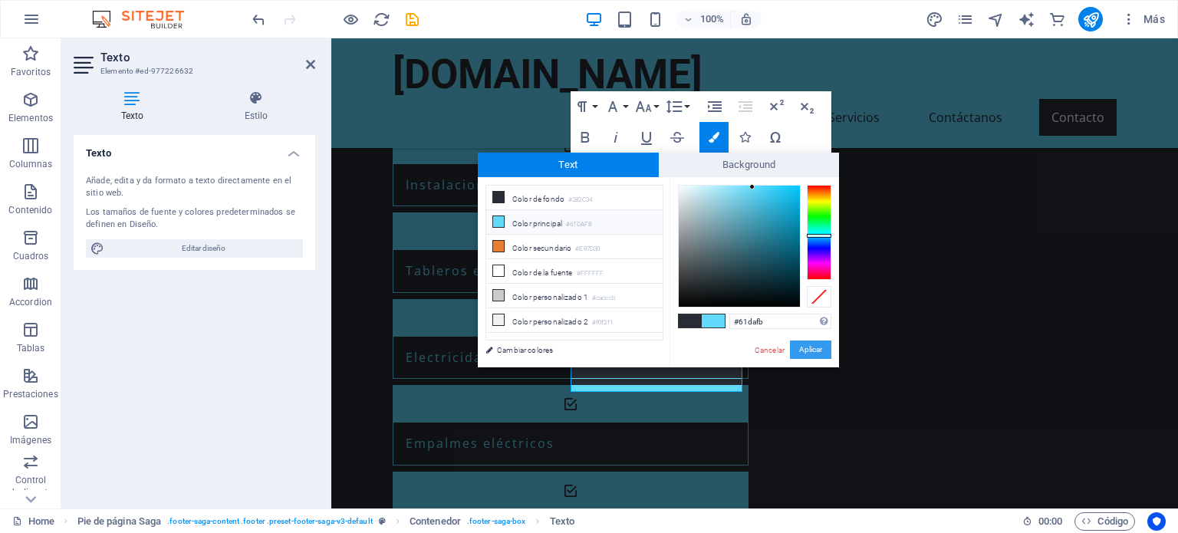
click at [799, 349] on button "Aplicar" at bounding box center [810, 349] width 41 height 18
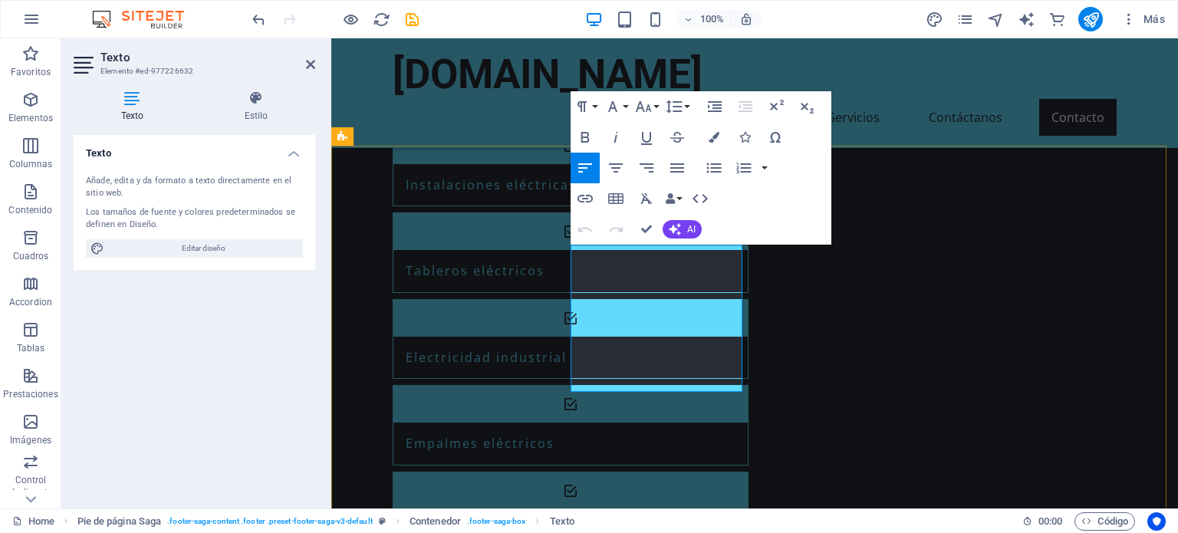
drag, startPoint x: 701, startPoint y: 385, endPoint x: 575, endPoint y: 385, distance: 125.7
click at [710, 135] on icon "button" at bounding box center [713, 137] width 11 height 11
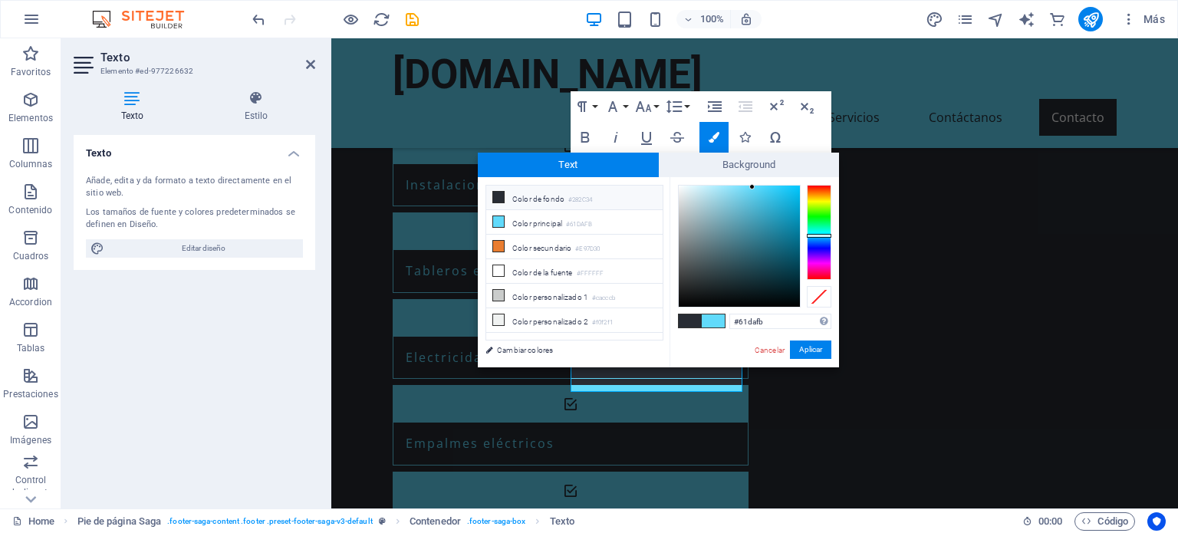
click at [563, 192] on li "Color de fondo #282C34" at bounding box center [574, 198] width 176 height 25
type input "#282c34"
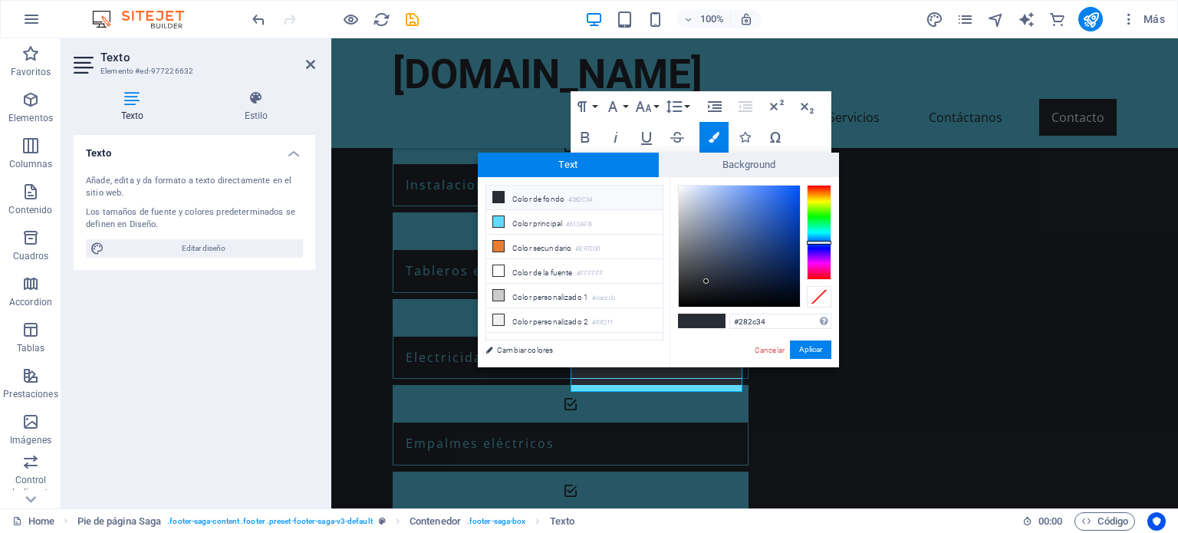
click at [563, 192] on li "Color de fondo #282C34" at bounding box center [574, 198] width 176 height 25
click at [810, 348] on button "Aplicar" at bounding box center [810, 349] width 41 height 18
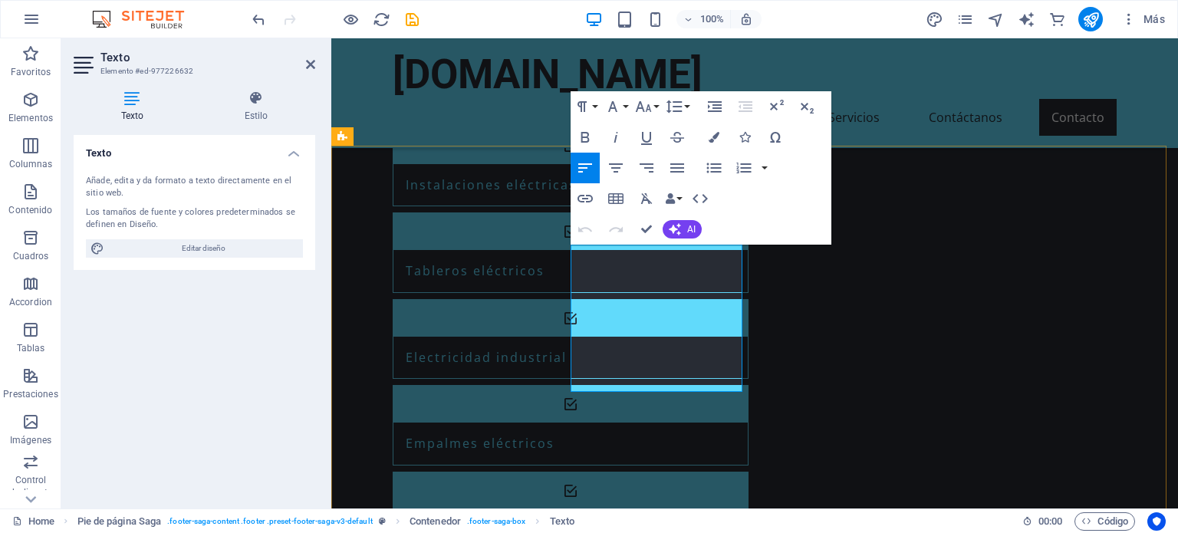
drag, startPoint x: 699, startPoint y: 383, endPoint x: 567, endPoint y: 383, distance: 131.9
click at [712, 137] on icon "button" at bounding box center [713, 137] width 11 height 11
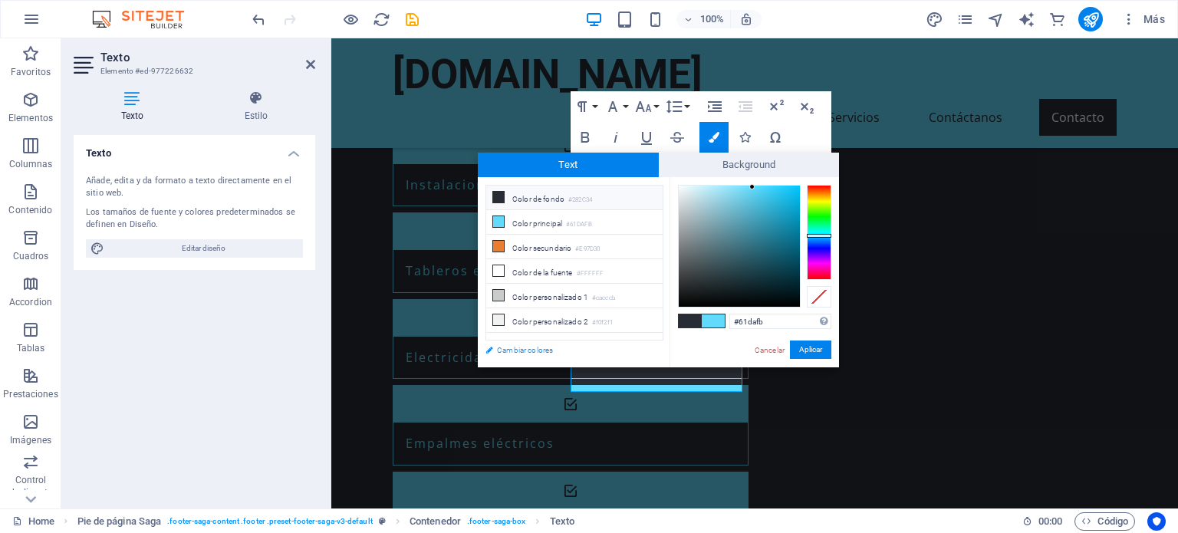
click at [544, 347] on link "Cambiar colores" at bounding box center [567, 349] width 178 height 19
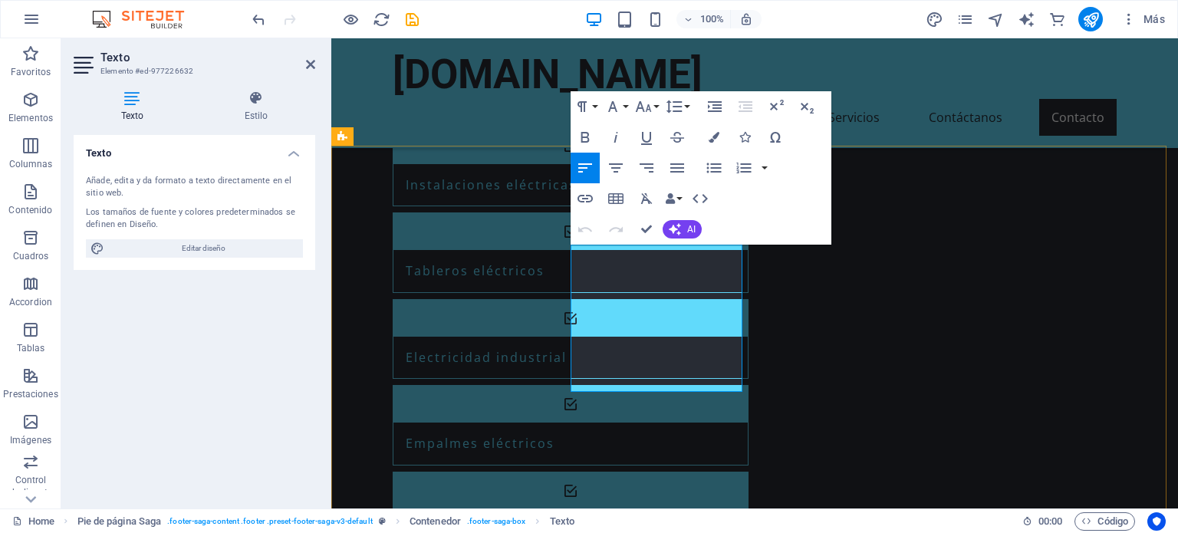
drag, startPoint x: 696, startPoint y: 380, endPoint x: 567, endPoint y: 383, distance: 129.6
click at [716, 132] on icon "button" at bounding box center [713, 137] width 11 height 11
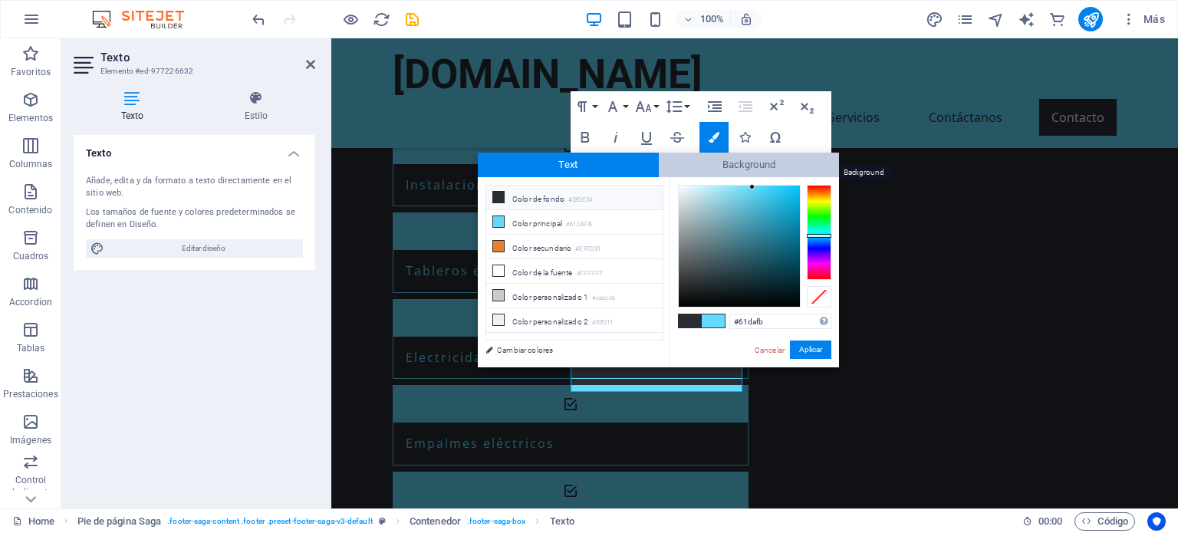
click at [740, 171] on span "Background" at bounding box center [749, 165] width 181 height 25
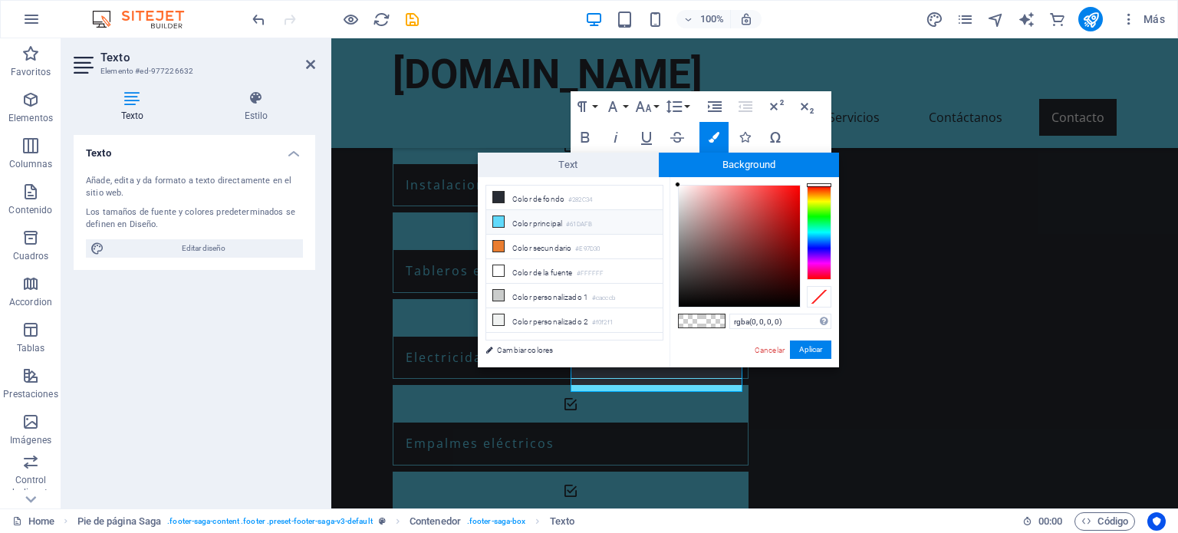
click at [586, 225] on small "#61DAFB" at bounding box center [579, 224] width 26 height 11
type input "rgba(97, 218, 251, 0)"
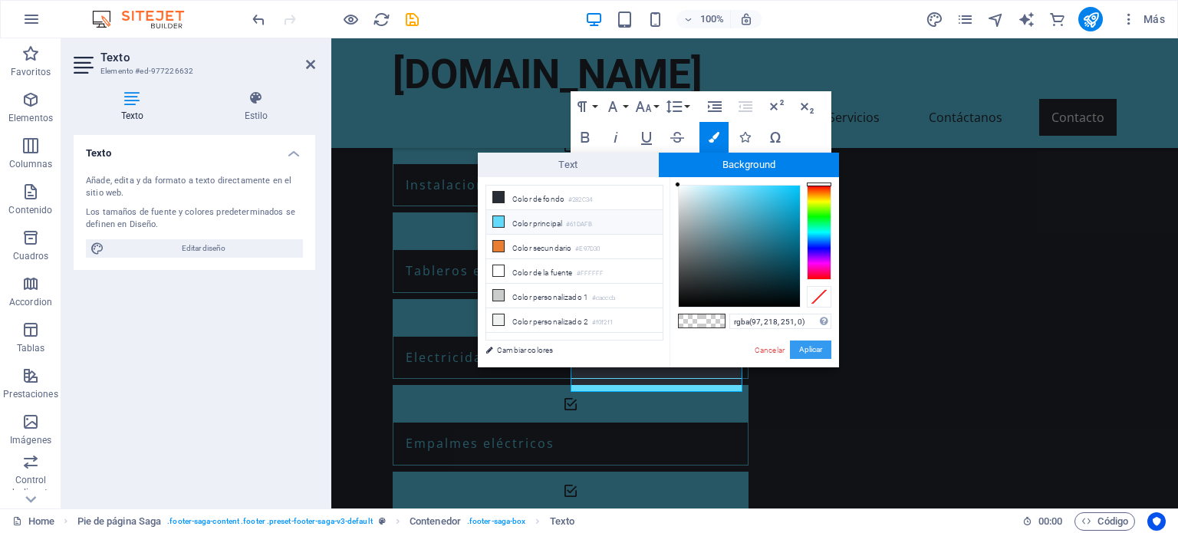
click at [814, 357] on button "Aplicar" at bounding box center [810, 349] width 41 height 18
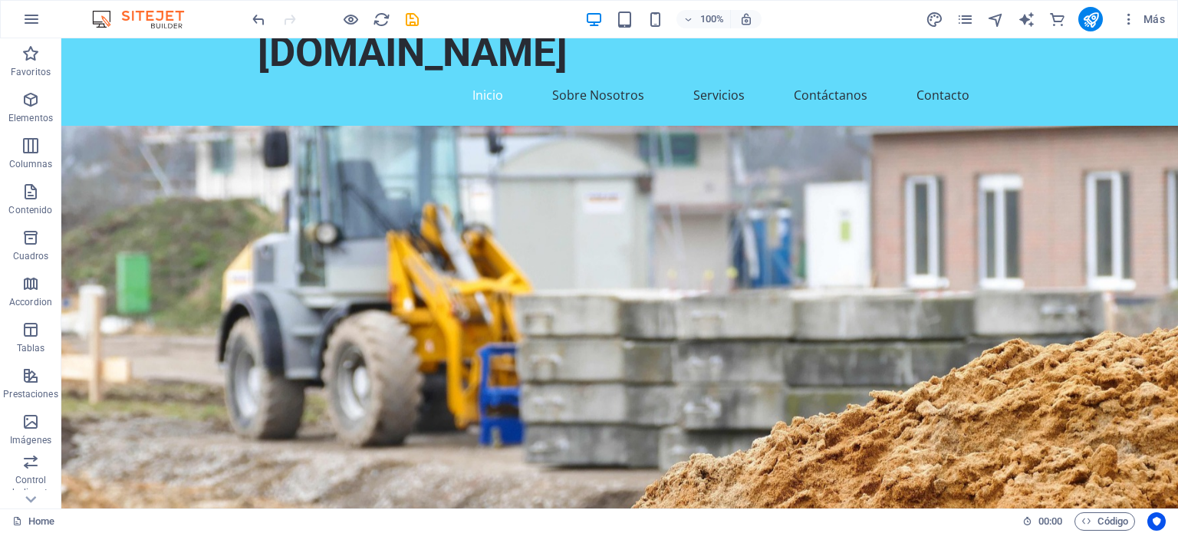
scroll to position [0, 0]
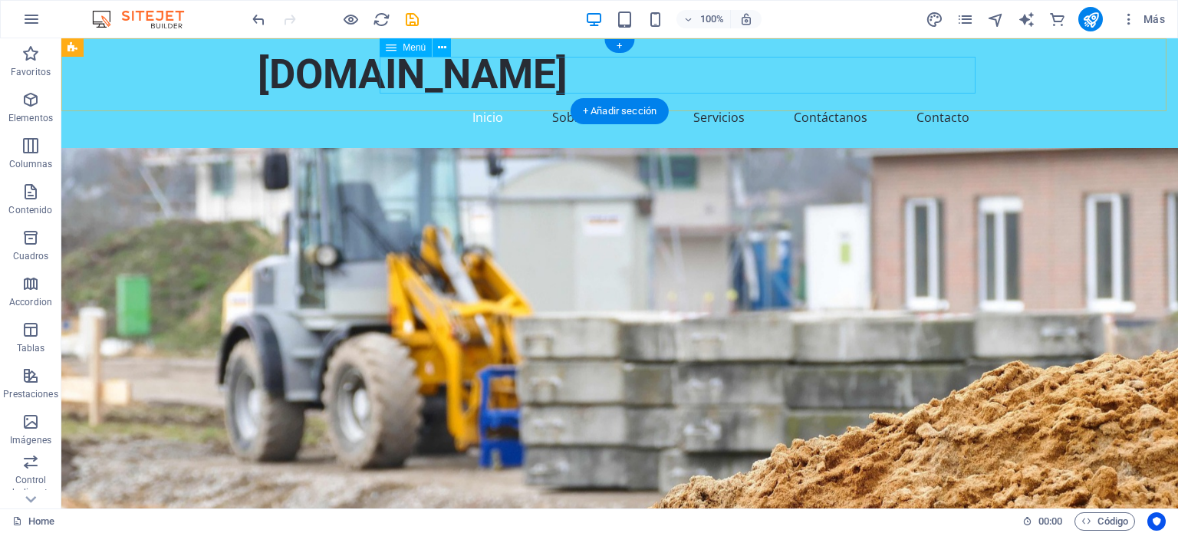
click at [626, 99] on nav "Inicio Sobre Nosotros Servicios Contáctanos Contacto" at bounding box center [620, 117] width 724 height 37
click at [356, 99] on nav "Inicio Sobre Nosotros Servicios Contáctanos Contacto" at bounding box center [620, 117] width 724 height 37
select select
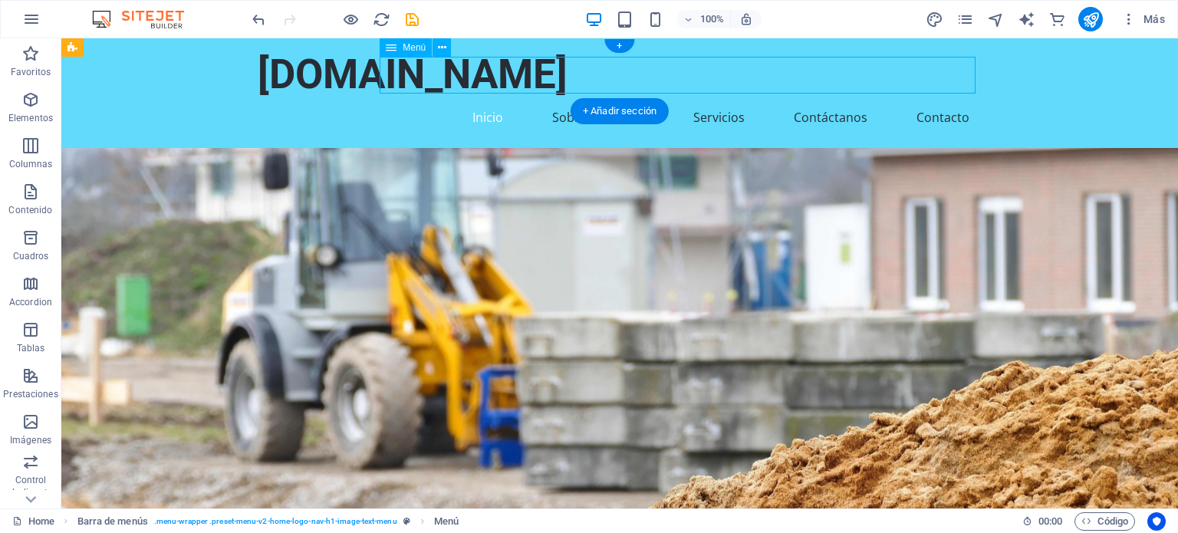
select select
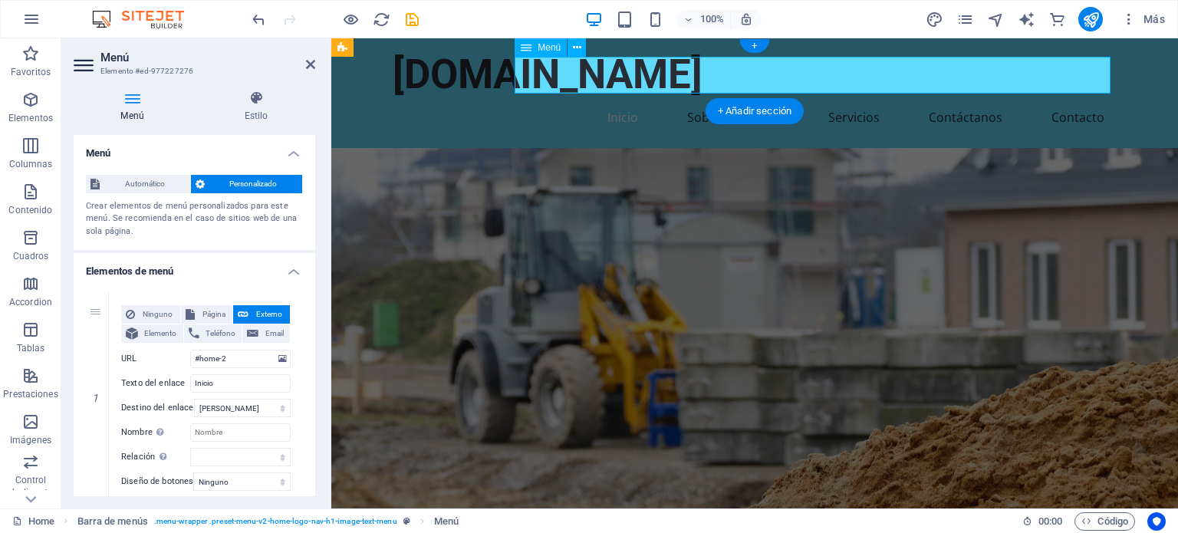
click at [727, 99] on nav "Inicio Sobre Nosotros Servicios Contáctanos Contacto" at bounding box center [755, 117] width 724 height 37
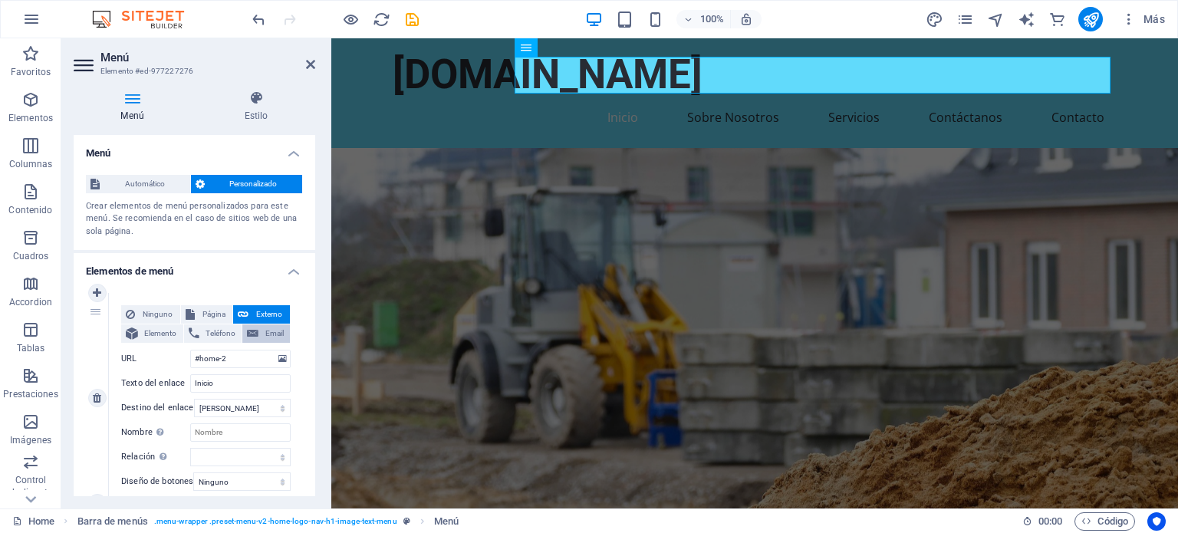
click at [259, 336] on button "Email" at bounding box center [266, 333] width 48 height 18
select select
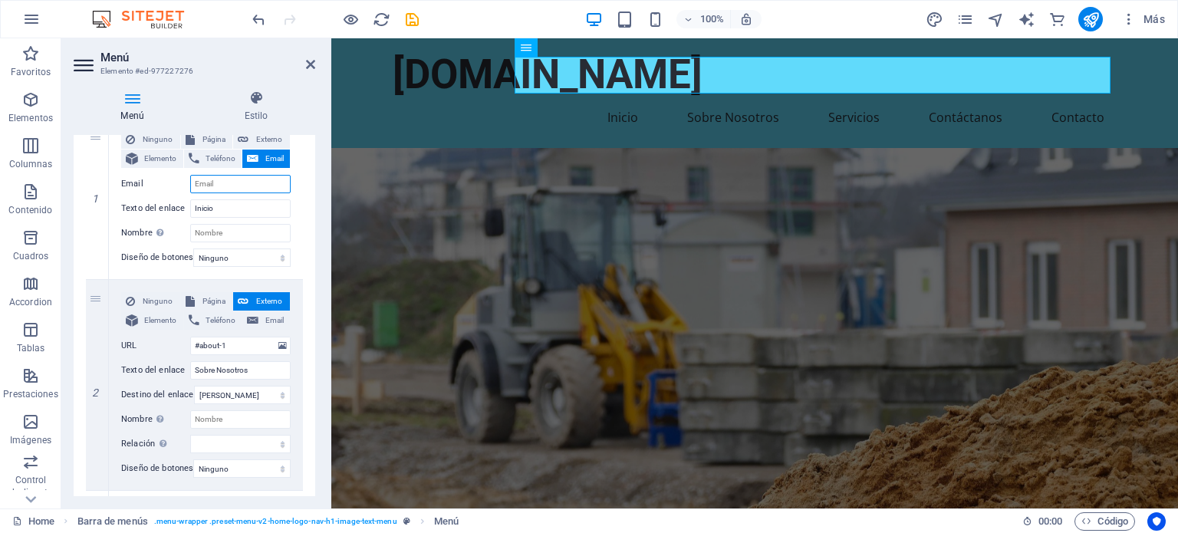
scroll to position [192, 0]
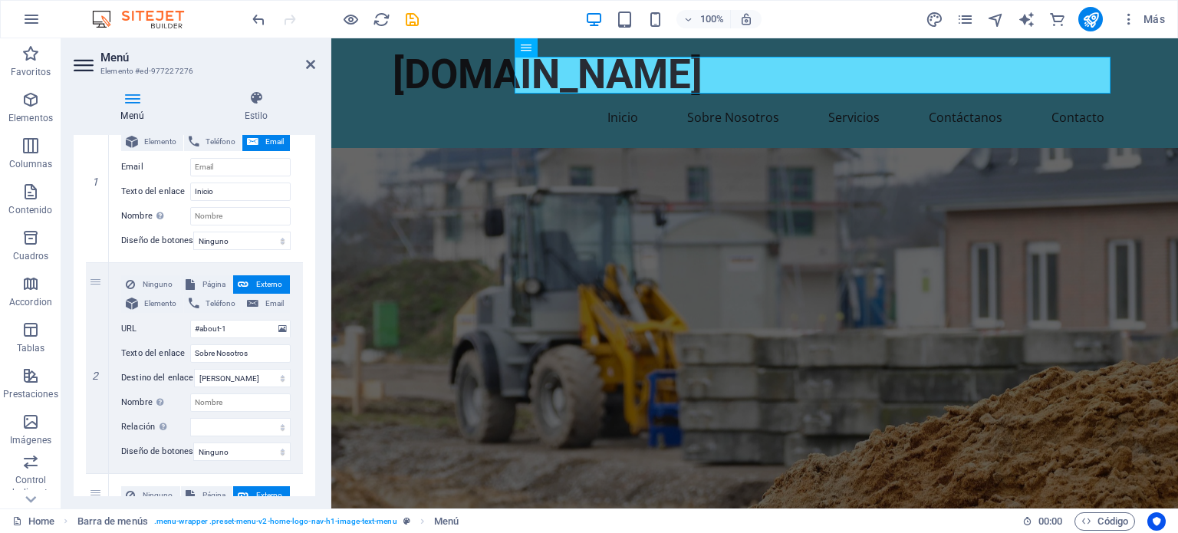
click at [297, 67] on header "Menú Elemento #ed-977227276" at bounding box center [195, 58] width 242 height 40
click at [303, 64] on header "Menú Elemento #ed-977227276" at bounding box center [195, 58] width 242 height 40
click at [309, 64] on icon at bounding box center [310, 64] width 9 height 12
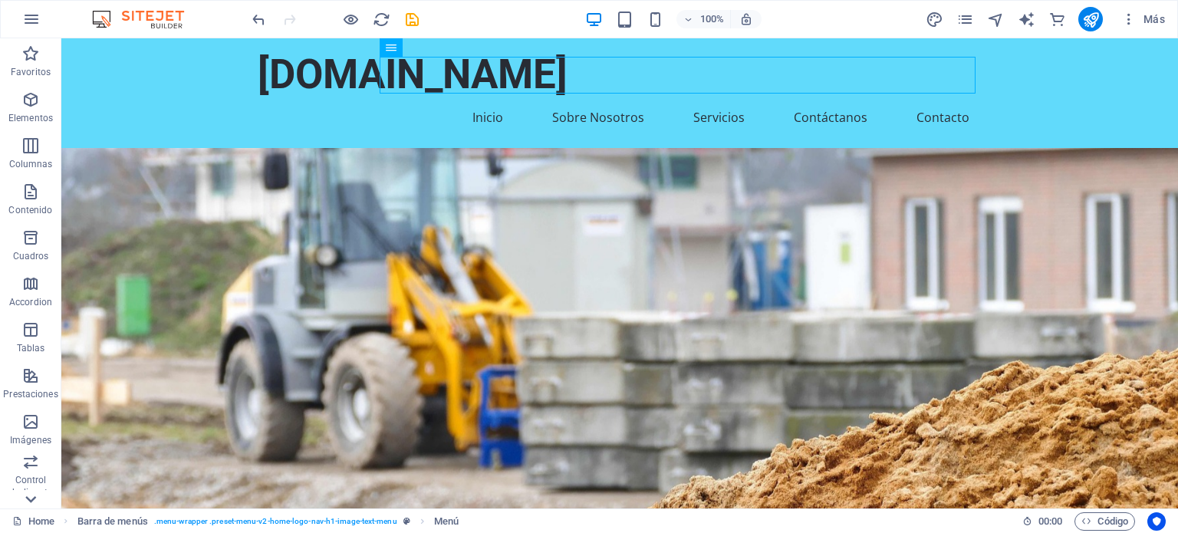
click at [25, 500] on icon at bounding box center [30, 498] width 21 height 21
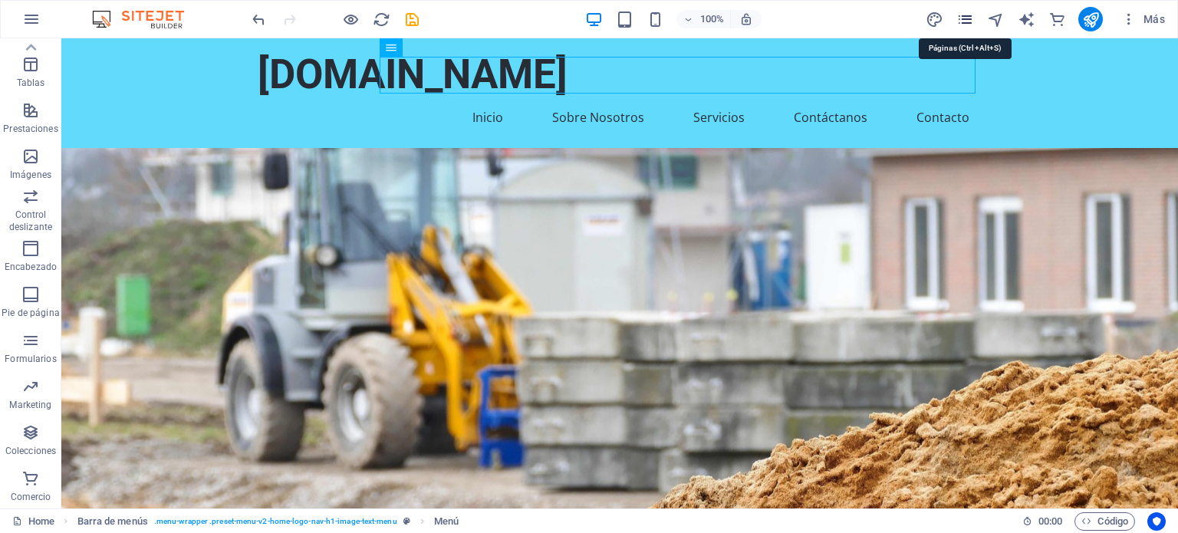
click at [960, 18] on icon "pages" at bounding box center [965, 20] width 18 height 18
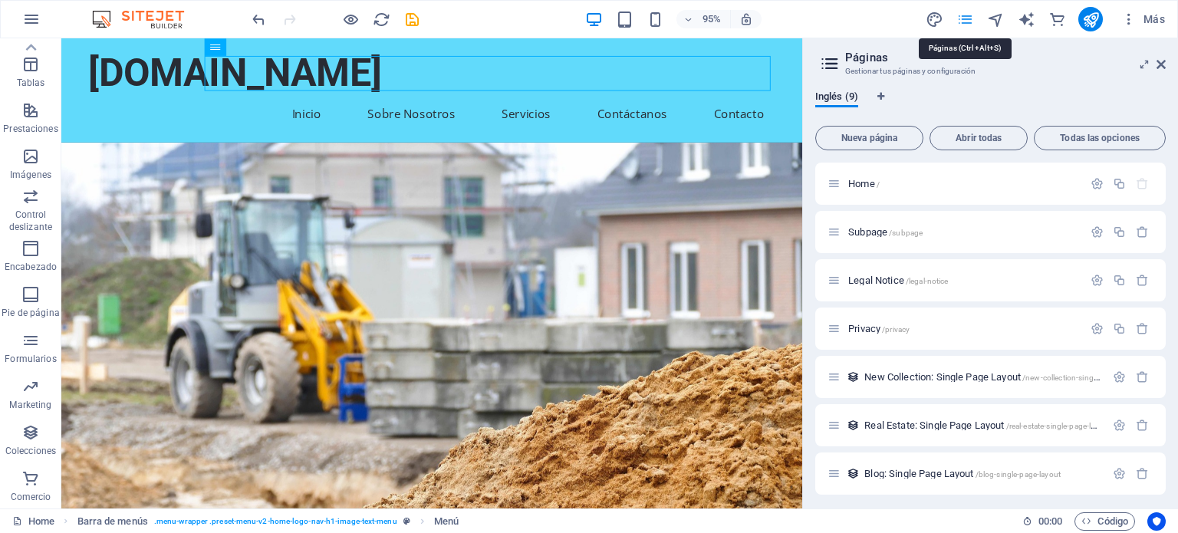
click at [960, 18] on icon "pages" at bounding box center [965, 20] width 18 height 18
click at [844, 100] on span "Inglés (9)" at bounding box center [836, 97] width 43 height 21
click at [1163, 59] on icon at bounding box center [1160, 64] width 9 height 12
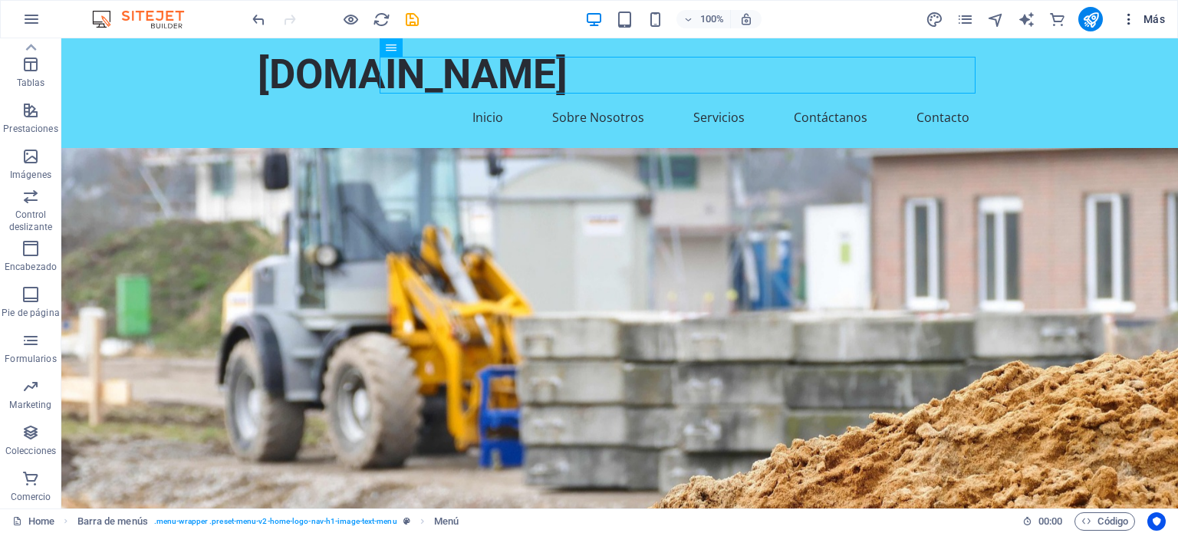
click at [1126, 21] on icon "button" at bounding box center [1128, 19] width 15 height 15
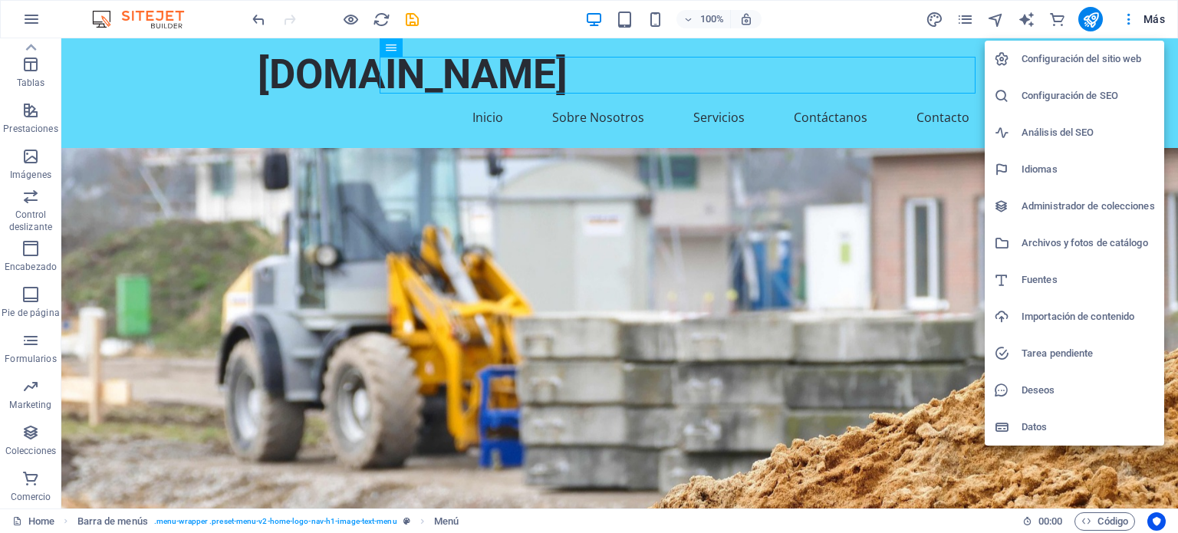
click at [1177, 87] on div at bounding box center [589, 266] width 1178 height 533
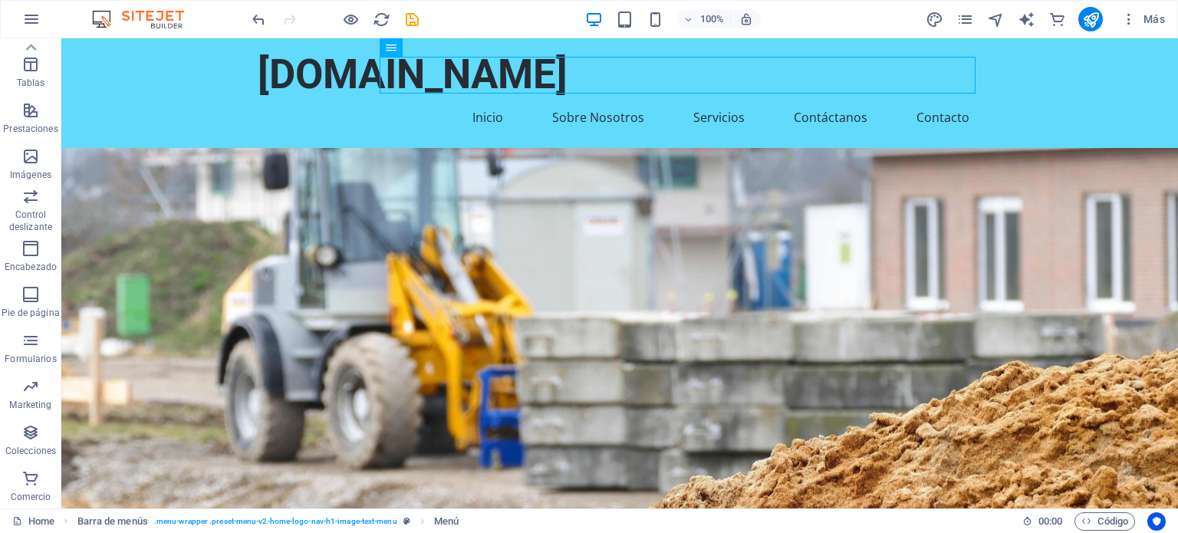
click at [969, 33] on div "100% Más" at bounding box center [589, 19] width 1176 height 37
click at [958, 18] on icon "pages" at bounding box center [965, 20] width 18 height 18
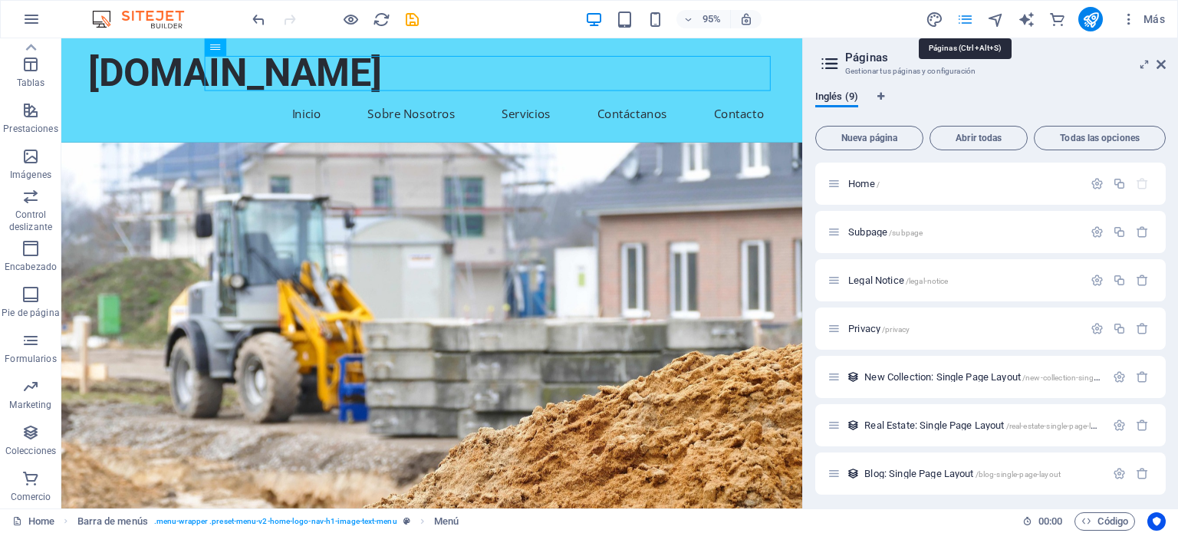
click at [958, 18] on icon "pages" at bounding box center [965, 20] width 18 height 18
click at [1159, 67] on icon at bounding box center [1160, 64] width 9 height 12
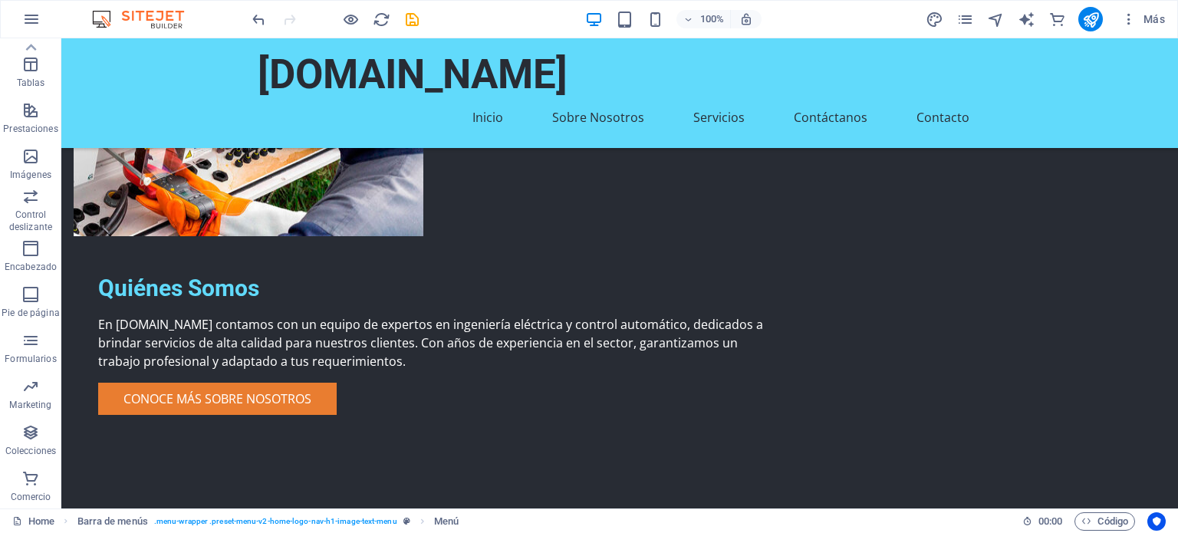
scroll to position [0, 0]
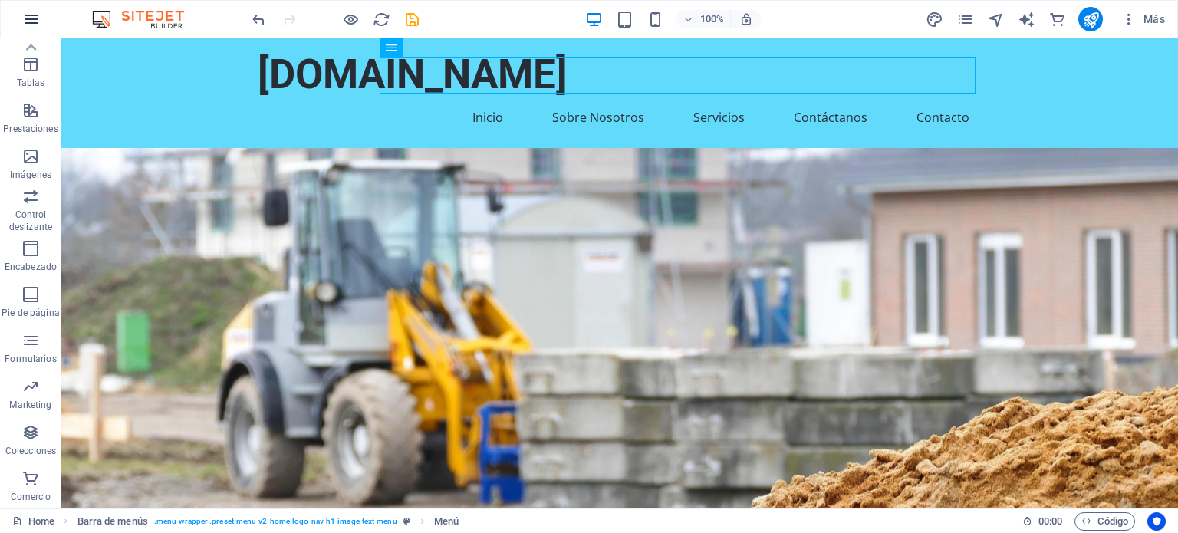
click at [17, 20] on button "button" at bounding box center [31, 19] width 37 height 37
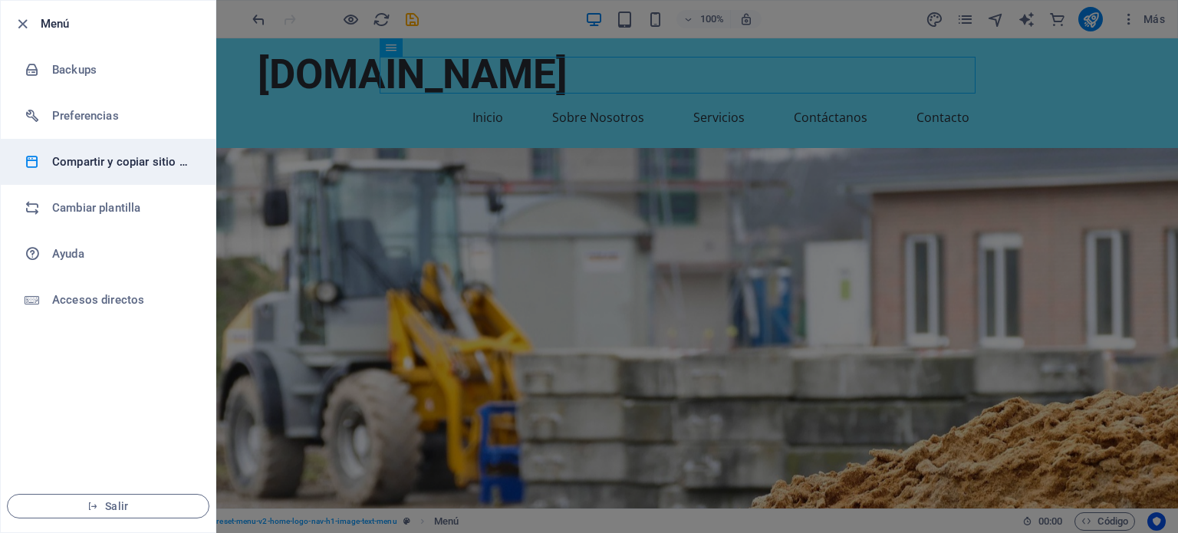
click at [67, 154] on h6 "Compartir y copiar sitio web" at bounding box center [123, 162] width 142 height 18
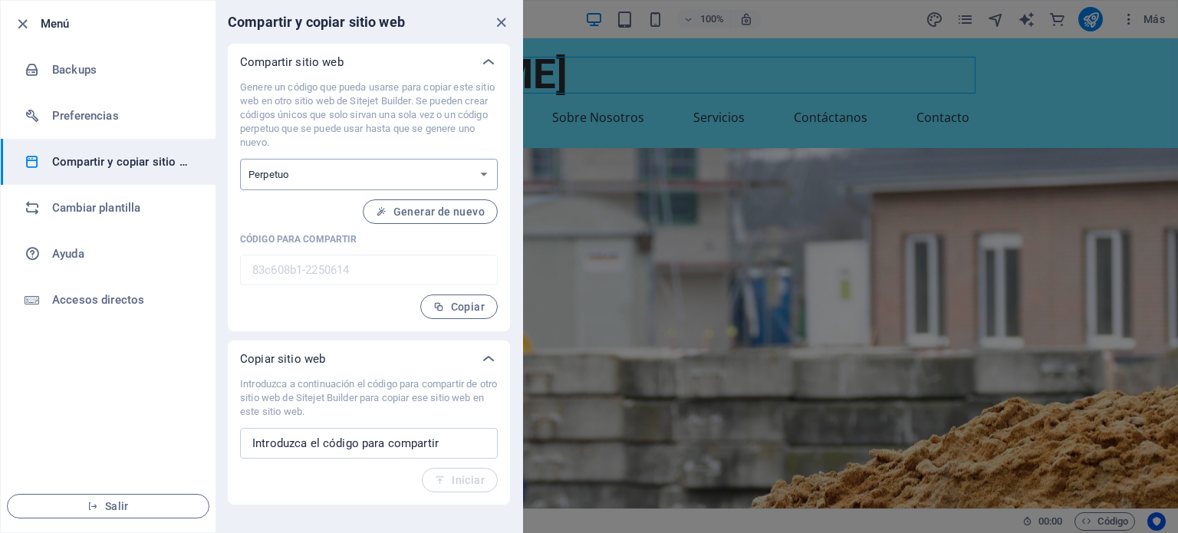
click at [445, 170] on select "Único Perpetuo" at bounding box center [369, 174] width 258 height 31
click at [504, 18] on icon "close" at bounding box center [501, 23] width 18 height 18
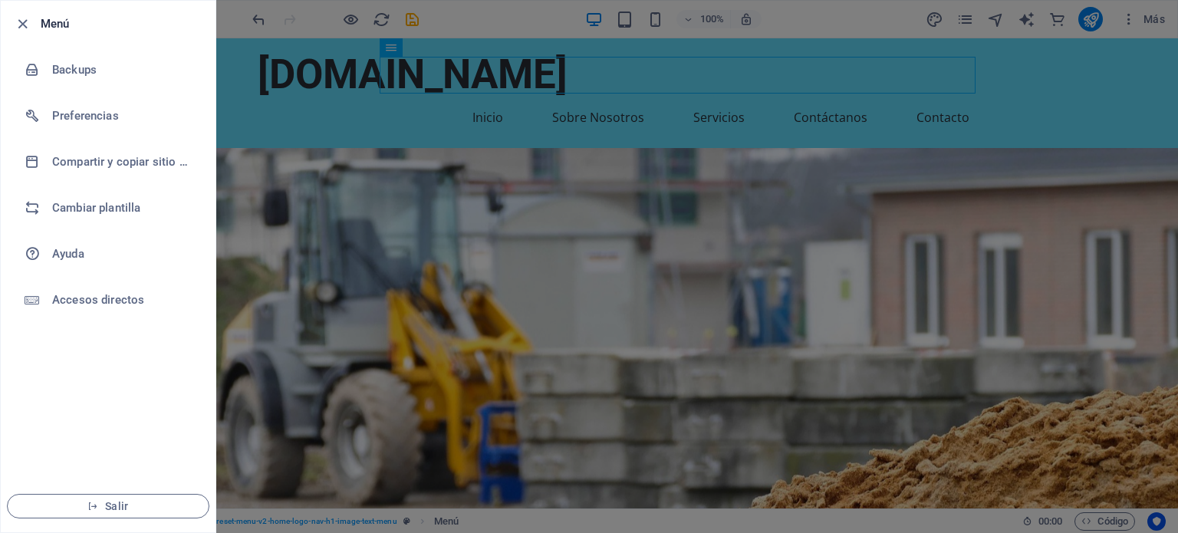
click at [225, 24] on div at bounding box center [589, 266] width 1178 height 533
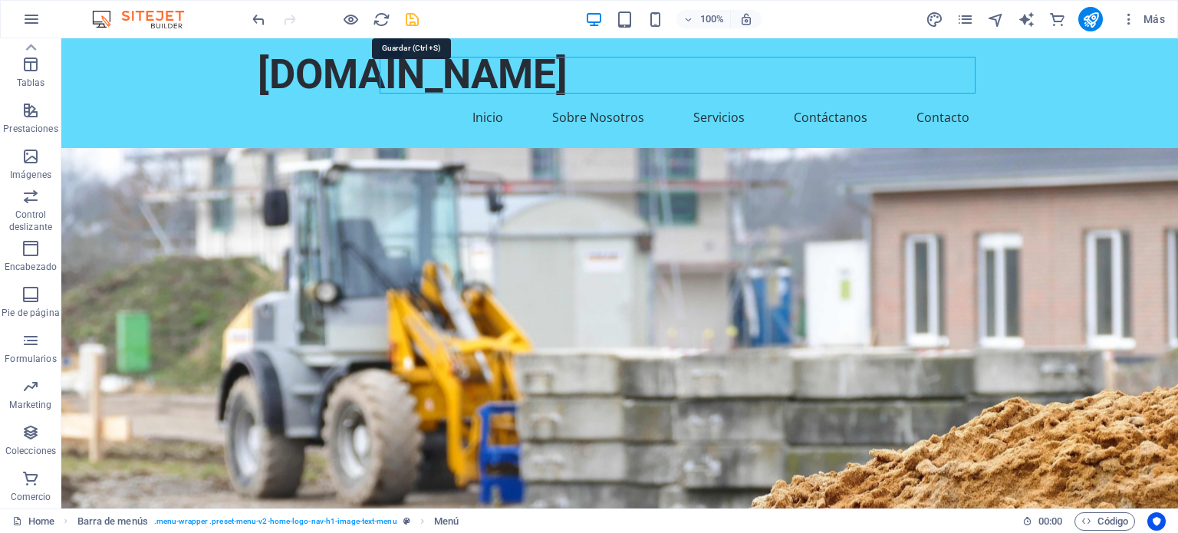
click at [413, 22] on icon "save" at bounding box center [412, 20] width 18 height 18
checkbox input "false"
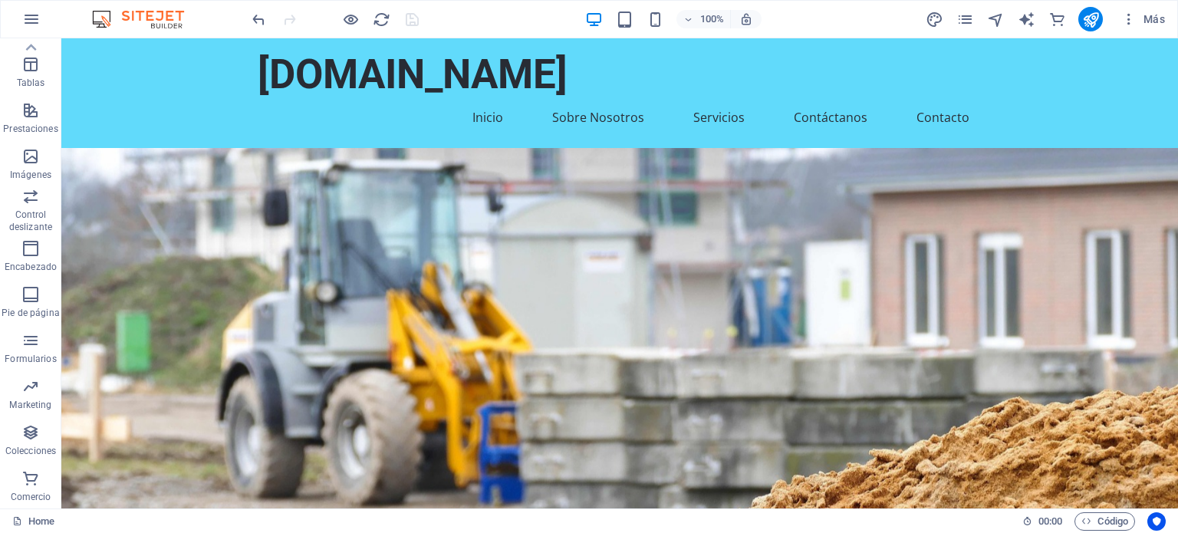
click at [972, 8] on div "Más" at bounding box center [1048, 19] width 246 height 25
click at [968, 13] on icon "pages" at bounding box center [965, 20] width 18 height 18
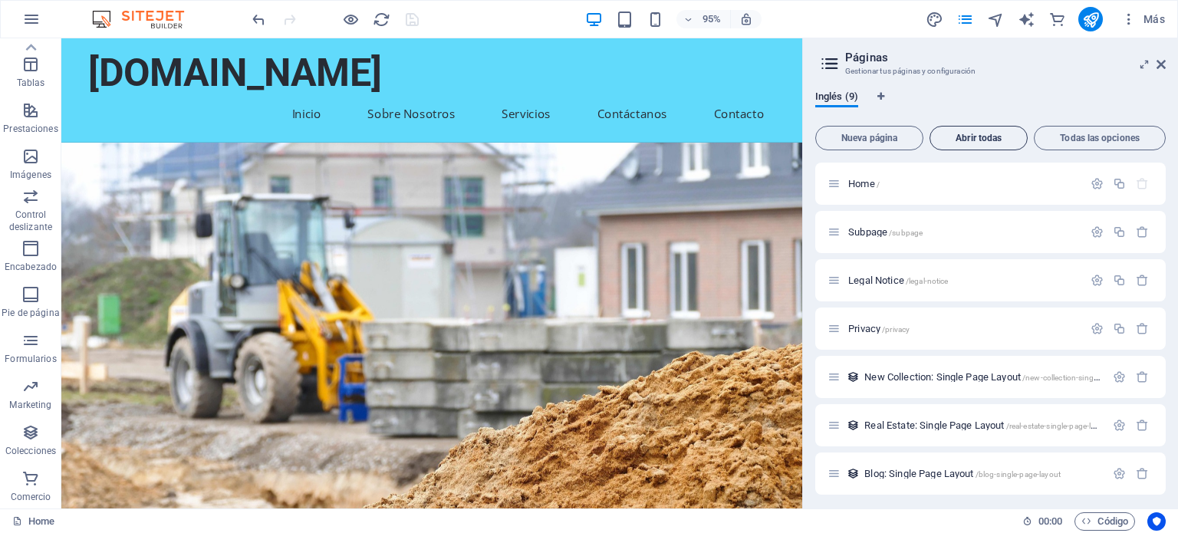
click at [988, 136] on span "Abrir todas" at bounding box center [978, 137] width 84 height 9
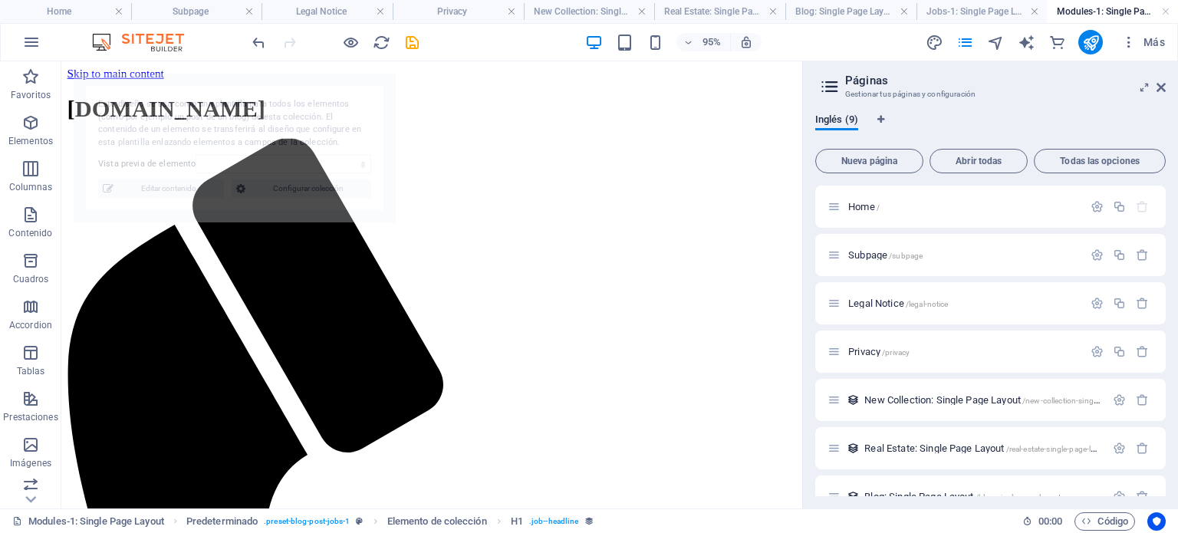
select select "68d5788c08c10115c203b058"
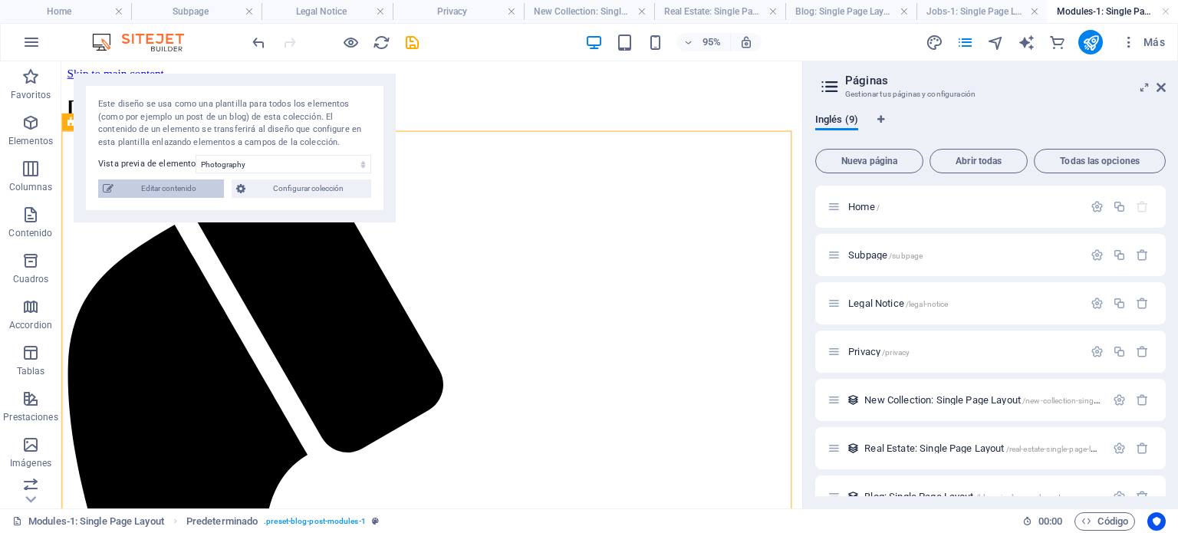
click at [211, 196] on span "Editar contenido" at bounding box center [168, 188] width 101 height 18
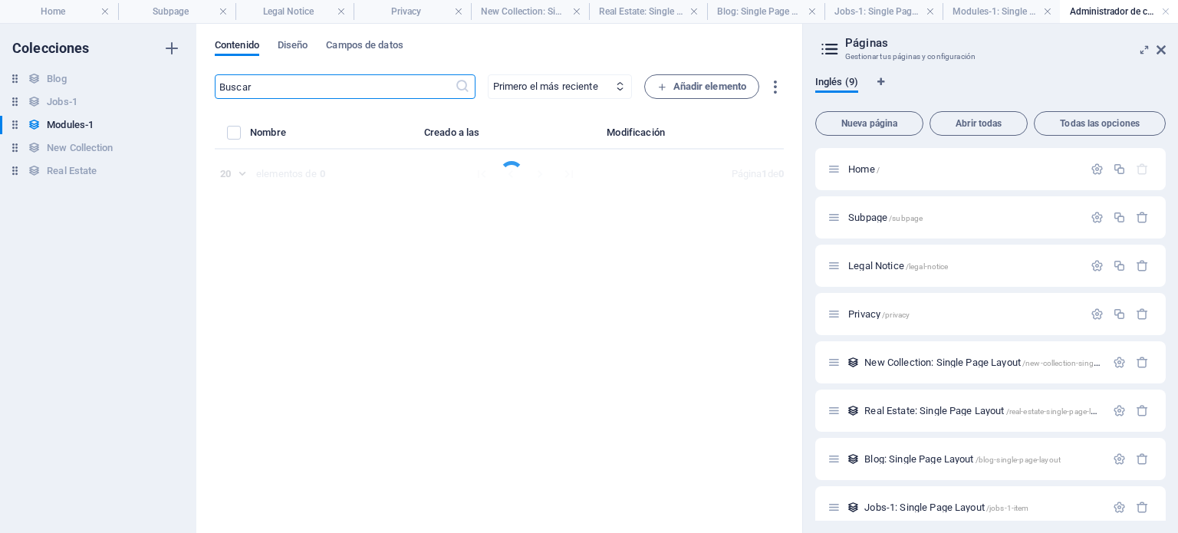
select select "Creativity"
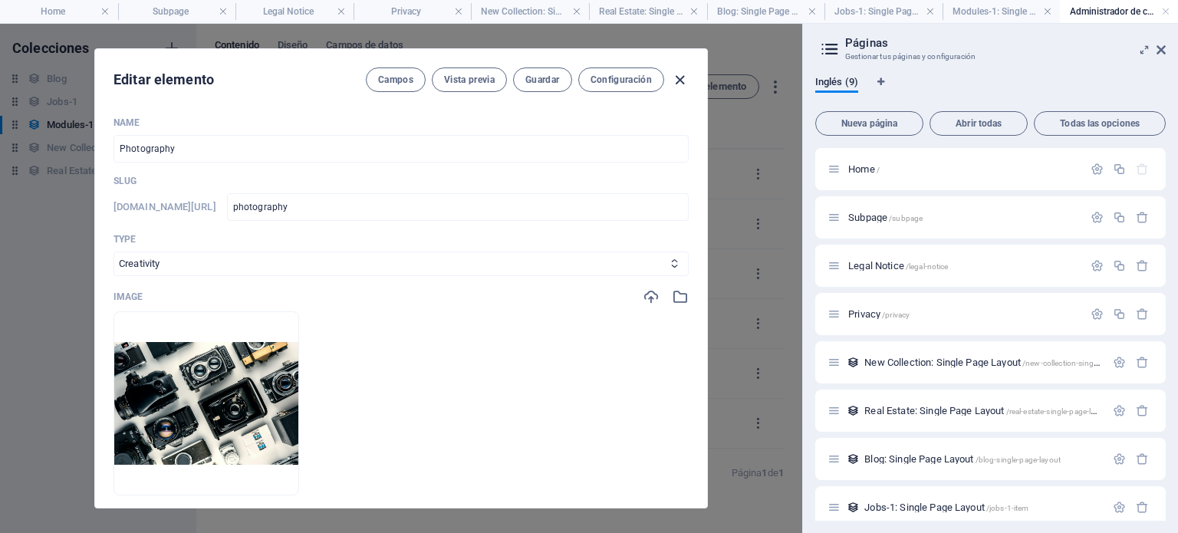
click at [683, 82] on icon "button" at bounding box center [680, 80] width 18 height 18
type input "photography"
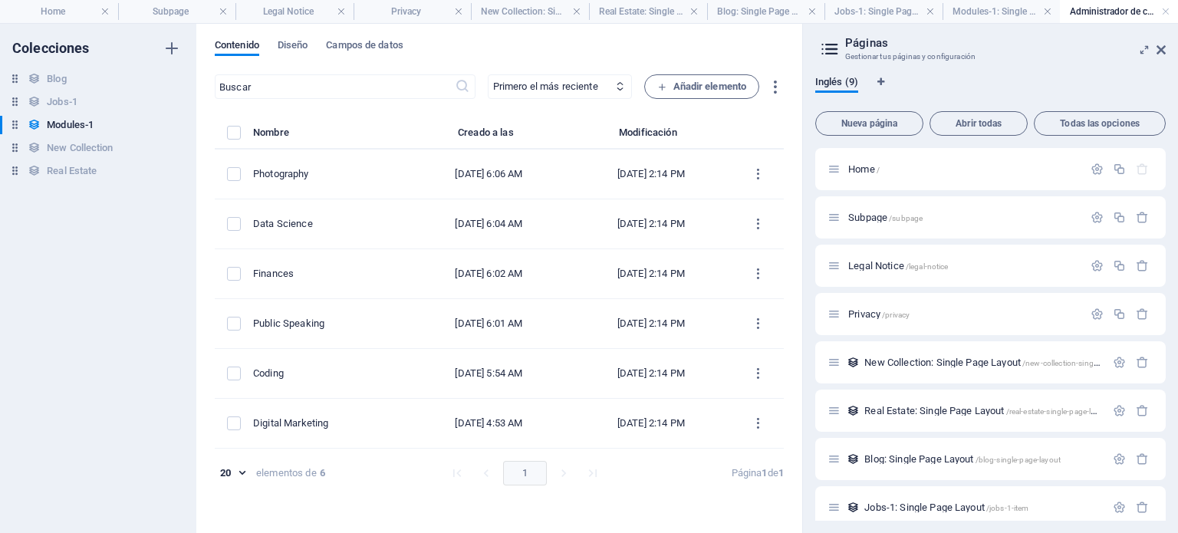
drag, startPoint x: 1169, startPoint y: 51, endPoint x: 1159, endPoint y: 11, distance: 42.0
click at [1159, 23] on div "Home Subpage Legal Notice Privacy New Collection: Single Page Layout Real Estat…" at bounding box center [589, 278] width 1178 height 510
click at [1168, 9] on link at bounding box center [1165, 12] width 9 height 15
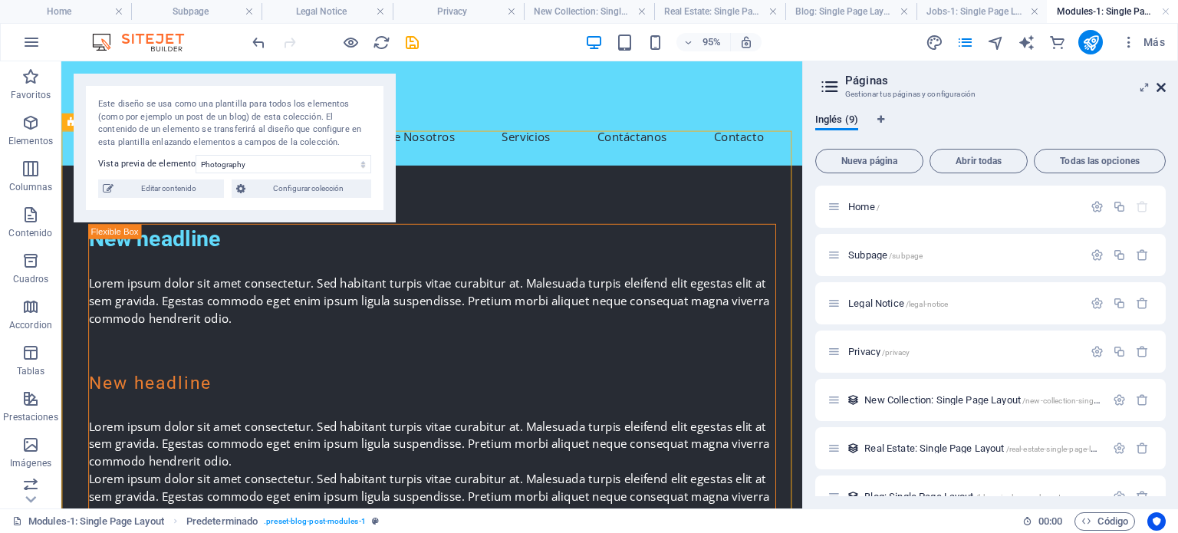
click at [1162, 81] on icon at bounding box center [1160, 87] width 9 height 12
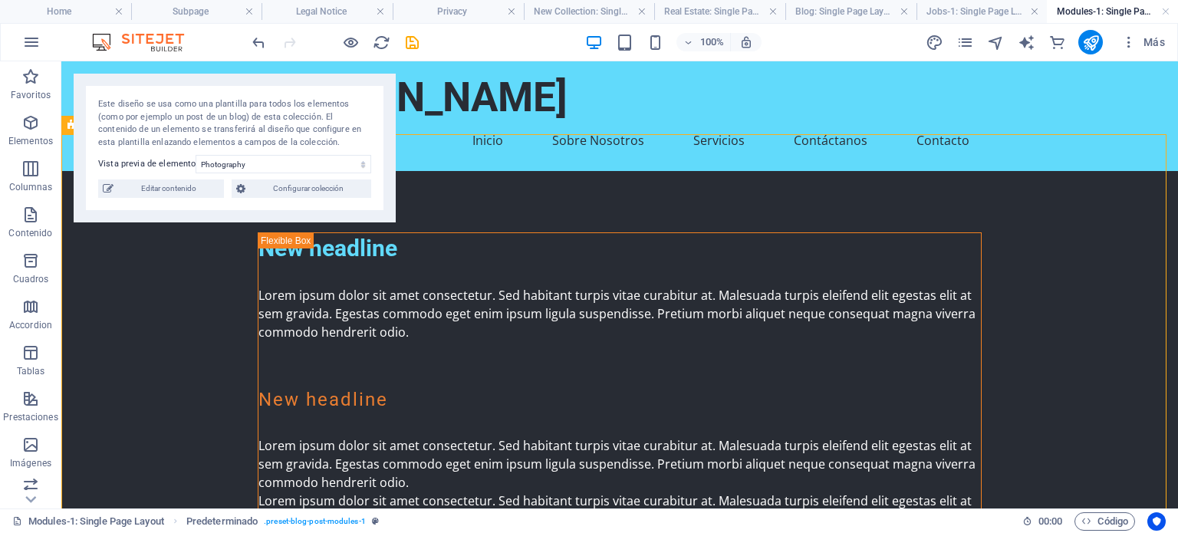
drag, startPoint x: 1177, startPoint y: 159, endPoint x: 1238, endPoint y: 100, distance: 84.6
click at [1164, 8] on link at bounding box center [1165, 12] width 9 height 15
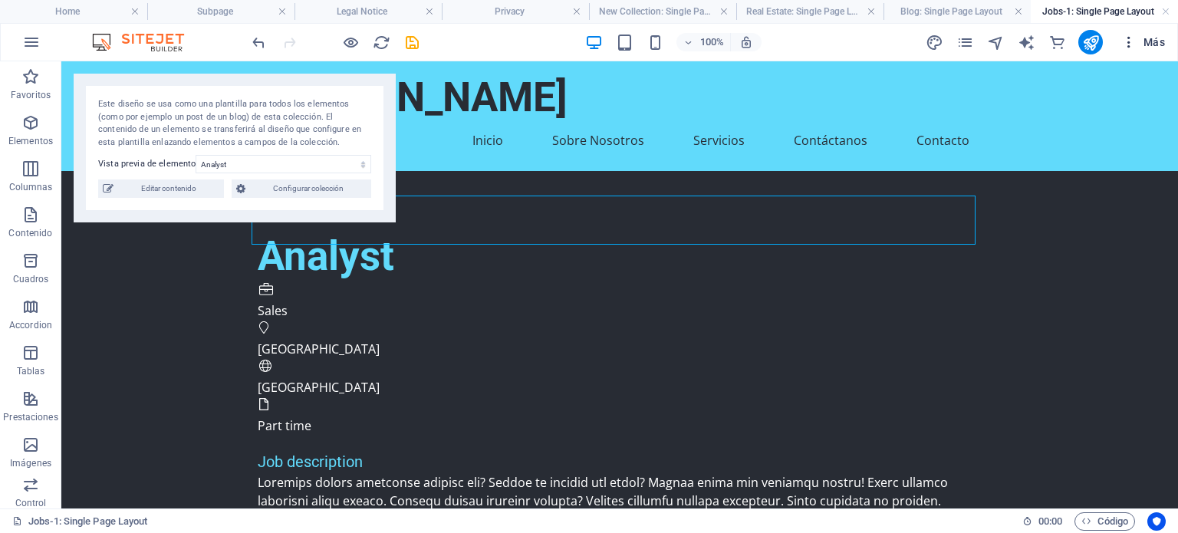
click at [1135, 38] on icon "button" at bounding box center [1128, 42] width 15 height 15
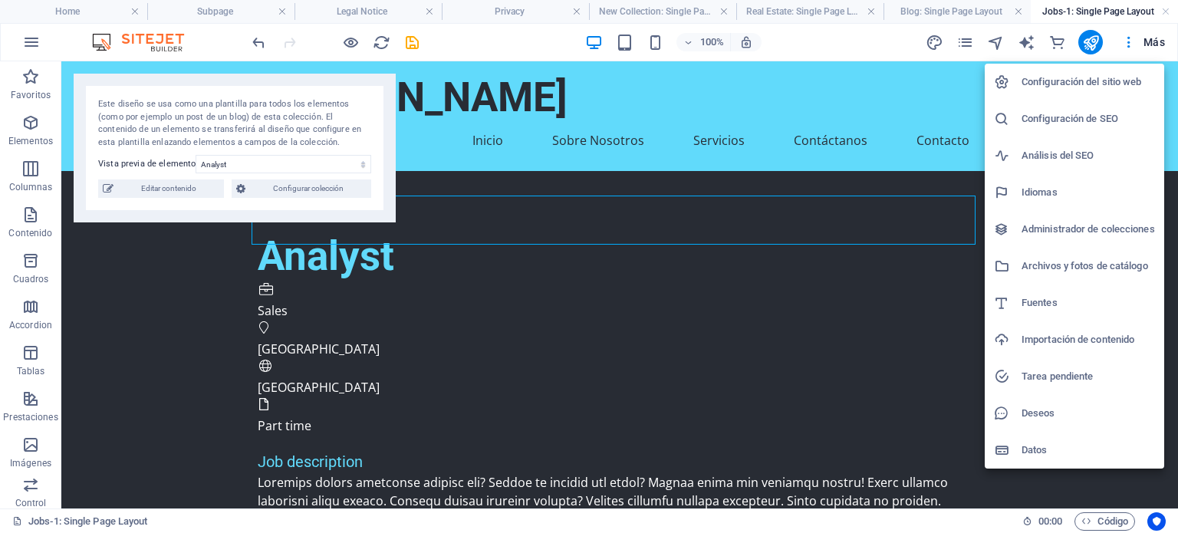
click at [1064, 72] on li "Configuración del sitio web" at bounding box center [1073, 82] width 179 height 37
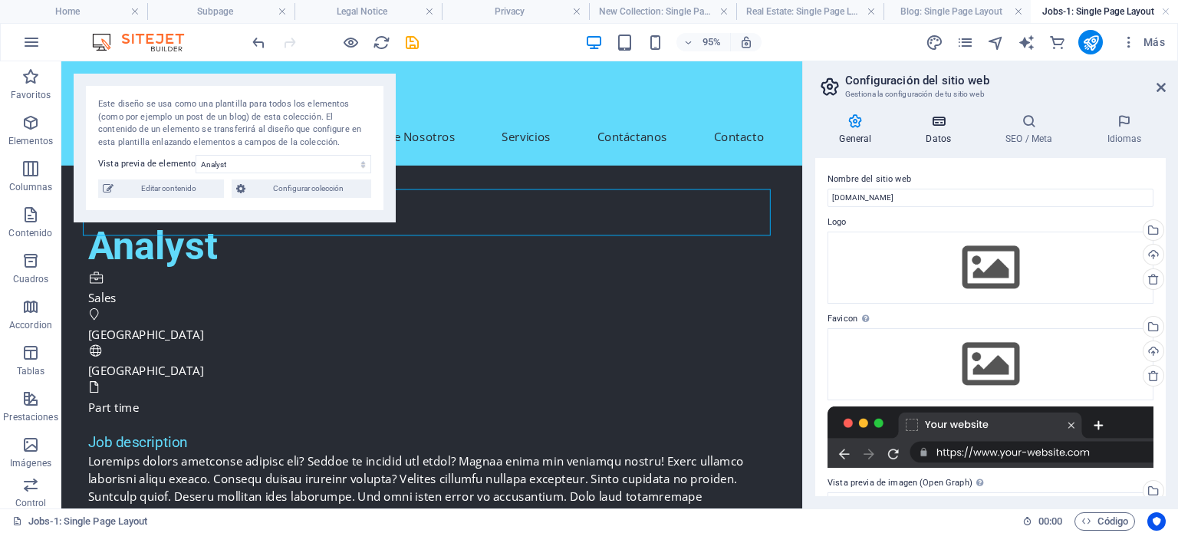
click at [939, 143] on h4 "Datos" at bounding box center [942, 129] width 80 height 32
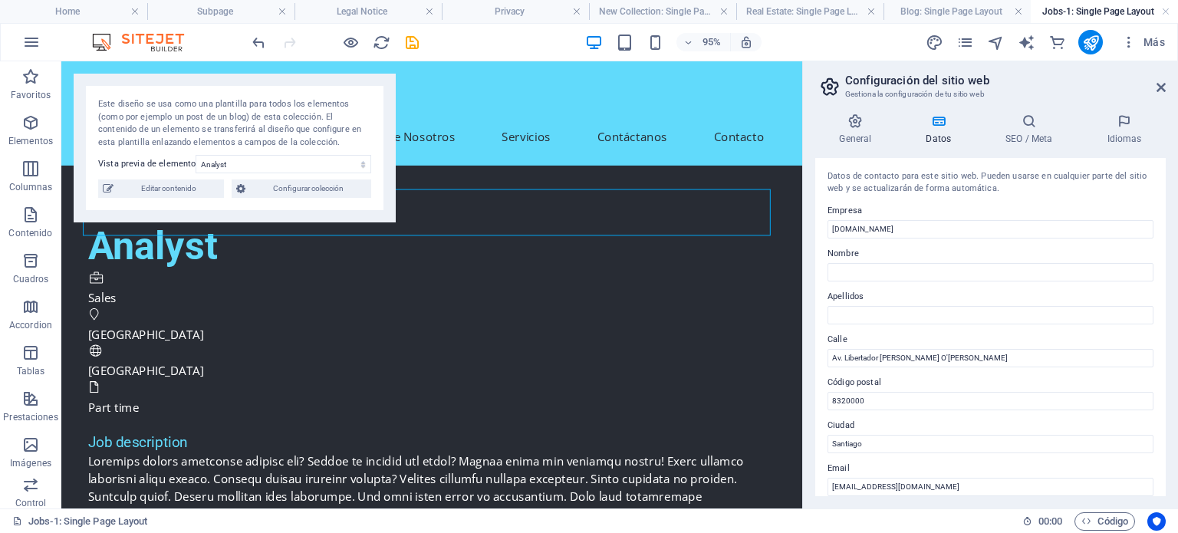
drag, startPoint x: 1161, startPoint y: 272, endPoint x: 1162, endPoint y: 305, distance: 33.0
click at [1162, 305] on div "Datos de contacto para este sitio web. Pueden usarse en cualquier parte del sit…" at bounding box center [990, 327] width 350 height 338
click at [23, 61] on header "95% Más" at bounding box center [589, 42] width 1178 height 38
click at [25, 49] on icon "button" at bounding box center [31, 42] width 18 height 18
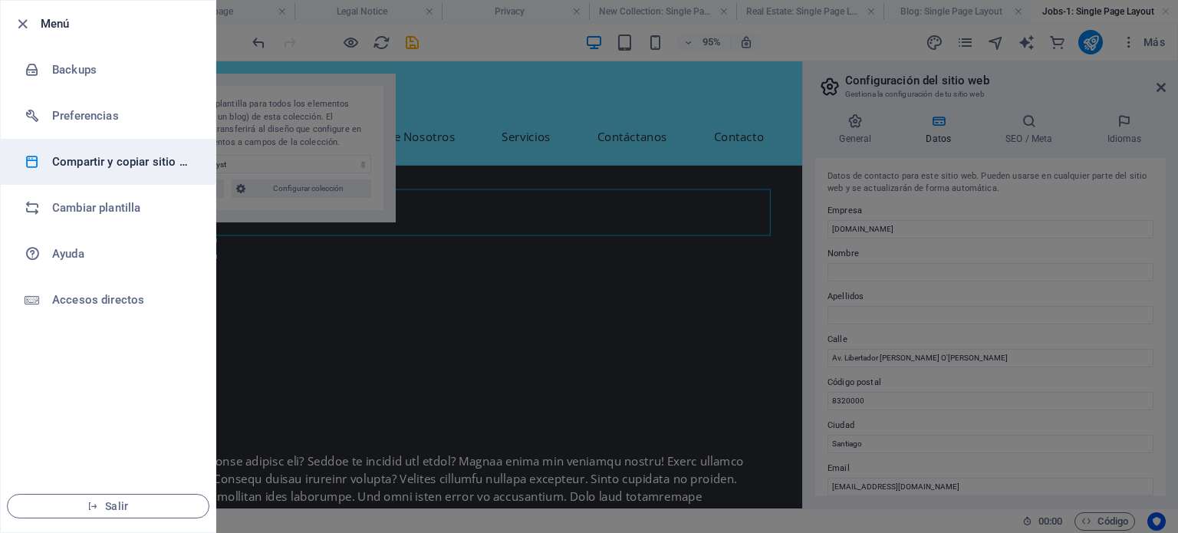
click at [98, 159] on h6 "Compartir y copiar sitio web" at bounding box center [123, 162] width 142 height 18
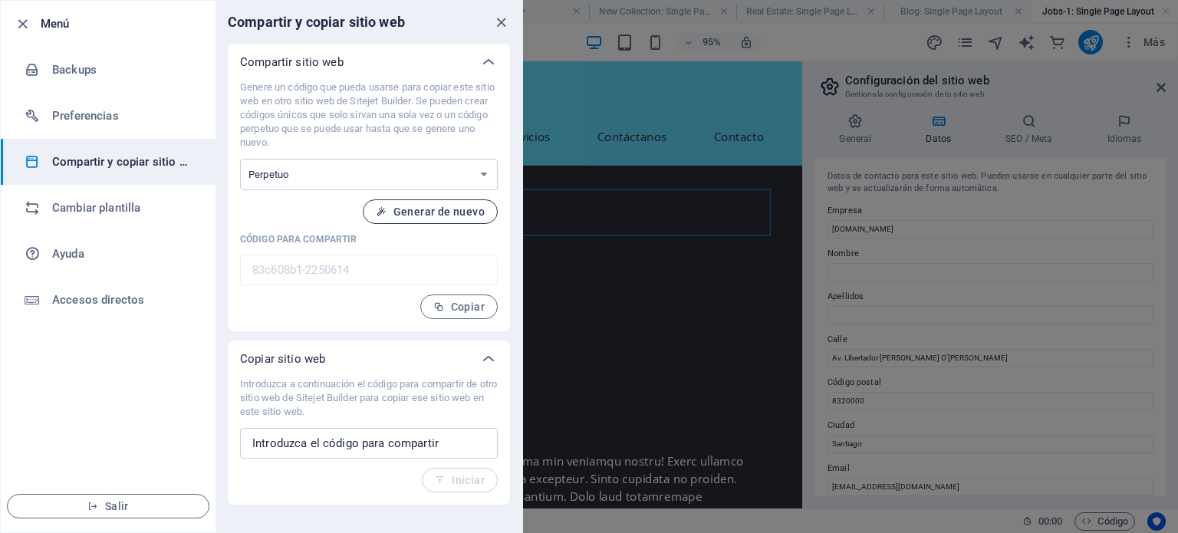
click at [407, 212] on span "Generar de nuevo" at bounding box center [430, 211] width 109 height 12
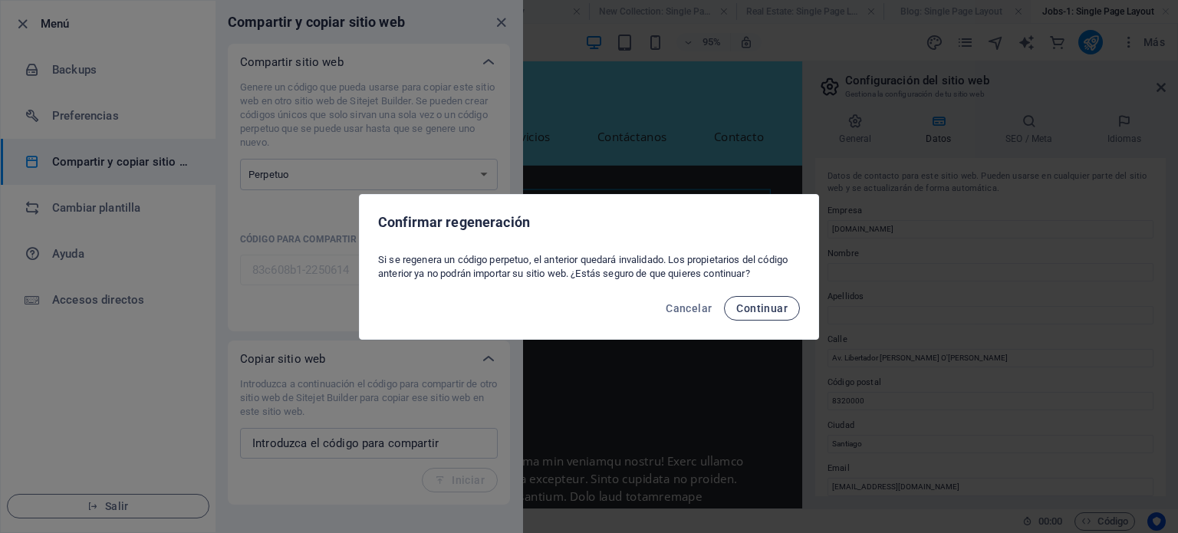
click at [766, 304] on span "Continuar" at bounding box center [761, 308] width 51 height 12
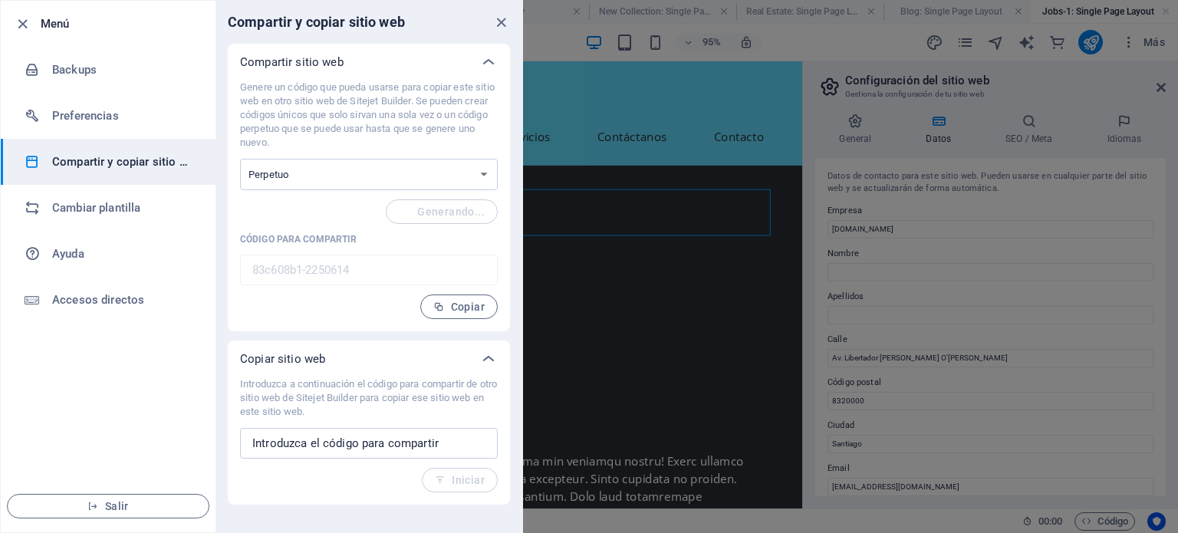
type input "cd7a8259-2250614"
click at [455, 308] on span "Copiar" at bounding box center [458, 307] width 51 height 12
click at [455, 452] on input "text" at bounding box center [369, 443] width 258 height 31
paste input "cd7a8259-2250614"
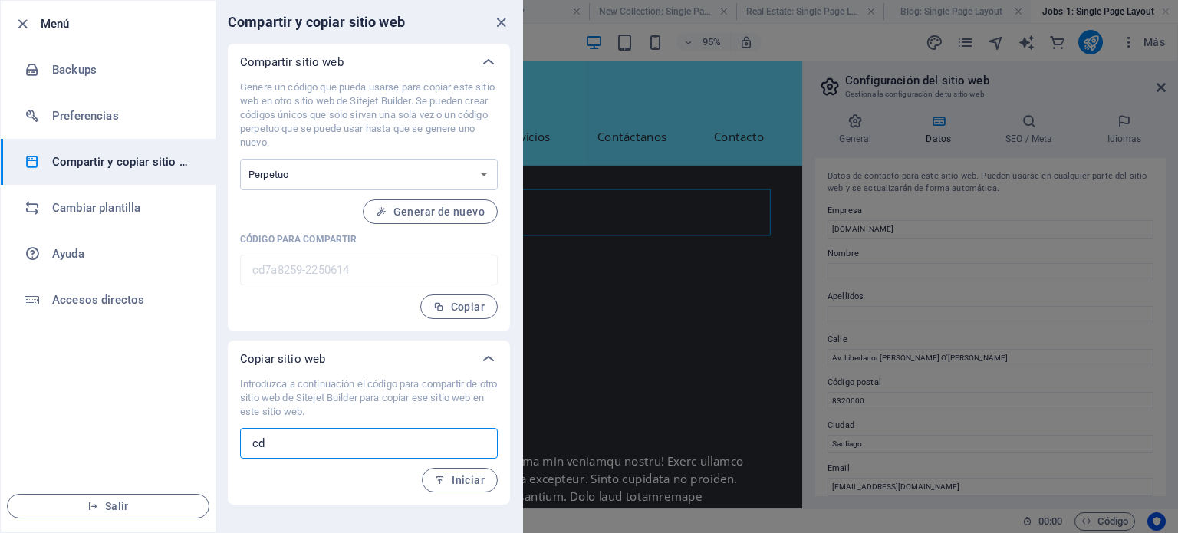
type input "c"
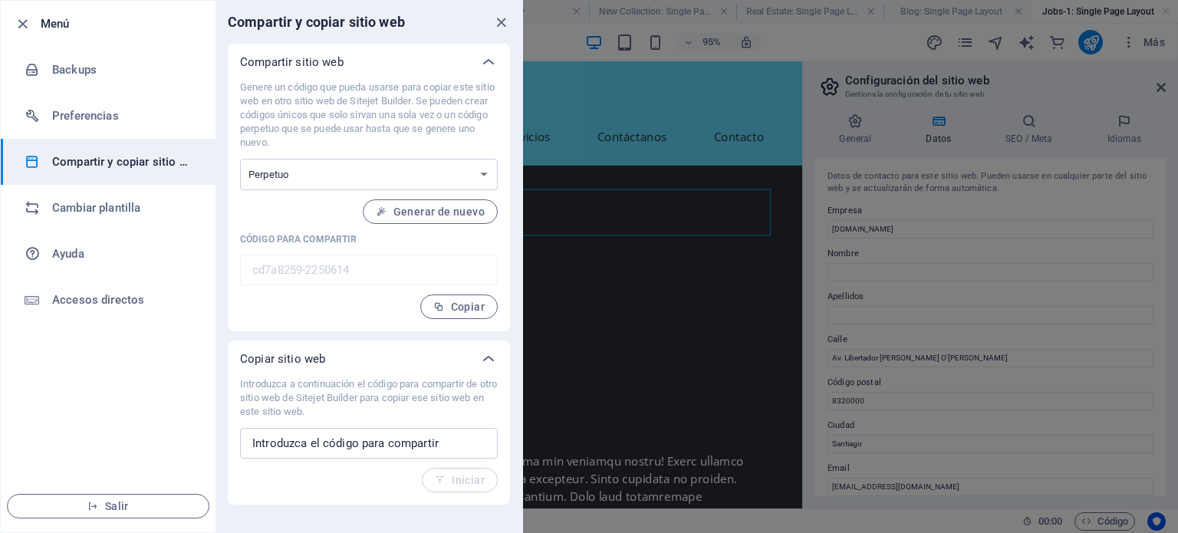
click at [442, 478] on div "Introduzca a continuación el código para compartir de otro sitio web de Sitejet…" at bounding box center [369, 434] width 258 height 115
click at [492, 19] on icon "close" at bounding box center [501, 23] width 18 height 18
